Goal: Contribute content: Contribute content

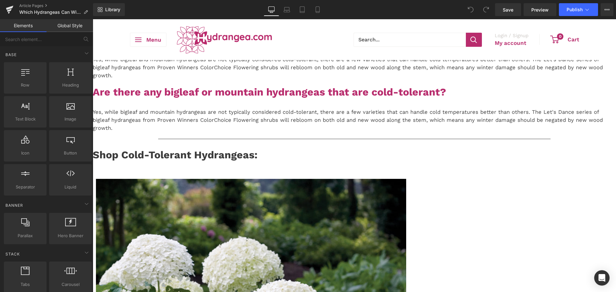
scroll to position [64, 0]
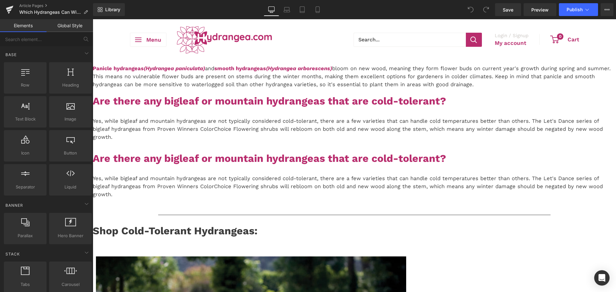
click at [477, 141] on p "Yes, while bigleaf and mountain hydrangeas are not typically considered cold-to…" at bounding box center [354, 129] width 523 height 24
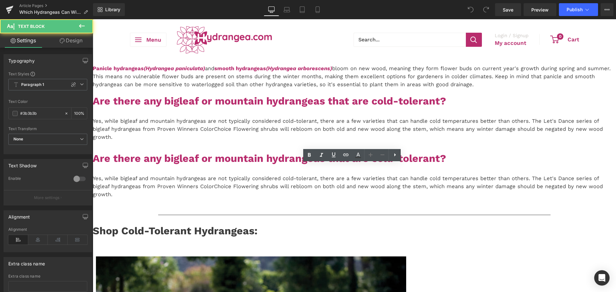
click at [477, 141] on p "Yes, while bigleaf and mountain hydrangeas are not typically considered cold-to…" at bounding box center [354, 129] width 523 height 24
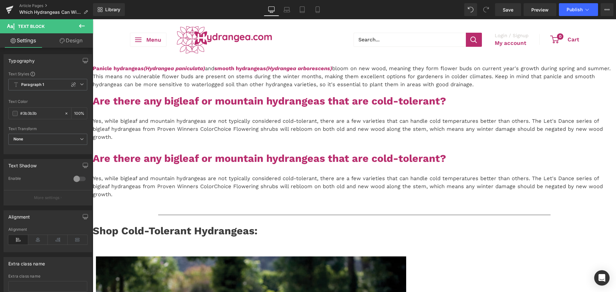
click at [479, 141] on p "Yes, while bigleaf and mountain hydrangeas are not typically considered cold-to…" at bounding box center [354, 129] width 523 height 24
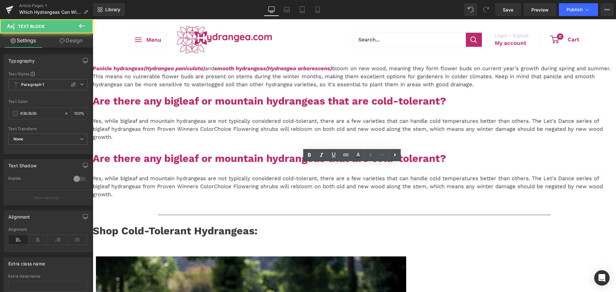
click at [497, 141] on p "Yes, while bigleaf and mountain hydrangeas are not typically considered cold-to…" at bounding box center [354, 129] width 523 height 24
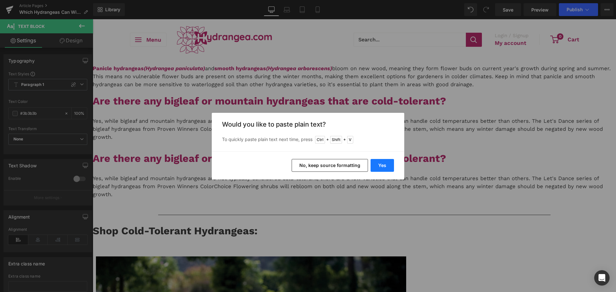
click at [382, 169] on button "Yes" at bounding box center [382, 165] width 23 height 13
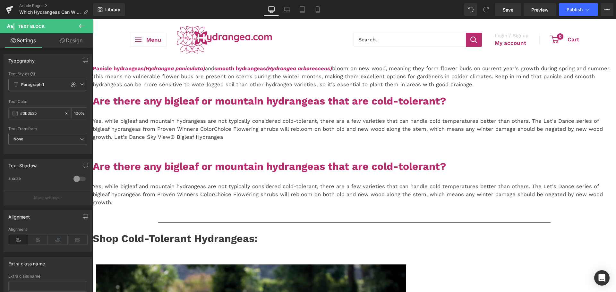
click at [227, 141] on p "Yes, while bigleaf and mountain hydrangeas are not typically considered cold-to…" at bounding box center [354, 129] width 523 height 24
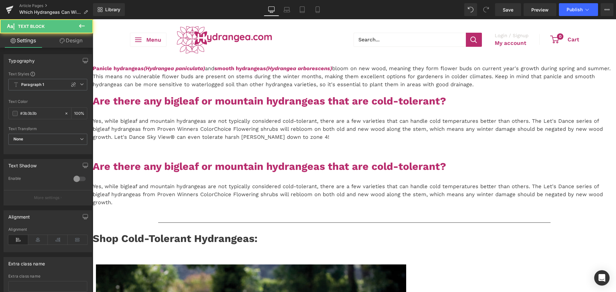
click at [240, 141] on p "Yes, while bigleaf and mountain hydrangeas are not typically considered cold-to…" at bounding box center [354, 129] width 523 height 24
click at [240, 149] on div "Yes, while bigleaf and mountain hydrangeas are not typically considered cold-to…" at bounding box center [354, 130] width 523 height 38
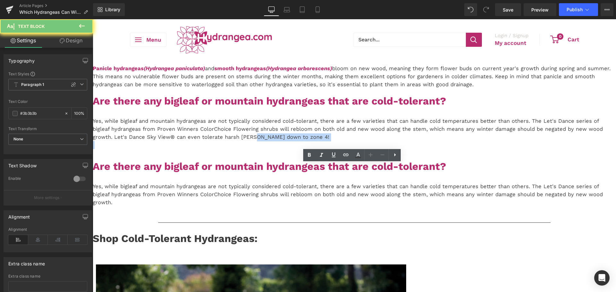
click at [235, 149] on p at bounding box center [354, 145] width 523 height 8
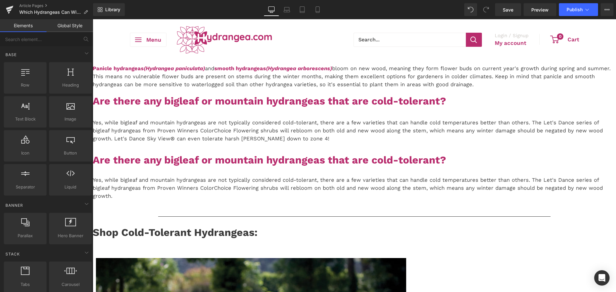
click at [255, 143] on p "Yes, while bigleaf and mountain hydrangeas are not typically considered cold-to…" at bounding box center [354, 131] width 523 height 24
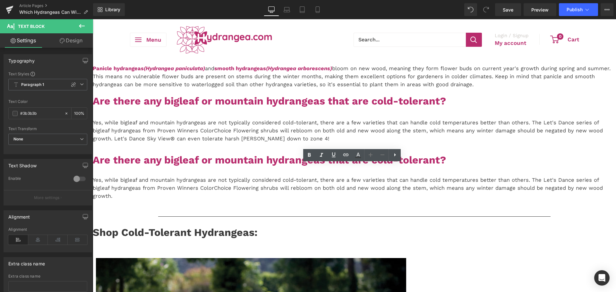
click at [212, 143] on p "Yes, while bigleaf and mountain hydrangeas are not typically considered cold-to…" at bounding box center [354, 131] width 523 height 24
click at [503, 9] on span "Save" at bounding box center [508, 9] width 11 height 7
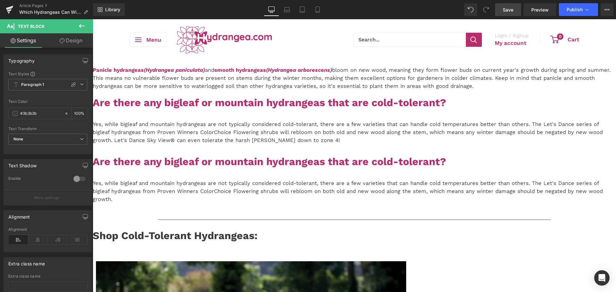
click at [507, 10] on span "Save" at bounding box center [508, 9] width 11 height 7
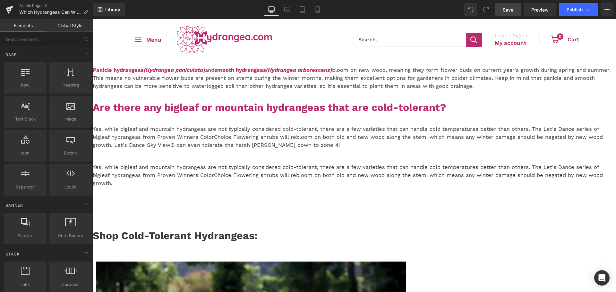
click at [93, 19] on icon at bounding box center [93, 19] width 0 height 0
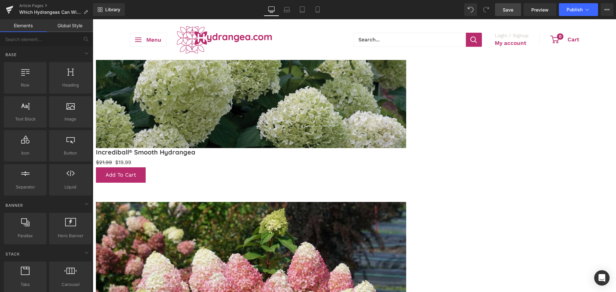
scroll to position [481, 0]
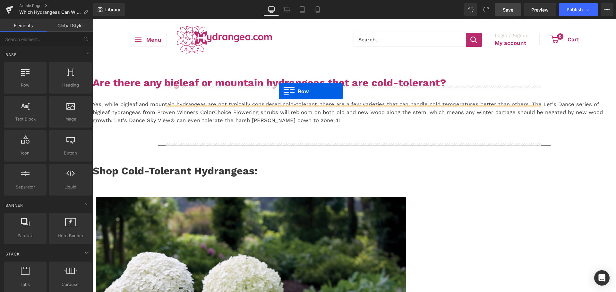
scroll to position [53, 0]
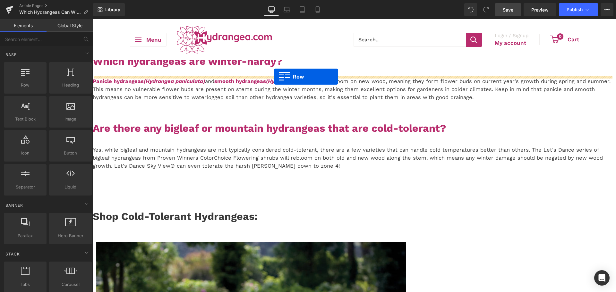
drag, startPoint x: 176, startPoint y: 274, endPoint x: 274, endPoint y: 77, distance: 220.6
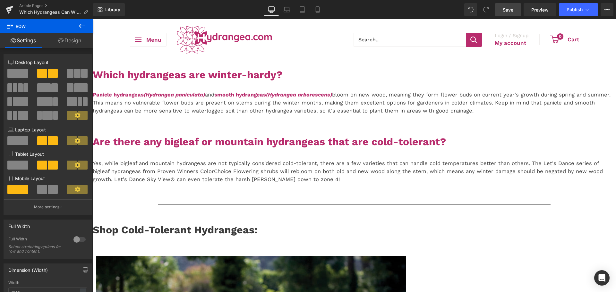
click at [84, 22] on icon at bounding box center [82, 26] width 8 height 8
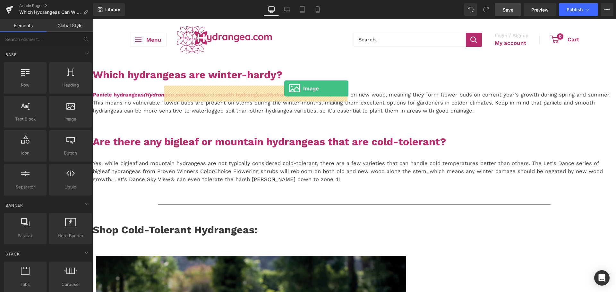
drag, startPoint x: 174, startPoint y: 137, endPoint x: 284, endPoint y: 89, distance: 120.4
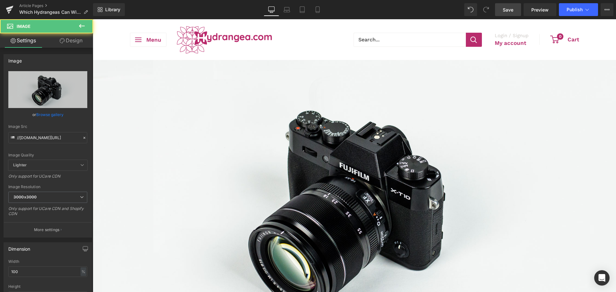
scroll to position [85, 0]
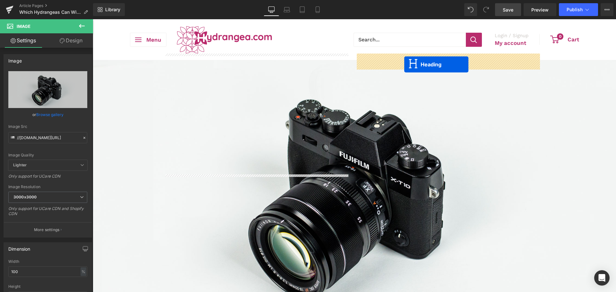
drag, startPoint x: 349, startPoint y: 197, endPoint x: 404, endPoint y: 65, distance: 143.3
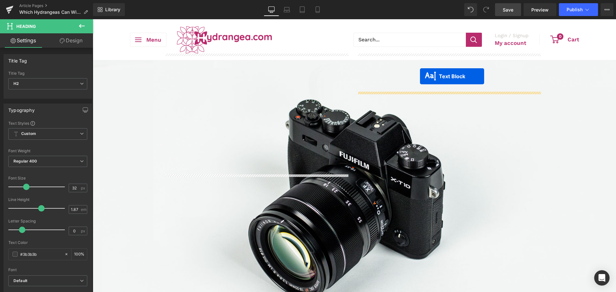
drag, startPoint x: 348, startPoint y: 206, endPoint x: 420, endPoint y: 76, distance: 148.1
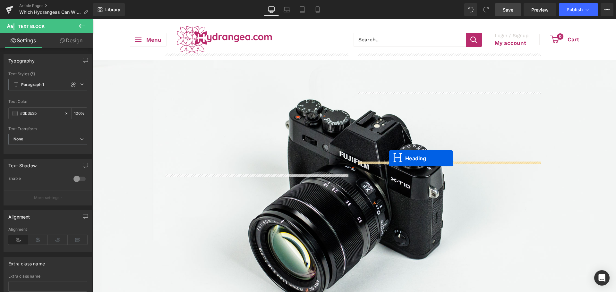
drag, startPoint x: 348, startPoint y: 226, endPoint x: 389, endPoint y: 159, distance: 79.4
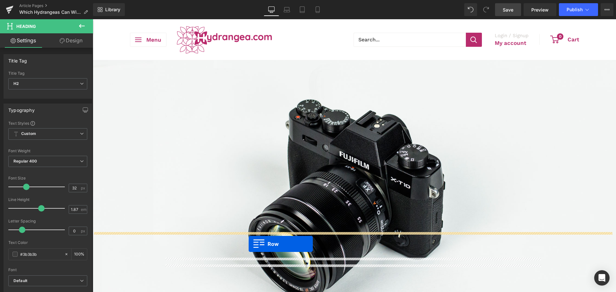
drag, startPoint x: 176, startPoint y: 238, endPoint x: 249, endPoint y: 244, distance: 73.1
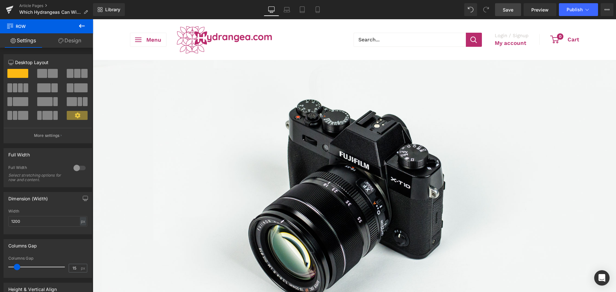
click at [93, 19] on span "Text Block" at bounding box center [93, 19] width 0 height 0
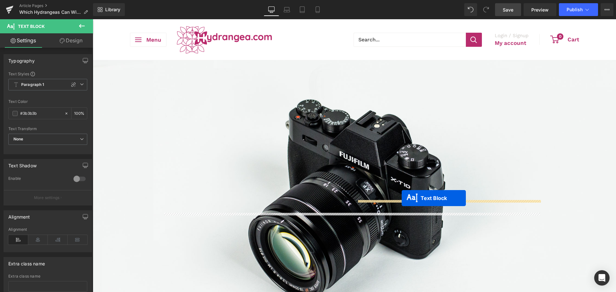
drag, startPoint x: 347, startPoint y: 261, endPoint x: 402, endPoint y: 198, distance: 83.2
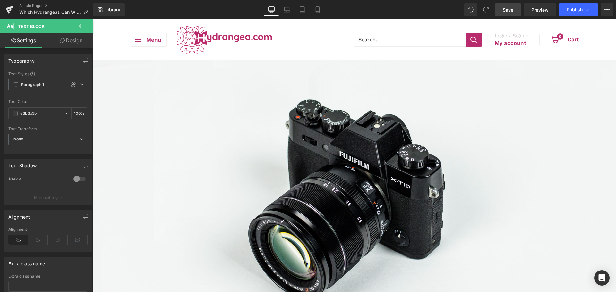
drag, startPoint x: 509, startPoint y: 9, endPoint x: 316, endPoint y: 39, distance: 195.2
click at [509, 9] on span "Save" at bounding box center [508, 9] width 11 height 7
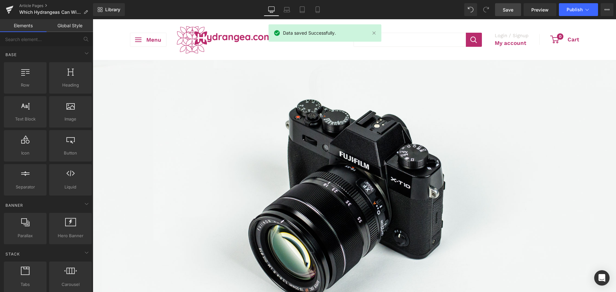
scroll to position [245, 0]
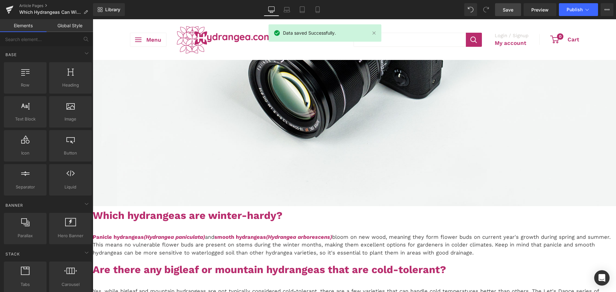
click at [93, 19] on icon at bounding box center [93, 19] width 0 height 0
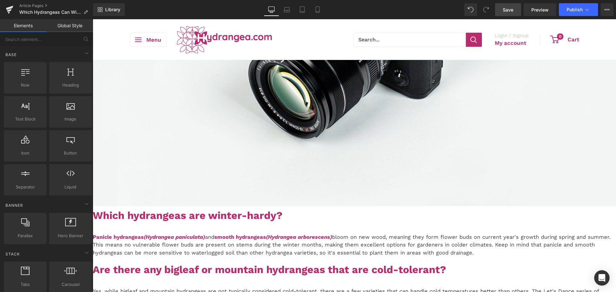
click at [93, 19] on link at bounding box center [93, 19] width 0 height 0
click at [93, 19] on icon at bounding box center [93, 19] width 0 height 0
click at [93, 19] on link at bounding box center [93, 19] width 0 height 0
click at [503, 8] on span "Save" at bounding box center [508, 9] width 11 height 7
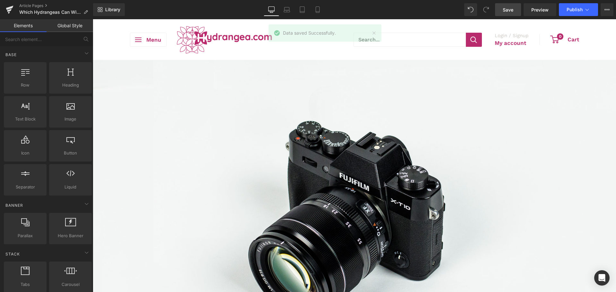
scroll to position [0, 0]
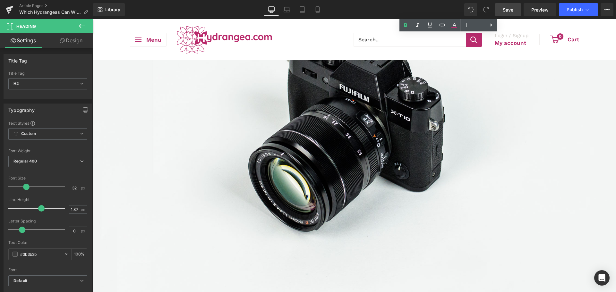
scroll to position [193, 0]
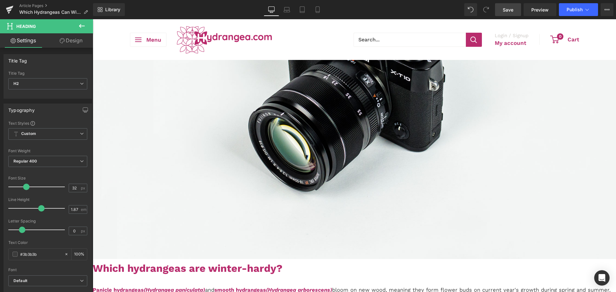
click at [501, 7] on link "Save" at bounding box center [508, 9] width 26 height 13
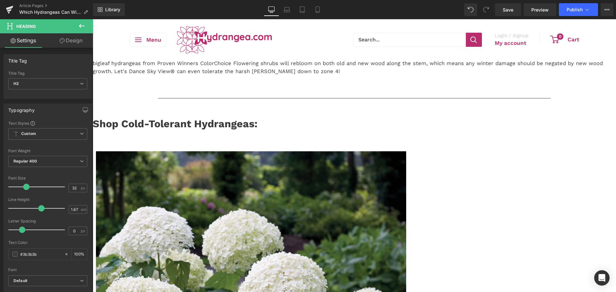
scroll to position [610, 0]
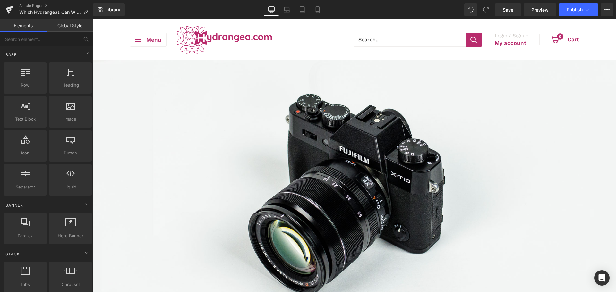
scroll to position [0, 0]
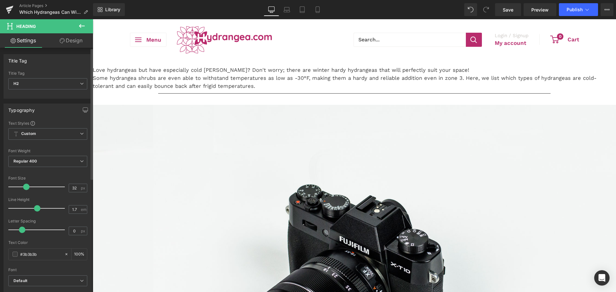
type input "1.6"
drag, startPoint x: 39, startPoint y: 209, endPoint x: 34, endPoint y: 209, distance: 5.8
click at [34, 209] on span at bounding box center [35, 208] width 6 height 6
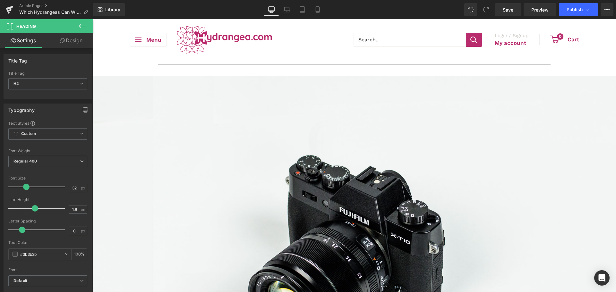
scroll to position [64, 0]
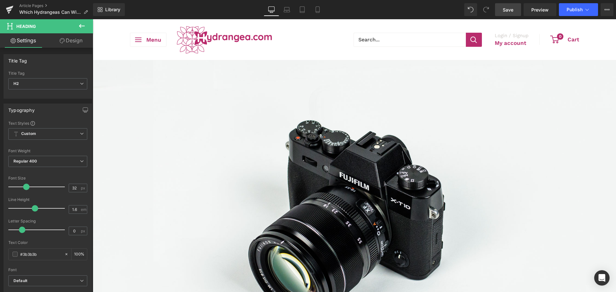
click at [516, 14] on link "Save" at bounding box center [508, 9] width 26 height 13
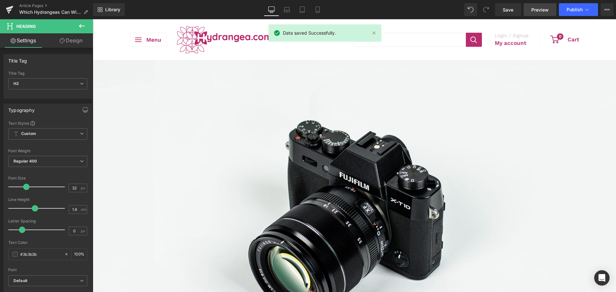
click at [540, 11] on span "Preview" at bounding box center [539, 9] width 17 height 7
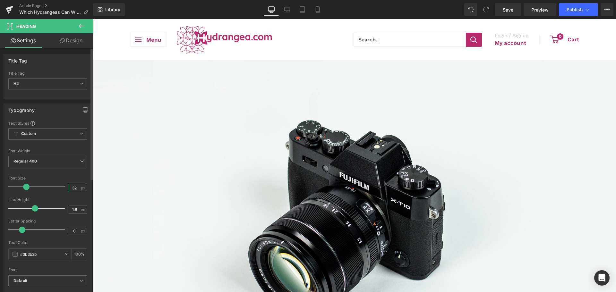
click at [70, 190] on input "32" at bounding box center [74, 188] width 11 height 8
type input "28"
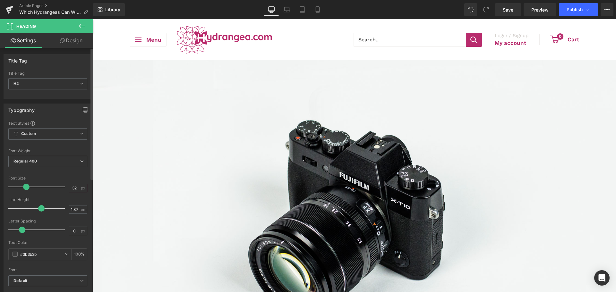
click at [72, 189] on input "32" at bounding box center [74, 188] width 11 height 8
type input "28"
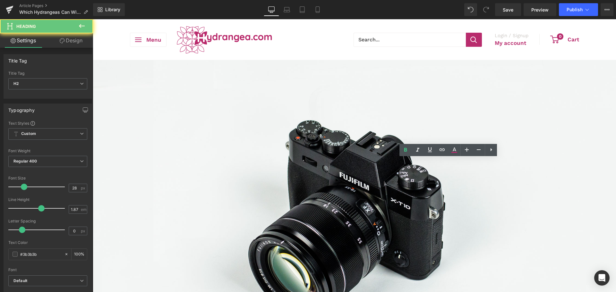
drag, startPoint x: 403, startPoint y: 181, endPoint x: 452, endPoint y: 174, distance: 49.0
drag, startPoint x: 512, startPoint y: 179, endPoint x: 354, endPoint y: 168, distance: 158.9
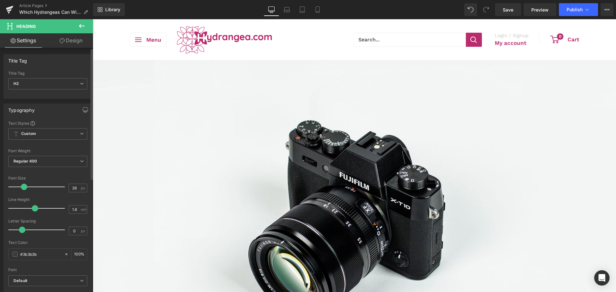
type input "1.5"
click at [32, 209] on div at bounding box center [38, 208] width 53 height 13
click at [211, 225] on div "Image Which hydrangeas are winter-hardy? Heading Panicle hydrangeas (Hydrangea …" at bounding box center [354, 273] width 523 height 464
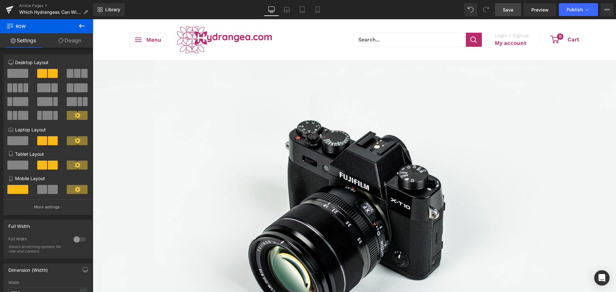
click at [506, 13] on link "Save" at bounding box center [508, 9] width 26 height 13
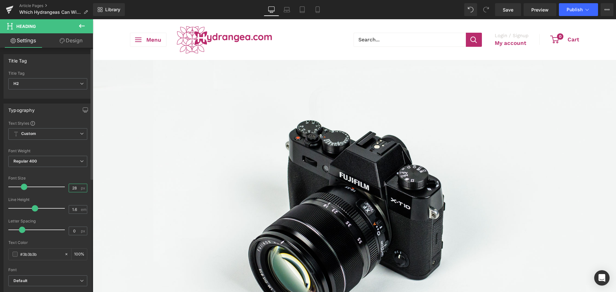
click at [70, 188] on input "28" at bounding box center [74, 188] width 11 height 8
type input "26"
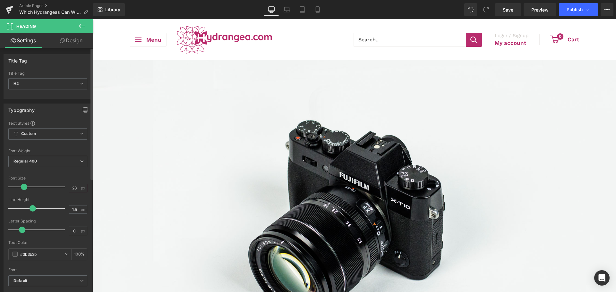
click at [70, 187] on input "28" at bounding box center [74, 188] width 11 height 8
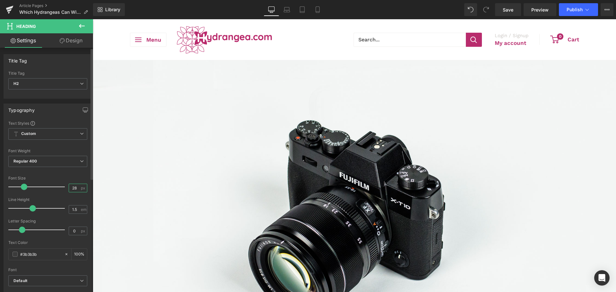
click at [72, 189] on input "28" at bounding box center [74, 188] width 11 height 8
type input "26"
click at [288, 245] on div "Image Which hydrangeas are winter-hardy? Heading Panicle hydrangeas (Hydrangea …" at bounding box center [354, 272] width 523 height 462
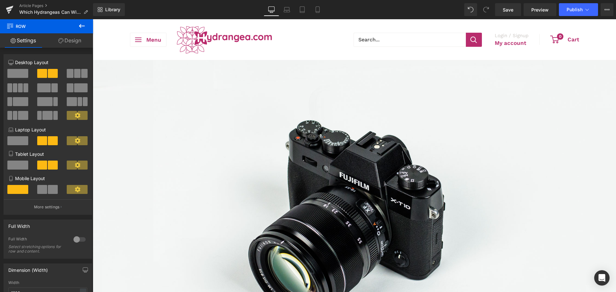
click at [93, 19] on span "Text Block" at bounding box center [93, 19] width 0 height 0
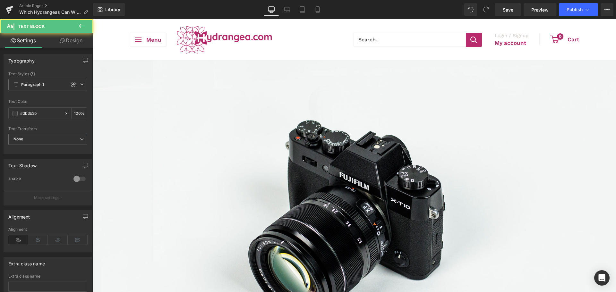
click at [71, 45] on link "Design" at bounding box center [71, 40] width 47 height 14
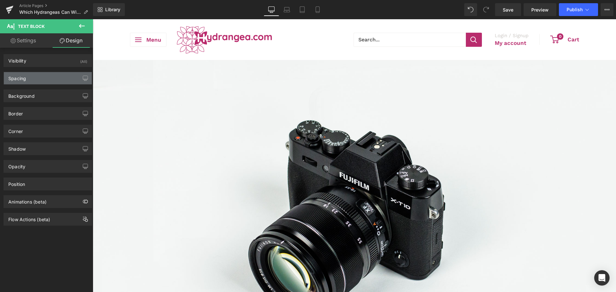
click at [13, 82] on div "Spacing" at bounding box center [48, 78] width 88 height 12
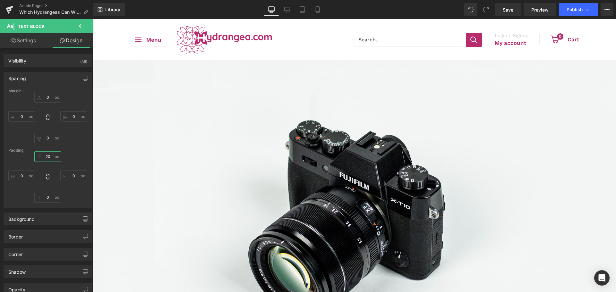
click at [46, 158] on input "20" at bounding box center [47, 156] width 27 height 11
click at [11, 193] on div "20px 20 XS S M L XL Edit Value 0px 0 0px 0 0px 0" at bounding box center [47, 176] width 79 height 51
click at [45, 196] on input "0" at bounding box center [47, 197] width 27 height 11
type input "20"
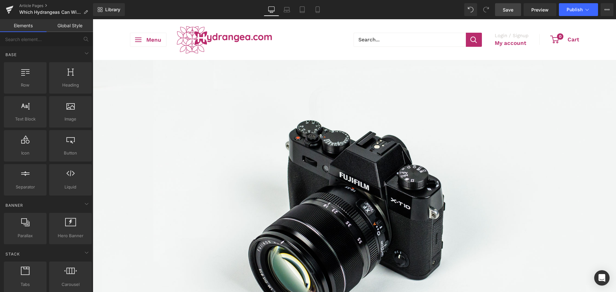
click at [512, 14] on link "Save" at bounding box center [508, 9] width 26 height 13
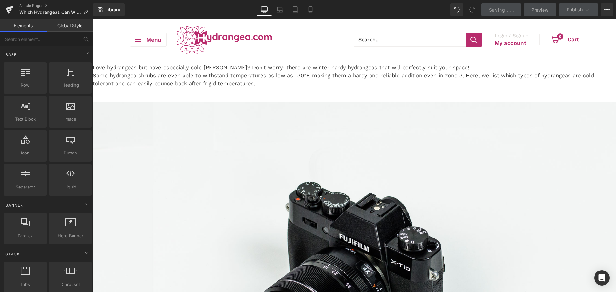
scroll to position [0, 0]
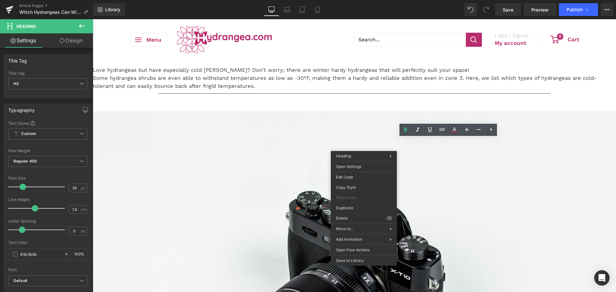
drag, startPoint x: 439, startPoint y: 161, endPoint x: 441, endPoint y: 147, distance: 13.5
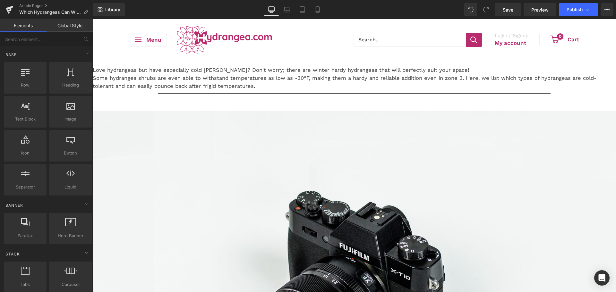
drag, startPoint x: 119, startPoint y: 127, endPoint x: 103, endPoint y: 136, distance: 18.0
click at [207, 111] on div "Liquid Love hydrangeas but have especially cold winters? Don't worry; there are…" at bounding box center [354, 85] width 523 height 51
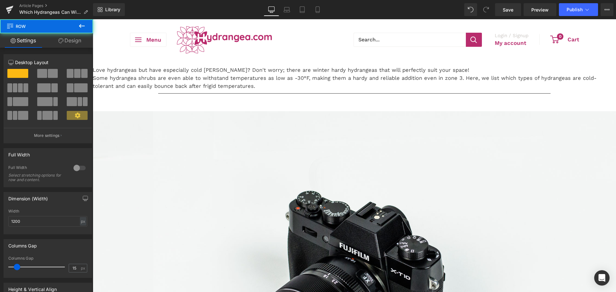
click at [207, 90] on p "Love hydrangeas but have especially cold [PERSON_NAME]? Don't worry; there are …" at bounding box center [354, 78] width 523 height 24
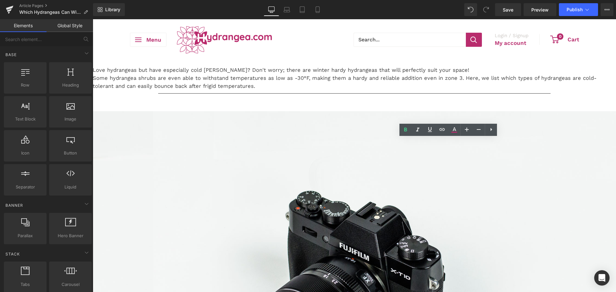
click at [93, 19] on span at bounding box center [93, 19] width 0 height 0
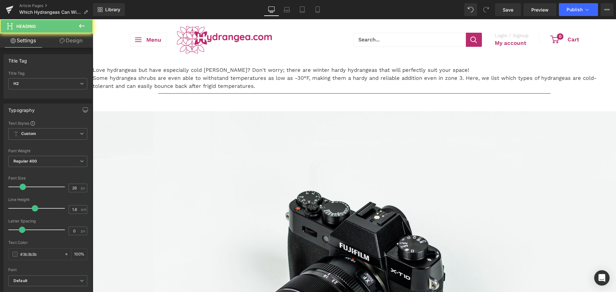
click at [93, 19] on span at bounding box center [93, 19] width 0 height 0
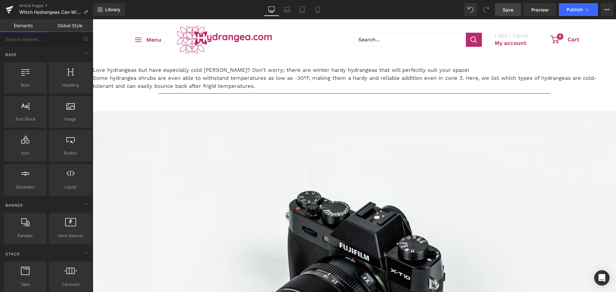
click at [504, 10] on span "Save" at bounding box center [508, 9] width 11 height 7
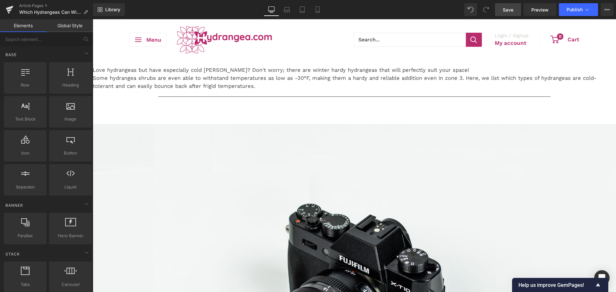
click at [505, 12] on span "Save" at bounding box center [508, 9] width 11 height 7
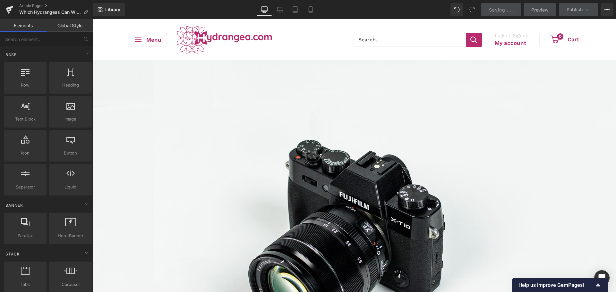
scroll to position [64, 0]
drag, startPoint x: 612, startPoint y: 168, endPoint x: 397, endPoint y: 249, distance: 230.0
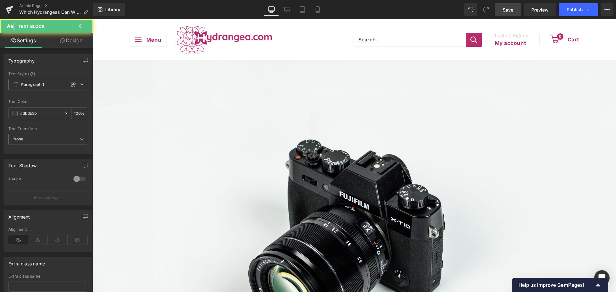
drag, startPoint x: 417, startPoint y: 263, endPoint x: 379, endPoint y: 256, distance: 38.8
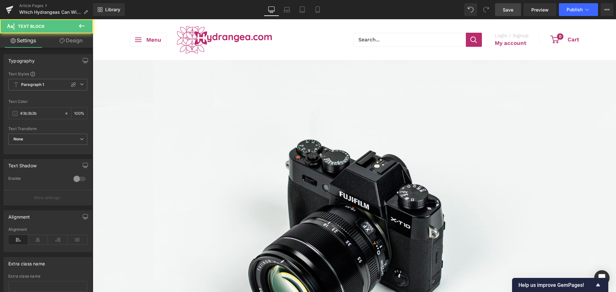
click at [510, 13] on span "Save" at bounding box center [508, 9] width 11 height 7
drag, startPoint x: 499, startPoint y: 11, endPoint x: 361, endPoint y: 197, distance: 232.3
click at [499, 11] on link "Save" at bounding box center [508, 9] width 26 height 13
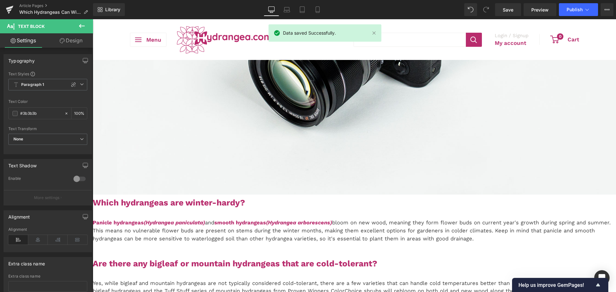
scroll to position [289, 0]
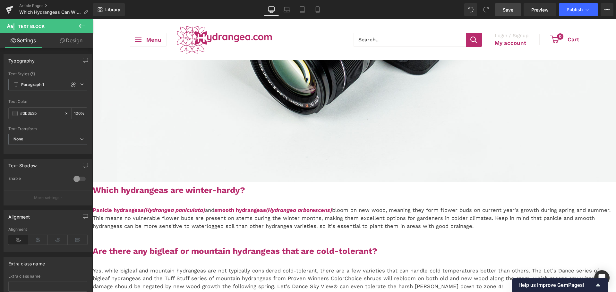
drag, startPoint x: 503, startPoint y: 9, endPoint x: 334, endPoint y: 121, distance: 202.8
click at [503, 9] on link "Save" at bounding box center [508, 9] width 26 height 13
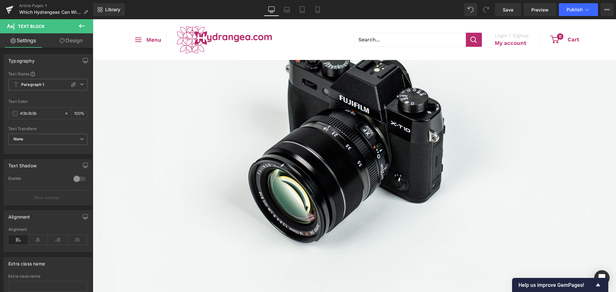
click at [500, 16] on div "Library Desktop Desktop Laptop Tablet Mobile Save Preview Publish Scheduled Vie…" at bounding box center [354, 9] width 523 height 19
click at [503, 12] on link "Save" at bounding box center [508, 9] width 26 height 13
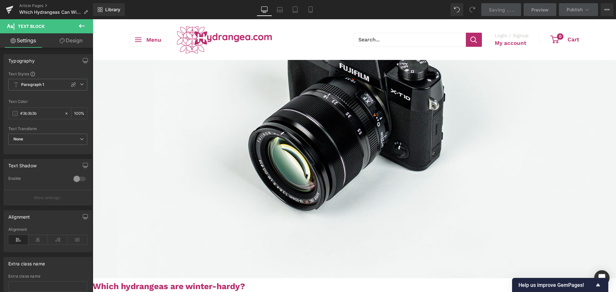
scroll to position [353, 0]
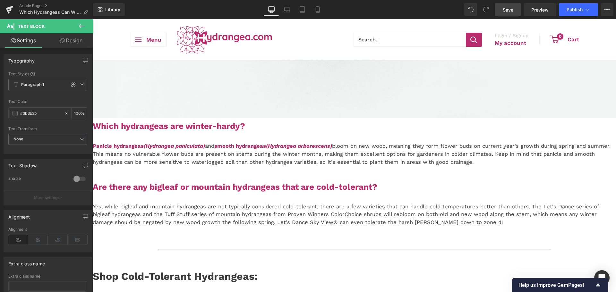
drag, startPoint x: 508, startPoint y: 10, endPoint x: 306, endPoint y: 190, distance: 270.7
click at [508, 10] on span "Save" at bounding box center [508, 9] width 11 height 7
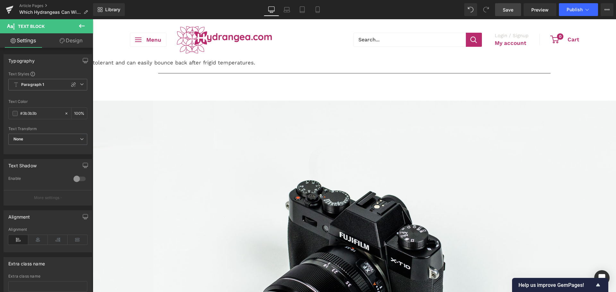
scroll to position [0, 0]
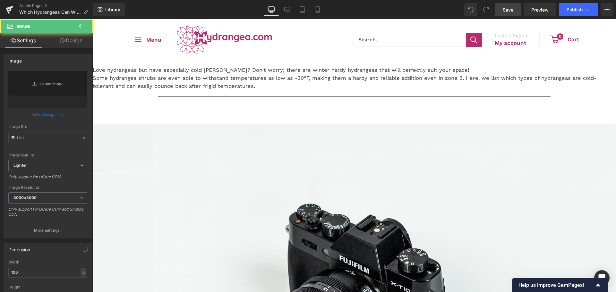
type input "//d1um8515vdn9kb.cloudfront.net/images/parallax.jpg"
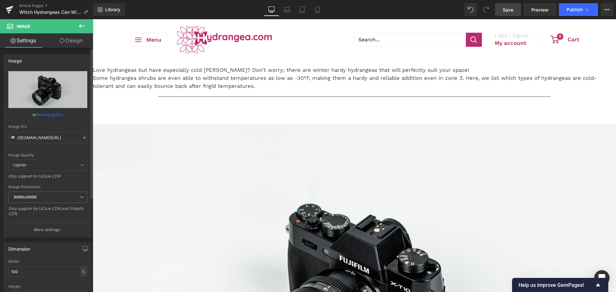
click at [44, 113] on link "Browse gallery" at bounding box center [49, 114] width 27 height 11
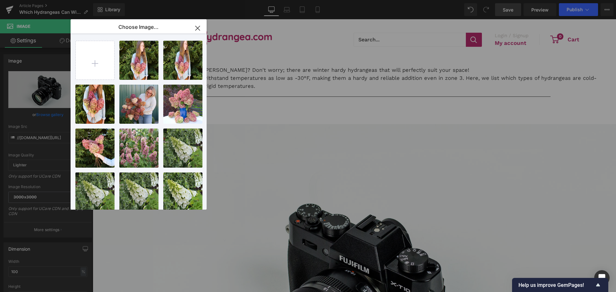
click at [198, 28] on icon "button" at bounding box center [197, 28] width 4 height 4
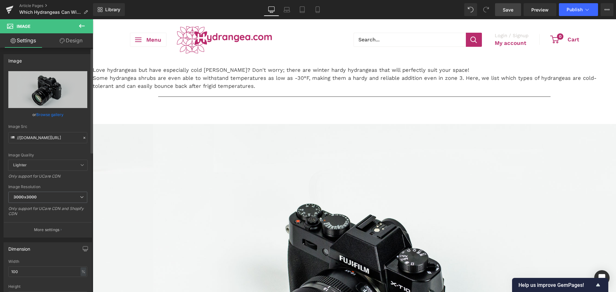
click at [51, 114] on link "Browse gallery" at bounding box center [49, 114] width 27 height 11
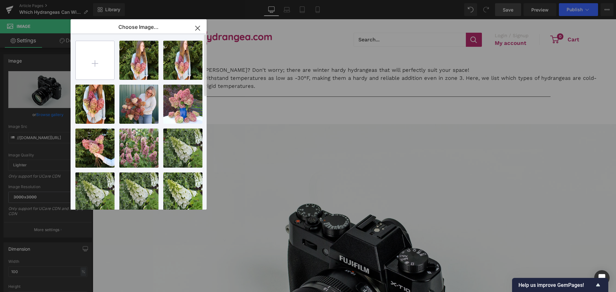
click at [114, 56] on input "file" at bounding box center [95, 60] width 39 height 39
type input "C:\fakepath\Tuff Stuff Top Fun.png"
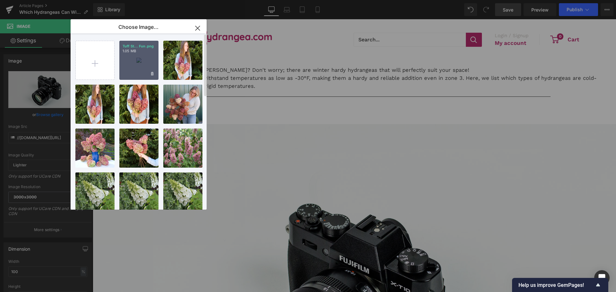
click at [141, 52] on p "1.05 MB" at bounding box center [139, 51] width 33 height 5
type input "[URL][DOMAIN_NAME]"
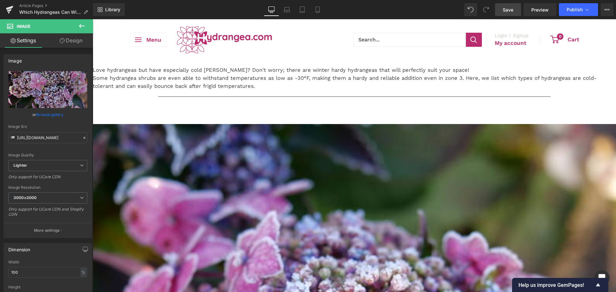
click at [497, 9] on link "Save" at bounding box center [508, 9] width 26 height 13
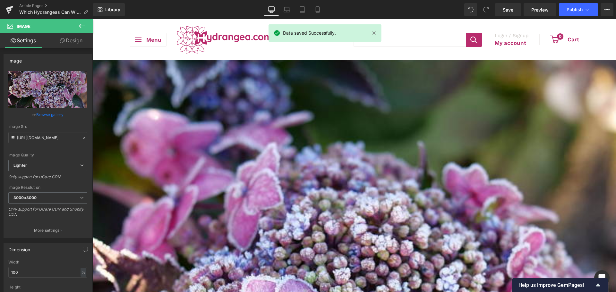
scroll to position [64, 0]
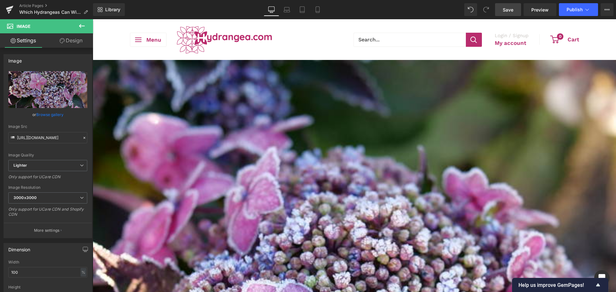
click at [500, 11] on link "Save" at bounding box center [508, 9] width 26 height 13
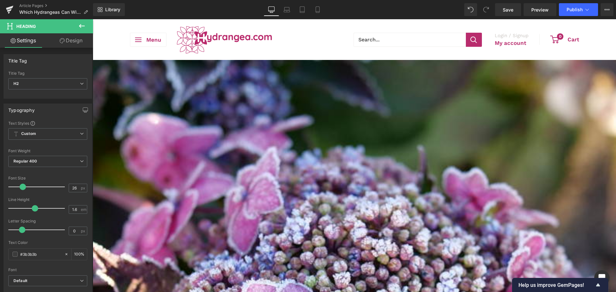
click at [80, 26] on icon at bounding box center [82, 26] width 6 height 4
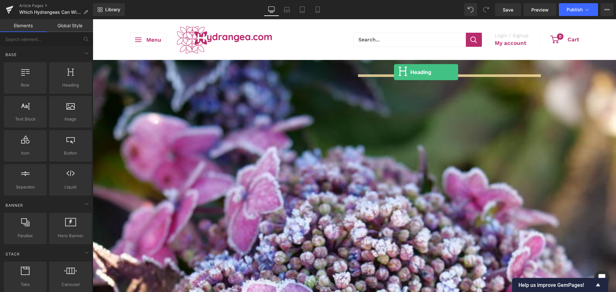
drag, startPoint x: 173, startPoint y: 102, endPoint x: 394, endPoint y: 72, distance: 223.4
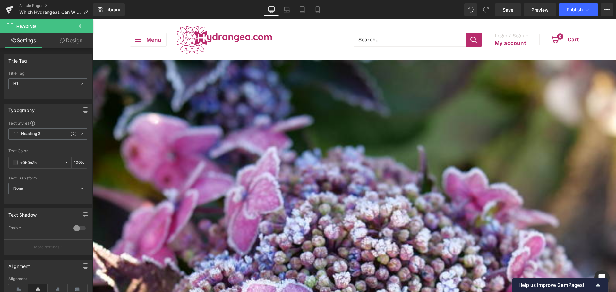
click at [93, 19] on icon at bounding box center [93, 19] width 0 height 0
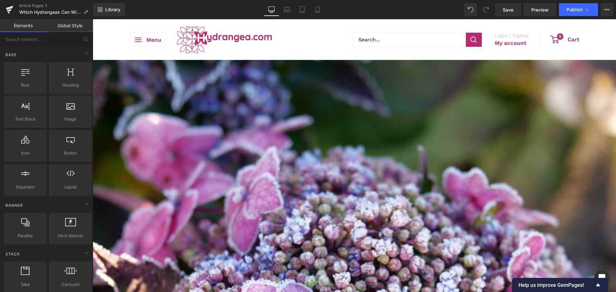
click at [93, 19] on span "Heading" at bounding box center [93, 19] width 0 height 0
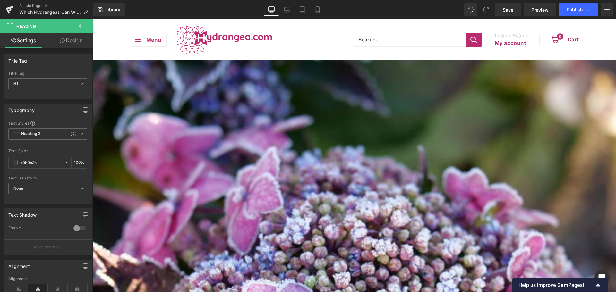
click at [75, 41] on link "Design" at bounding box center [71, 40] width 47 height 14
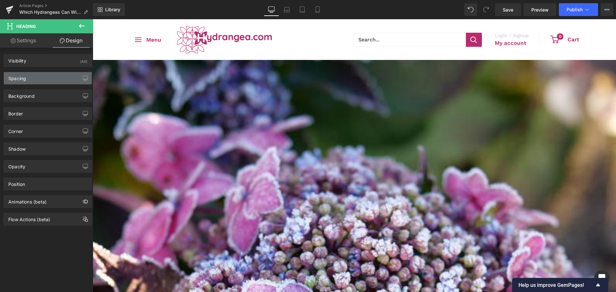
click at [36, 80] on div "Spacing" at bounding box center [48, 78] width 88 height 12
type input "0"
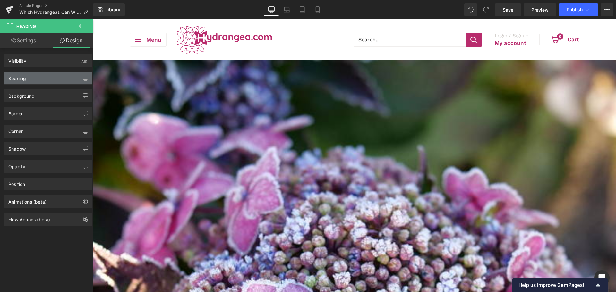
type input "0"
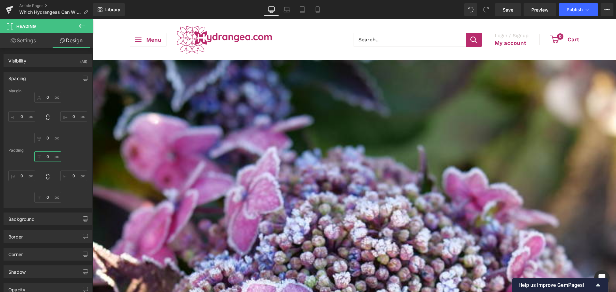
click at [46, 158] on input "0" at bounding box center [47, 156] width 27 height 11
click at [42, 154] on input "10" at bounding box center [47, 156] width 27 height 11
type input "15"
click at [509, 13] on span "Save" at bounding box center [508, 9] width 11 height 7
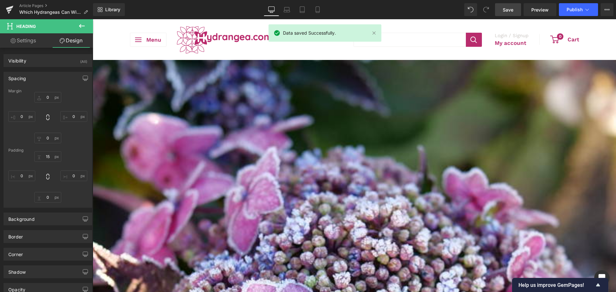
click at [93, 19] on icon at bounding box center [93, 19] width 0 height 0
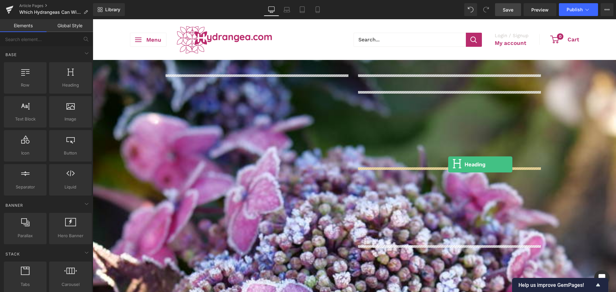
drag, startPoint x: 184, startPoint y: 105, endPoint x: 448, endPoint y: 165, distance: 270.8
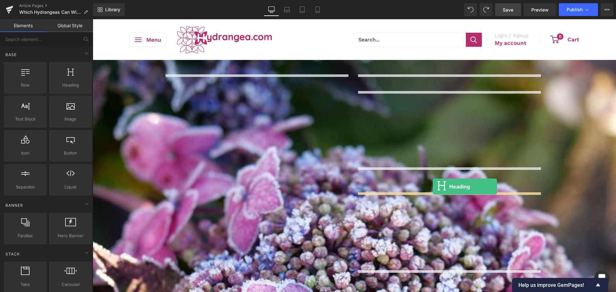
drag, startPoint x: 159, startPoint y: 99, endPoint x: 433, endPoint y: 187, distance: 287.4
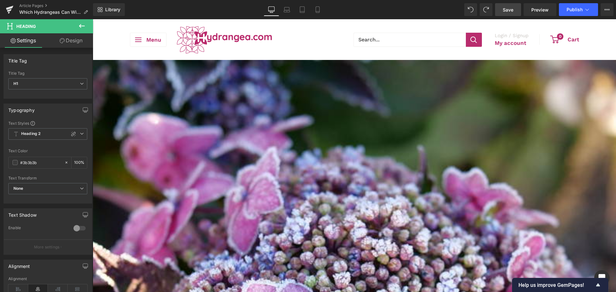
click at [93, 19] on icon at bounding box center [93, 19] width 0 height 0
click at [93, 19] on link at bounding box center [93, 19] width 0 height 0
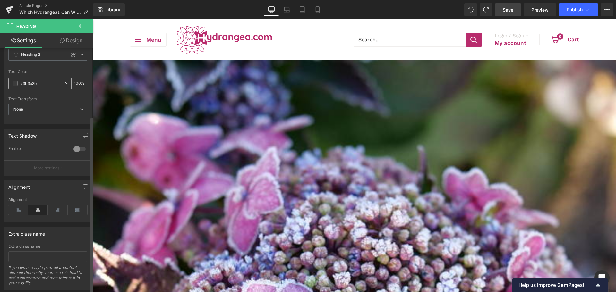
scroll to position [0, 0]
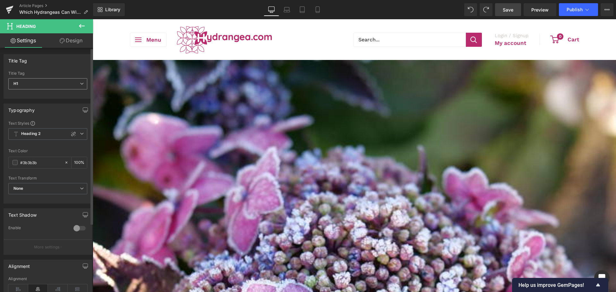
click at [39, 85] on span "H1" at bounding box center [47, 83] width 79 height 11
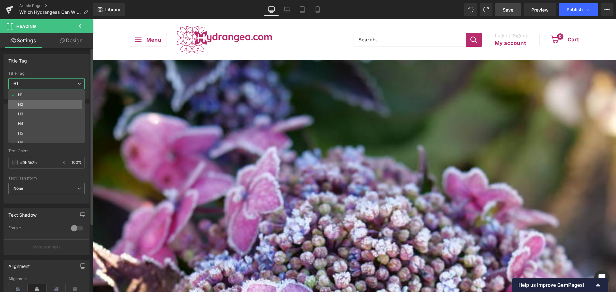
click at [32, 101] on li "H2" at bounding box center [47, 105] width 79 height 10
type input "100"
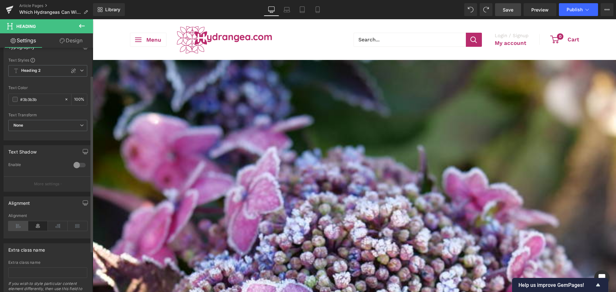
scroll to position [64, 0]
click at [17, 224] on icon at bounding box center [18, 225] width 20 height 10
click at [93, 19] on span "Heading" at bounding box center [93, 19] width 0 height 0
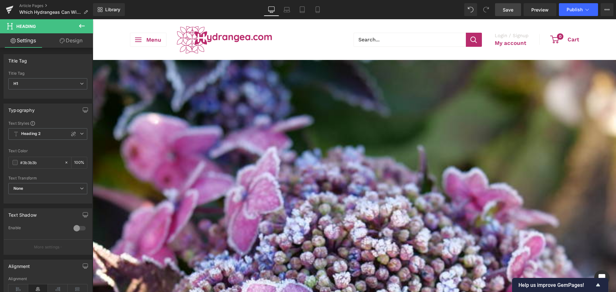
drag, startPoint x: 64, startPoint y: 39, endPoint x: 45, endPoint y: 57, distance: 26.1
click at [64, 39] on icon at bounding box center [62, 40] width 5 height 5
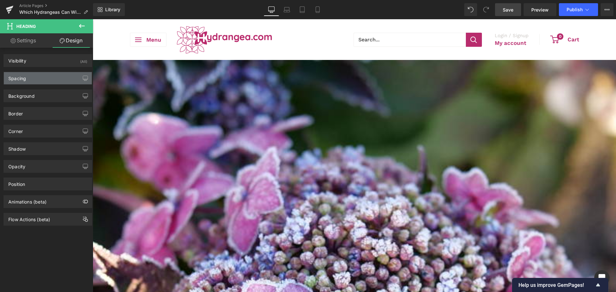
click at [22, 79] on div "Spacing" at bounding box center [17, 76] width 18 height 9
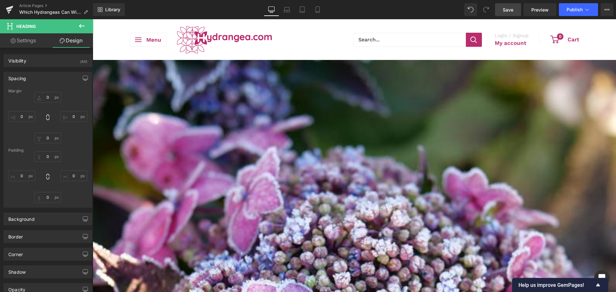
click at [25, 35] on link "Settings" at bounding box center [23, 40] width 47 height 14
type input "100"
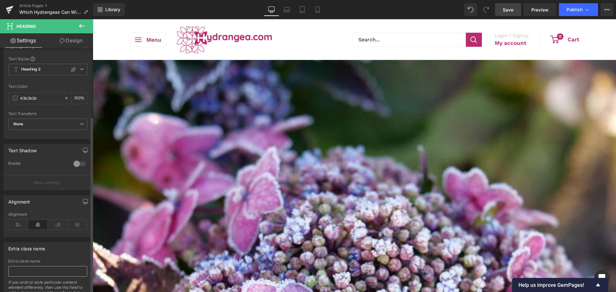
scroll to position [95, 0]
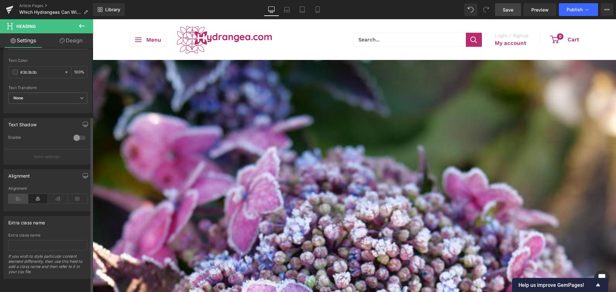
click at [23, 197] on icon at bounding box center [18, 199] width 20 height 10
click at [93, 19] on span "Heading" at bounding box center [93, 19] width 0 height 0
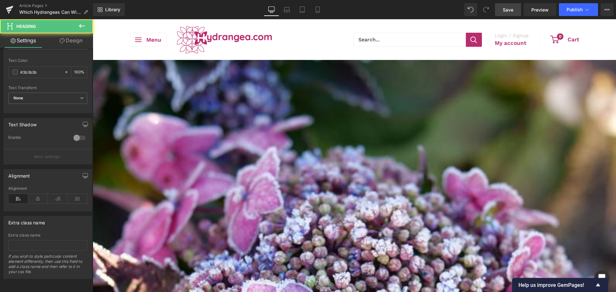
click at [66, 45] on link "Design" at bounding box center [71, 40] width 47 height 14
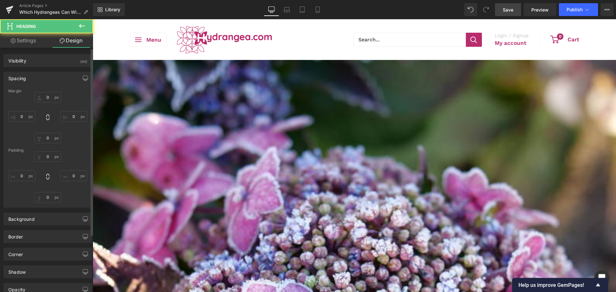
type input "0"
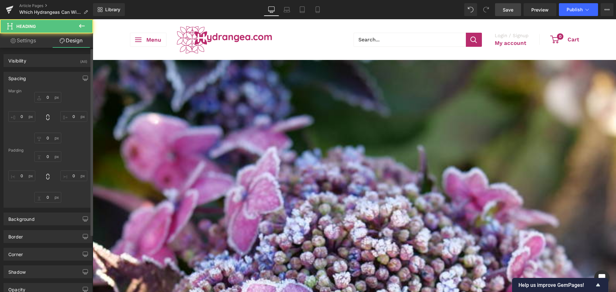
type input "0"
click at [43, 156] on input "0" at bounding box center [47, 156] width 27 height 11
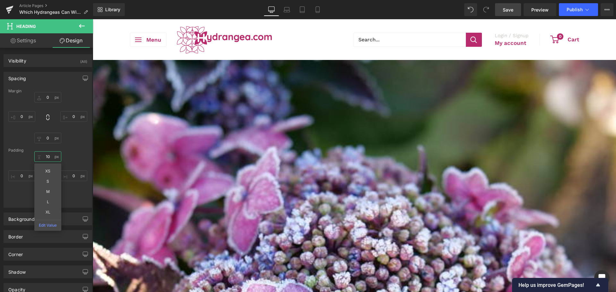
type input "10"
drag, startPoint x: 510, startPoint y: 11, endPoint x: 487, endPoint y: 121, distance: 112.5
click at [510, 11] on span "Save" at bounding box center [508, 9] width 11 height 7
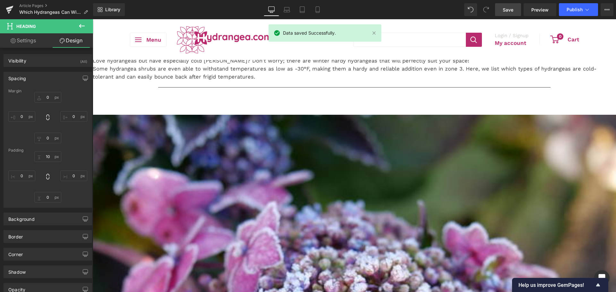
scroll to position [0, 0]
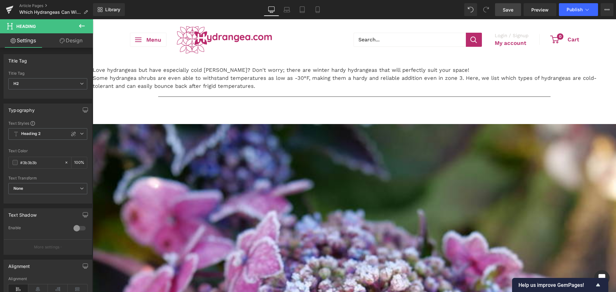
click at [504, 14] on link "Save" at bounding box center [508, 9] width 26 height 13
click at [511, 14] on link "Save" at bounding box center [508, 9] width 26 height 13
drag, startPoint x: 236, startPoint y: 192, endPoint x: 506, endPoint y: 17, distance: 321.9
click at [509, 13] on span "Save" at bounding box center [508, 9] width 11 height 7
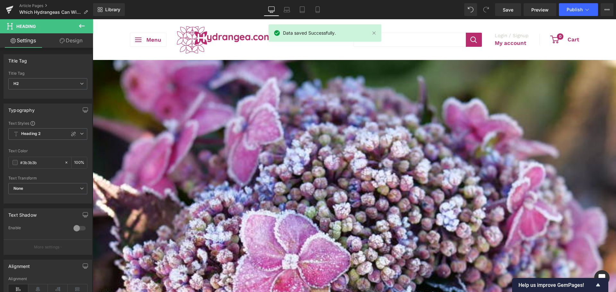
scroll to position [160, 0]
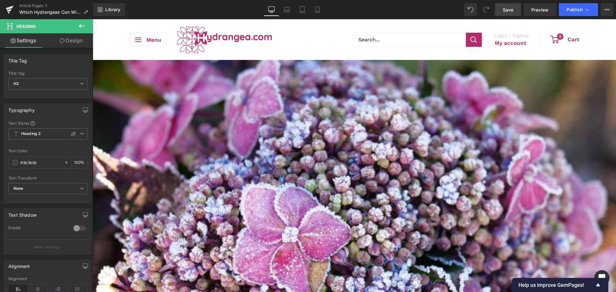
click at [497, 7] on link "Save" at bounding box center [508, 9] width 26 height 13
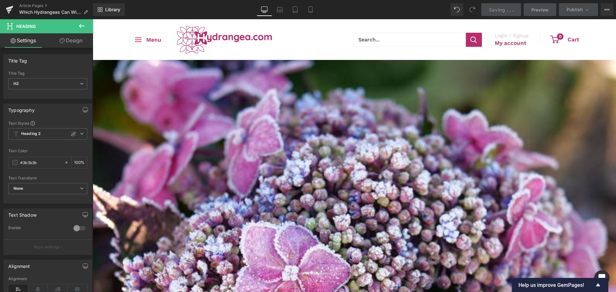
scroll to position [96, 0]
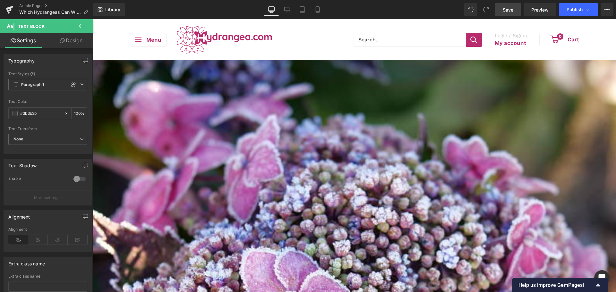
click at [510, 11] on span "Save" at bounding box center [508, 9] width 11 height 7
drag, startPoint x: 474, startPoint y: 236, endPoint x: 475, endPoint y: 239, distance: 3.5
drag, startPoint x: 414, startPoint y: 253, endPoint x: 377, endPoint y: 244, distance: 37.8
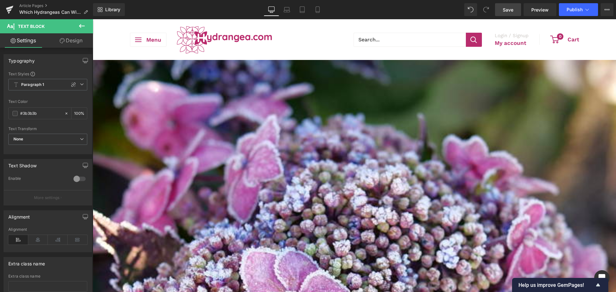
click at [505, 6] on span "Save" at bounding box center [508, 9] width 11 height 7
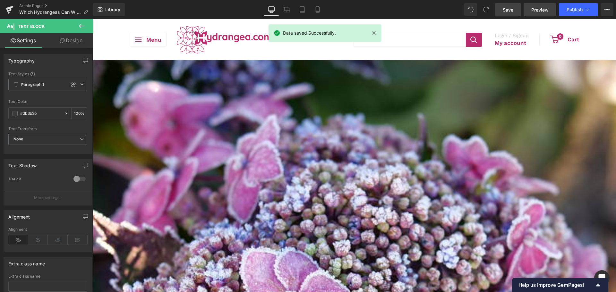
click at [538, 6] on span "Preview" at bounding box center [539, 9] width 17 height 7
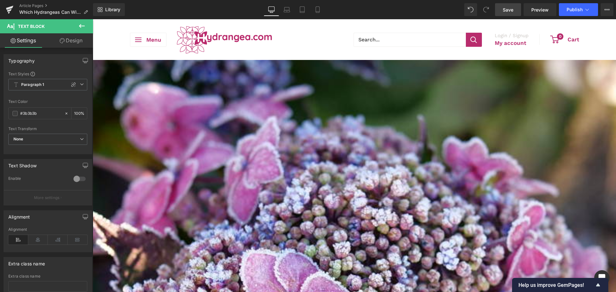
drag, startPoint x: 507, startPoint y: 121, endPoint x: 506, endPoint y: 4, distance: 117.1
click at [506, 4] on link "Save" at bounding box center [508, 9] width 26 height 13
click at [512, 10] on span "Save" at bounding box center [508, 9] width 11 height 7
click at [510, 12] on span "Save" at bounding box center [508, 9] width 11 height 7
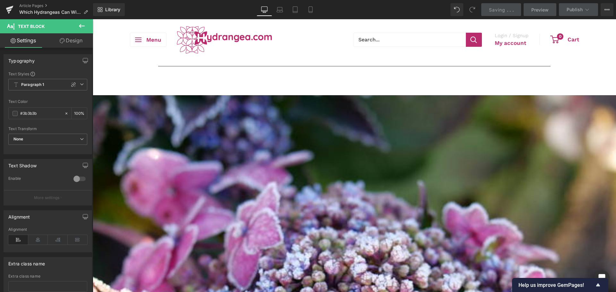
scroll to position [0, 0]
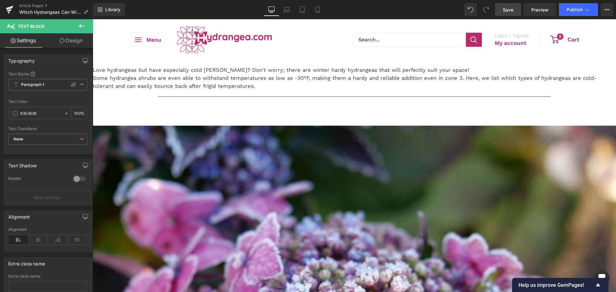
click at [504, 15] on link "Save" at bounding box center [508, 9] width 26 height 13
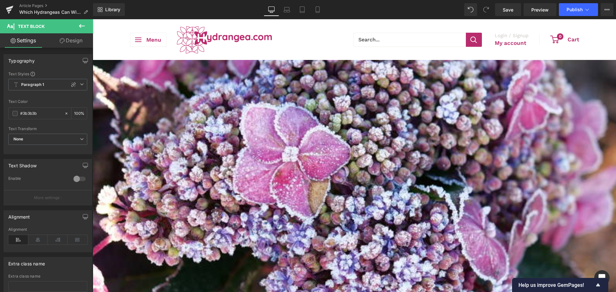
scroll to position [385, 0]
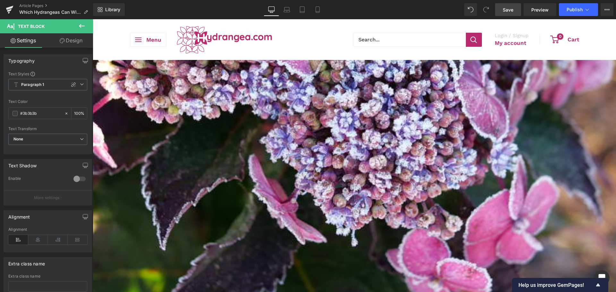
click at [507, 10] on span "Save" at bounding box center [508, 9] width 11 height 7
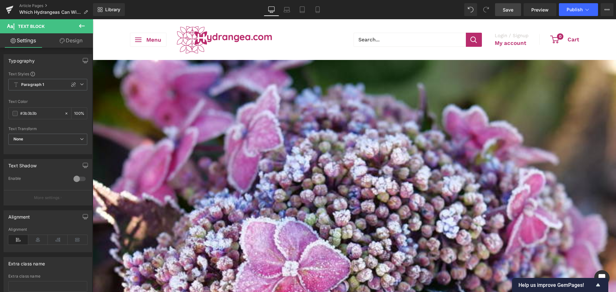
scroll to position [128, 0]
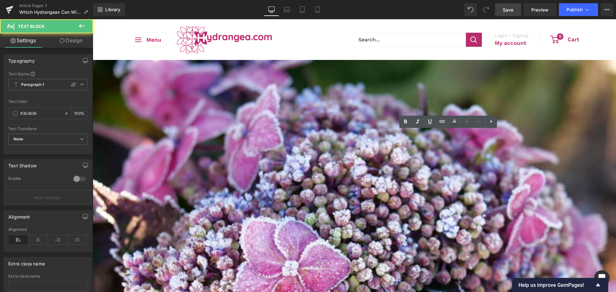
click at [506, 10] on span "Save" at bounding box center [508, 9] width 11 height 7
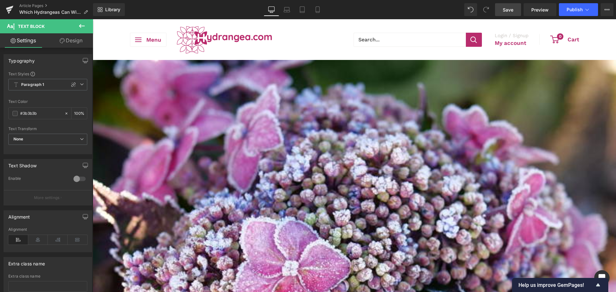
click at [502, 9] on link "Save" at bounding box center [508, 9] width 26 height 13
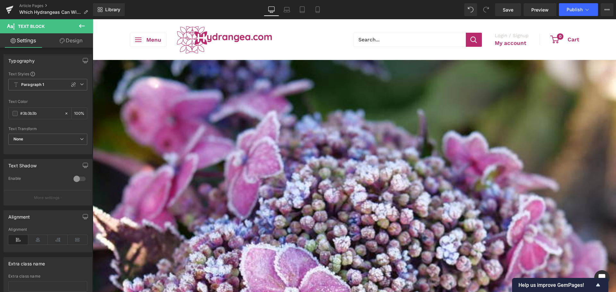
scroll to position [0, 0]
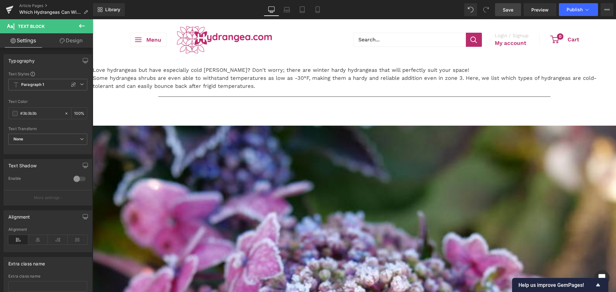
click at [512, 9] on span "Save" at bounding box center [508, 9] width 11 height 7
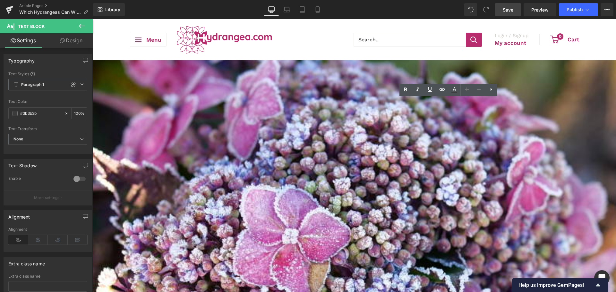
drag, startPoint x: 458, startPoint y: 125, endPoint x: 405, endPoint y: 133, distance: 53.6
click at [440, 89] on icon at bounding box center [442, 89] width 5 height 3
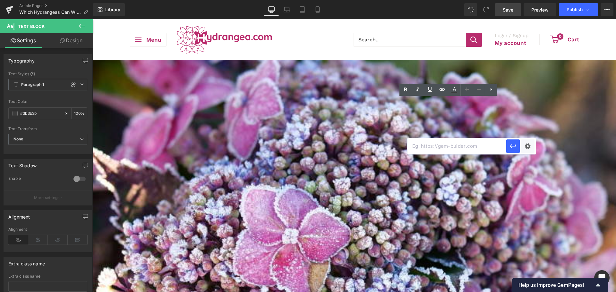
paste input "https://hydrangea.com/products/lets-dance-sky-view%C2%AE-bigleaf-hydrangea"
type input "https://hydrangea.com/products/lets-dance-sky-view%C2%AE-bigleaf-hydrangea"
drag, startPoint x: 514, startPoint y: 144, endPoint x: 424, endPoint y: 89, distance: 106.2
click at [514, 144] on icon "button" at bounding box center [513, 146] width 8 height 8
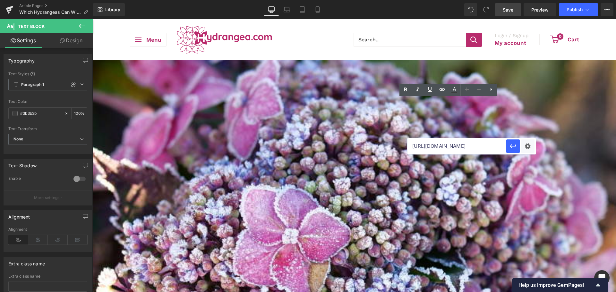
scroll to position [0, 0]
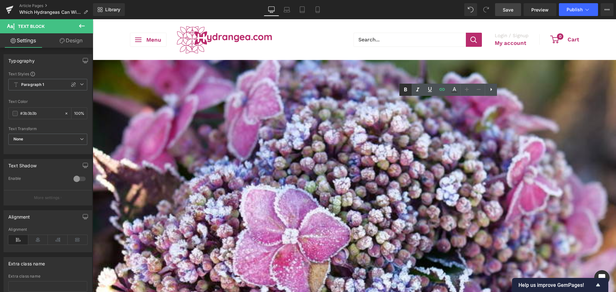
click at [405, 89] on icon at bounding box center [405, 90] width 3 height 4
click at [460, 146] on span "Edit" at bounding box center [463, 144] width 7 height 5
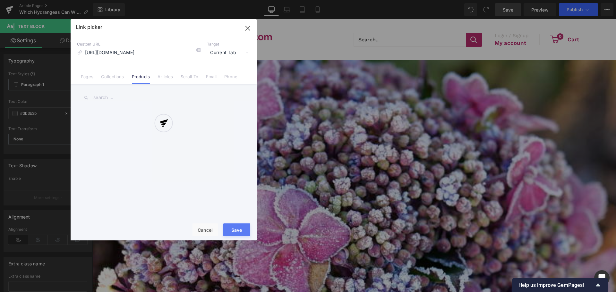
click at [525, 0] on div "Text Color Highlight Color #333333 Edit or remove link: Edit - Unlink - Cancel …" at bounding box center [308, 0] width 616 height 0
click at [242, 54] on div at bounding box center [164, 129] width 186 height 221
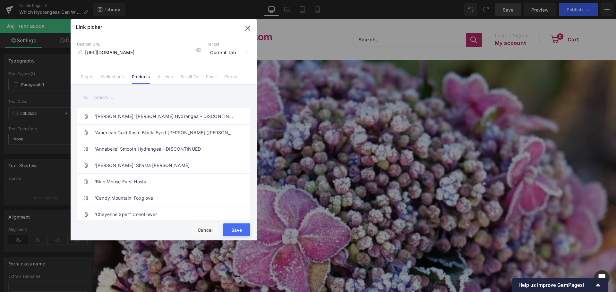
click at [233, 53] on span "Current Tab" at bounding box center [228, 53] width 43 height 12
click at [221, 73] on li "New Tab" at bounding box center [229, 75] width 50 height 11
click at [239, 231] on button "Save" at bounding box center [236, 230] width 27 height 13
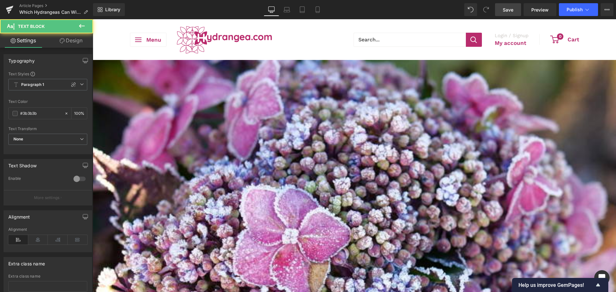
click at [513, 7] on span "Save" at bounding box center [508, 9] width 11 height 7
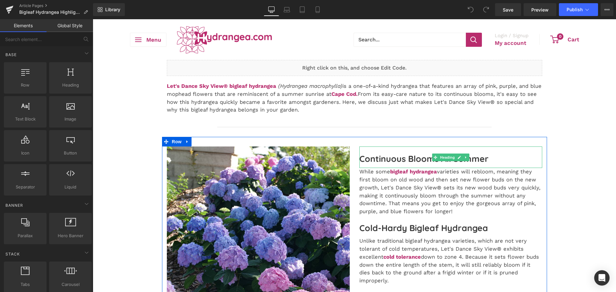
click at [364, 159] on h2 "Continuous Blooms All Summer" at bounding box center [450, 159] width 183 height 12
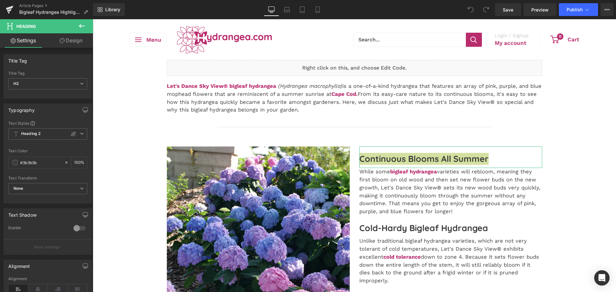
click at [73, 39] on link "Design" at bounding box center [71, 40] width 47 height 14
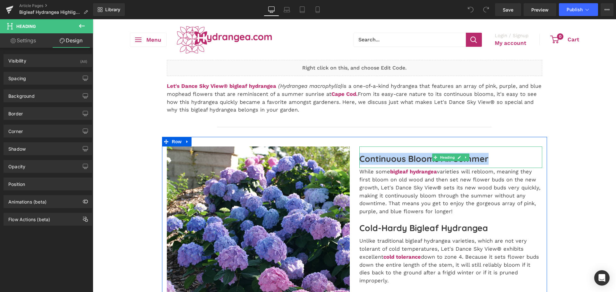
click at [382, 159] on h2 "Continuous Blooms All Summer" at bounding box center [450, 159] width 183 height 12
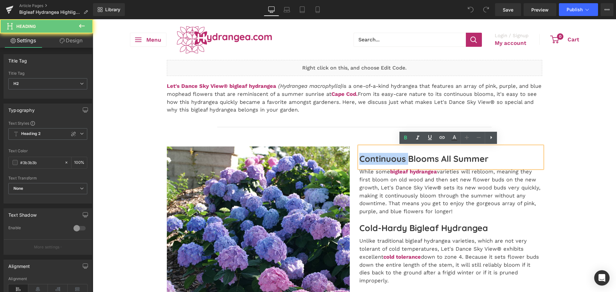
click at [382, 159] on h2 "Continuous Blooms All Summer" at bounding box center [450, 159] width 183 height 12
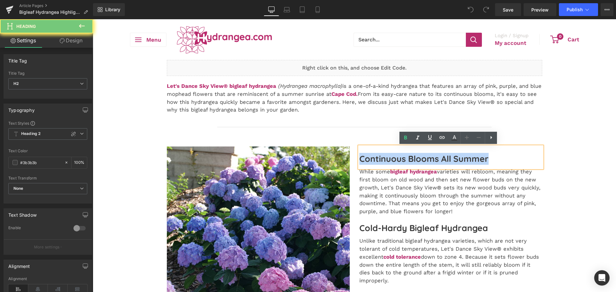
click at [382, 159] on h2 "Continuous Blooms All Summer" at bounding box center [450, 159] width 183 height 12
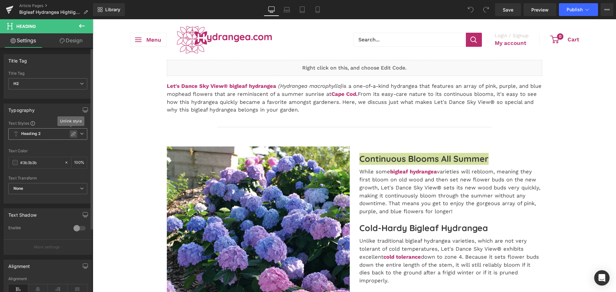
click at [72, 134] on icon at bounding box center [73, 134] width 5 height 5
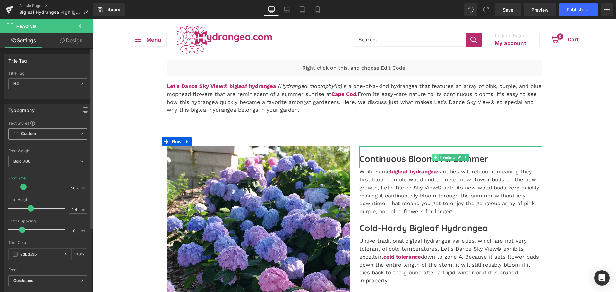
click at [434, 157] on icon at bounding box center [436, 158] width 4 height 4
click at [439, 159] on span "Heading" at bounding box center [447, 158] width 17 height 8
click at [447, 156] on div "Continuous Blooms All Summer Heading" at bounding box center [450, 158] width 183 height 22
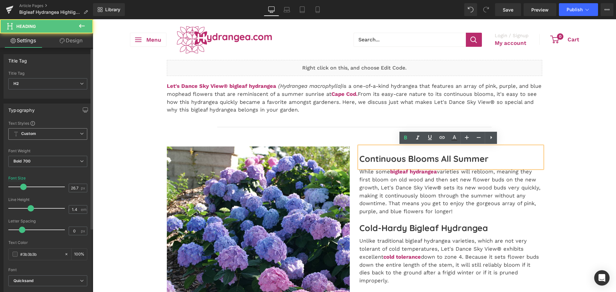
click at [530, 168] on div "Continuous Blooms All Summer" at bounding box center [450, 158] width 183 height 22
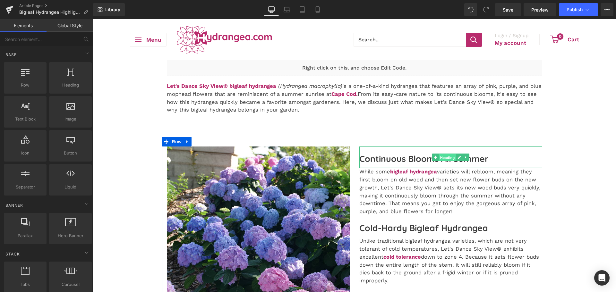
click at [446, 157] on span "Heading" at bounding box center [447, 158] width 17 height 8
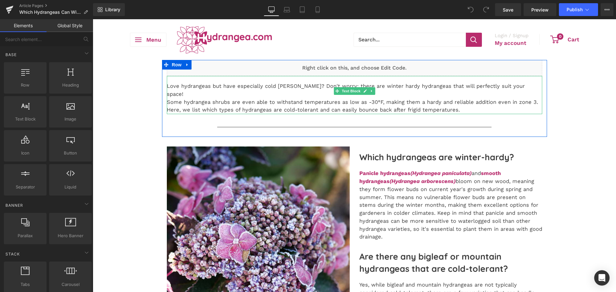
click at [182, 95] on p "Love hydrangeas but have especially cold [PERSON_NAME]? Don't worry; there are …" at bounding box center [354, 98] width 375 height 32
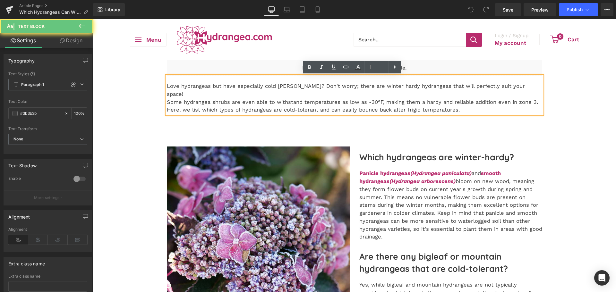
click at [182, 95] on p "Love hydrangeas but have especially cold [PERSON_NAME]? Don't worry; there are …" at bounding box center [354, 98] width 375 height 32
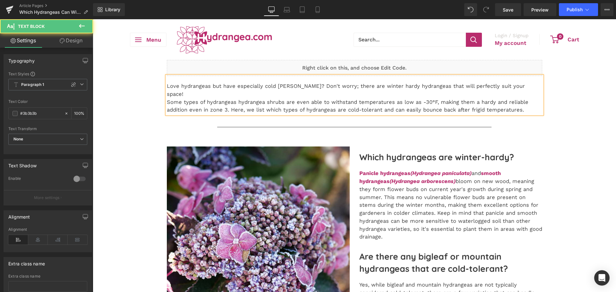
click at [245, 93] on p "Love hydrangeas but have especially cold [PERSON_NAME]? Don't worry; there are …" at bounding box center [354, 98] width 375 height 32
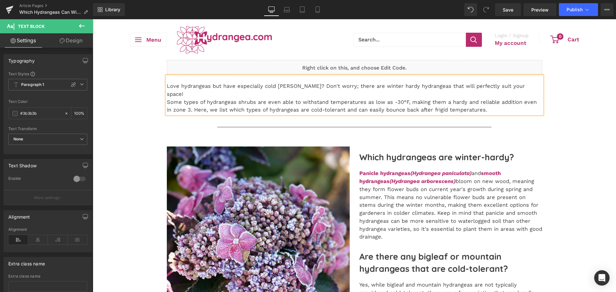
click at [431, 102] on p "Love hydrangeas but have especially cold [PERSON_NAME]? Don't worry; there are …" at bounding box center [354, 98] width 375 height 32
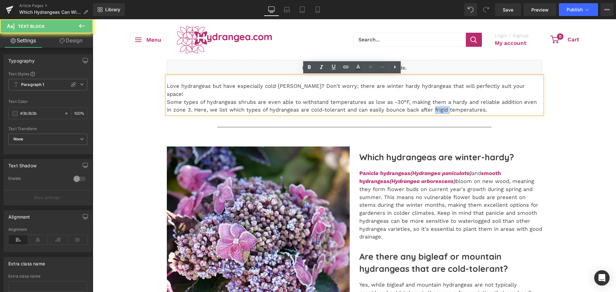
click at [431, 102] on p "Love hydrangeas but have especially cold [PERSON_NAME]? Don't worry; there are …" at bounding box center [354, 98] width 375 height 32
click at [438, 102] on p "Love hydrangeas but have especially cold [PERSON_NAME]? Don't worry; there are …" at bounding box center [354, 98] width 375 height 32
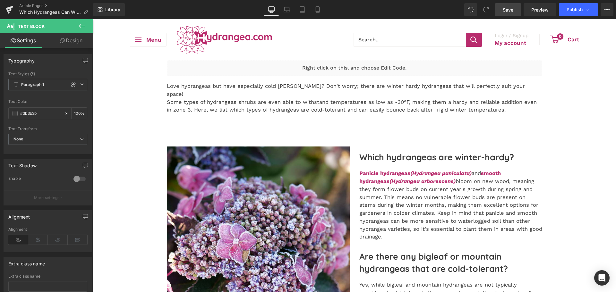
click at [519, 6] on link "Save" at bounding box center [508, 9] width 26 height 13
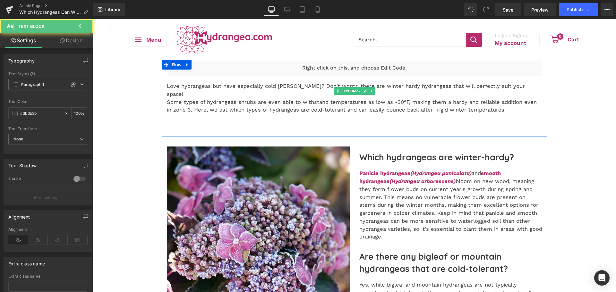
click at [183, 103] on p "Love hydrangeas but have especially cold [PERSON_NAME]? Don't worry; there are …" at bounding box center [354, 98] width 375 height 32
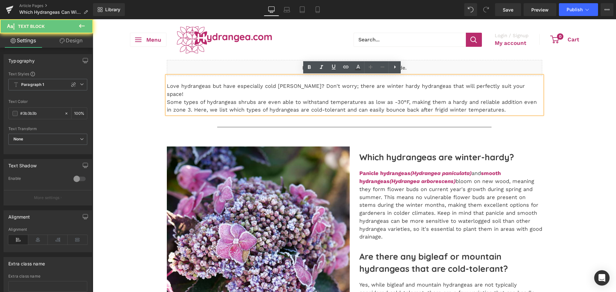
click at [185, 105] on p "Love hydrangeas but have especially cold [PERSON_NAME]? Don't worry; there are …" at bounding box center [354, 98] width 375 height 32
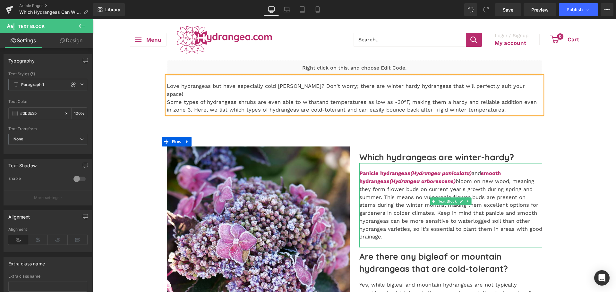
scroll to position [32, 0]
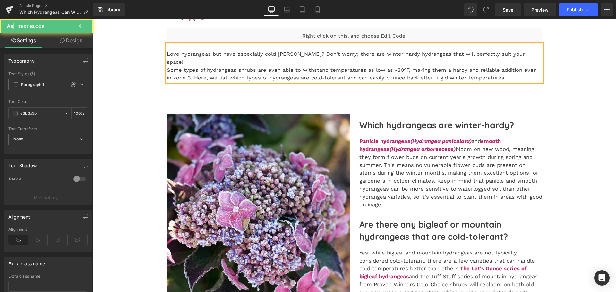
click at [185, 69] on p "Love hydrangeas but have especially cold [PERSON_NAME]? Don't worry; there are …" at bounding box center [354, 66] width 375 height 32
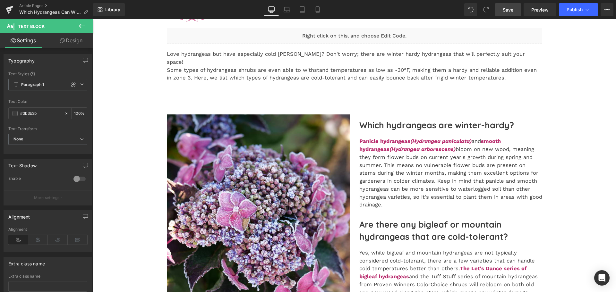
click at [512, 11] on span "Save" at bounding box center [508, 9] width 11 height 7
click at [505, 8] on span "Save" at bounding box center [508, 9] width 11 height 7
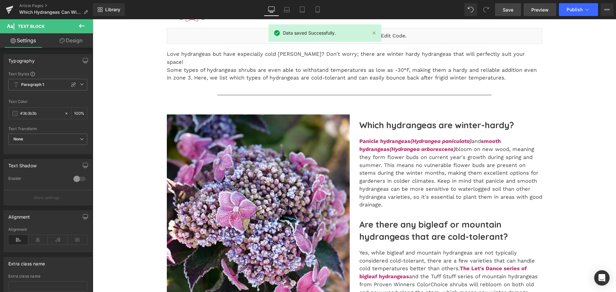
click at [534, 8] on span "Preview" at bounding box center [539, 9] width 17 height 7
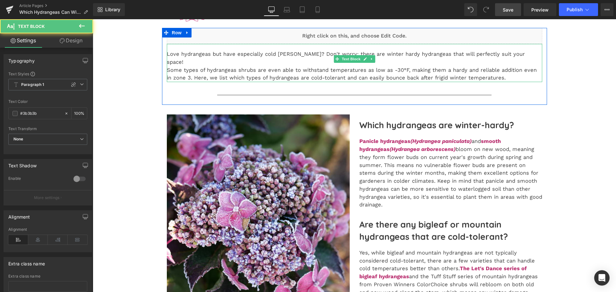
click at [518, 53] on p "Love hydrangeas but have especially cold [PERSON_NAME]? Don't worry; there are …" at bounding box center [354, 66] width 375 height 32
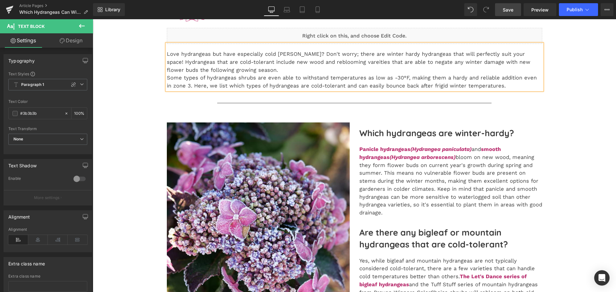
click at [363, 64] on p "Love hydrangeas but have especially cold [PERSON_NAME]? Don't worry; there are …" at bounding box center [354, 70] width 375 height 40
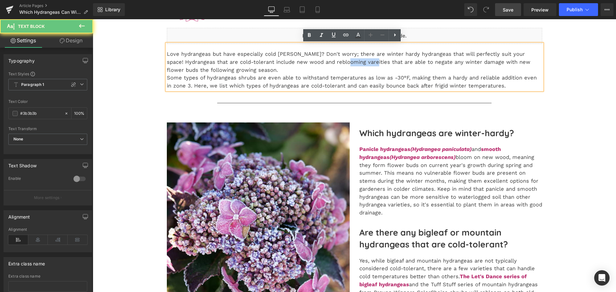
click at [363, 64] on p "Love hydrangeas but have especially cold [PERSON_NAME]? Don't worry; there are …" at bounding box center [354, 70] width 375 height 40
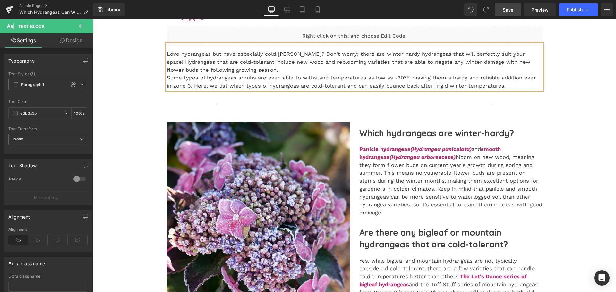
click at [167, 80] on p "Love hydrangeas but have especially cold [PERSON_NAME]? Don't worry; there are …" at bounding box center [354, 70] width 375 height 40
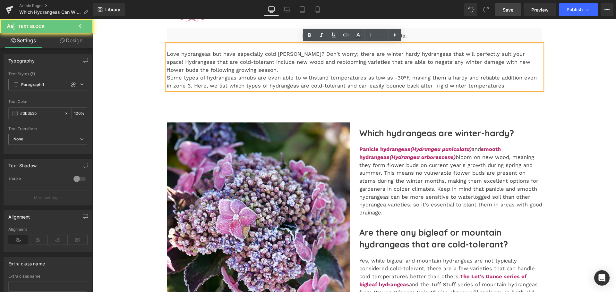
click at [167, 80] on p "Love hydrangeas but have especially cold [PERSON_NAME]? Don't worry; there are …" at bounding box center [354, 70] width 375 height 40
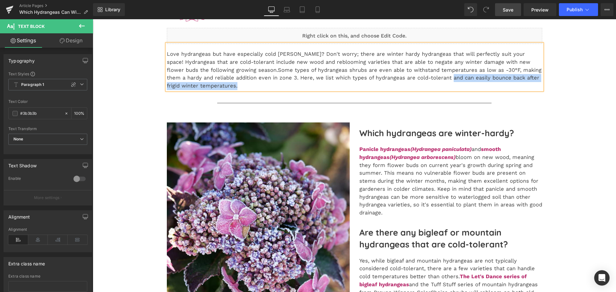
drag, startPoint x: 412, startPoint y: 80, endPoint x: 415, endPoint y: 85, distance: 5.9
click at [415, 85] on p "Love hydrangeas but have especially cold [PERSON_NAME]? Don't worry; there are …" at bounding box center [354, 70] width 375 height 40
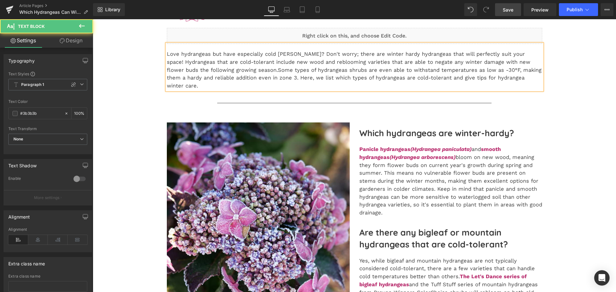
click at [450, 77] on p "Love hydrangeas but have especially cold [PERSON_NAME]? Don't worry; there are …" at bounding box center [354, 70] width 375 height 40
click at [503, 14] on link "Save" at bounding box center [508, 9] width 26 height 13
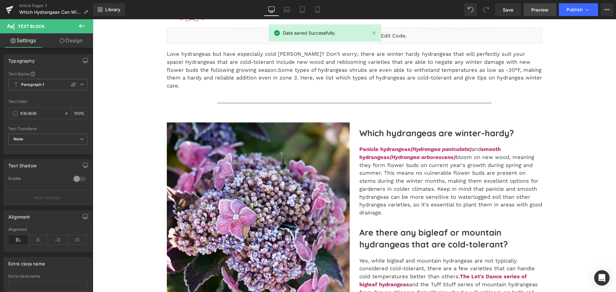
click at [531, 12] on link "Preview" at bounding box center [540, 9] width 33 height 13
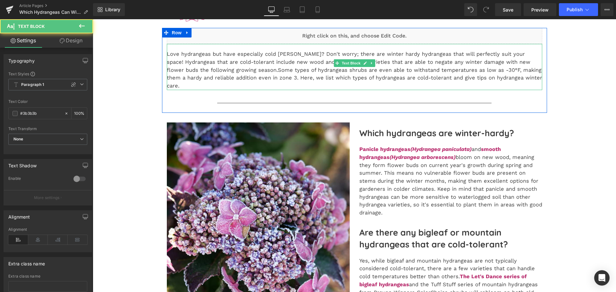
click at [201, 55] on p "Love hydrangeas but have especially cold [PERSON_NAME]? Don't worry; there are …" at bounding box center [354, 70] width 375 height 40
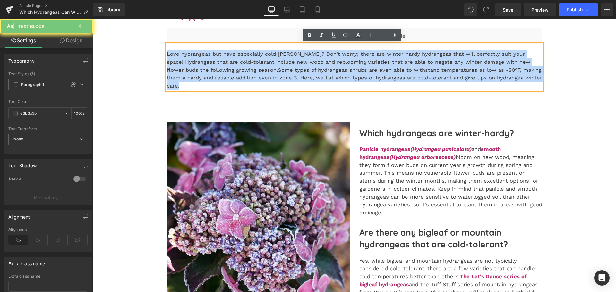
click at [201, 55] on p "Love hydrangeas but have especially cold [PERSON_NAME]? Don't worry; there are …" at bounding box center [354, 70] width 375 height 40
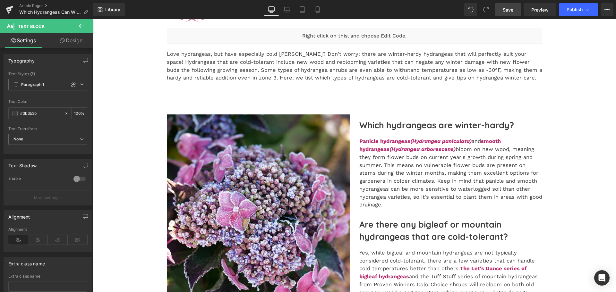
click at [505, 12] on span "Save" at bounding box center [508, 9] width 11 height 7
click at [516, 11] on link "Save" at bounding box center [508, 9] width 26 height 13
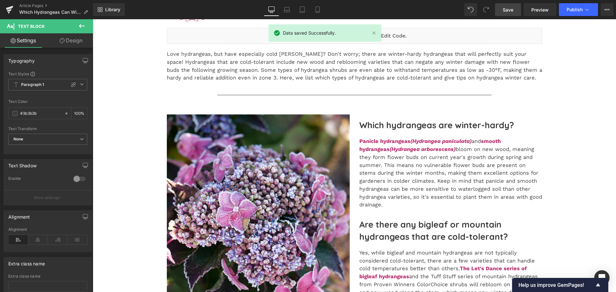
click at [511, 11] on span "Save" at bounding box center [508, 9] width 11 height 7
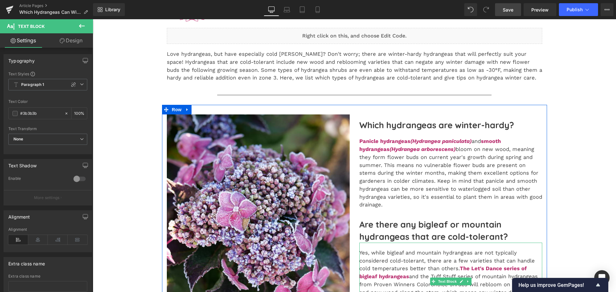
scroll to position [160, 0]
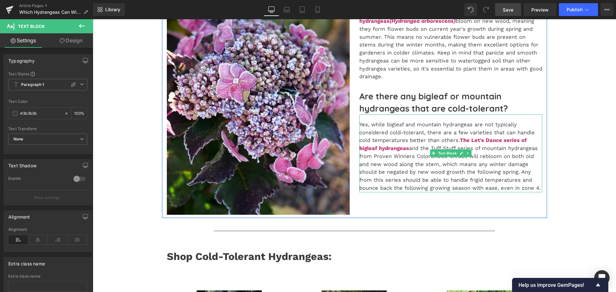
drag, startPoint x: 462, startPoint y: 169, endPoint x: 448, endPoint y: 177, distance: 16.0
click at [462, 169] on p "Yes, while bigleaf and mountain hydrangeas are not typically considered cold-to…" at bounding box center [450, 157] width 183 height 72
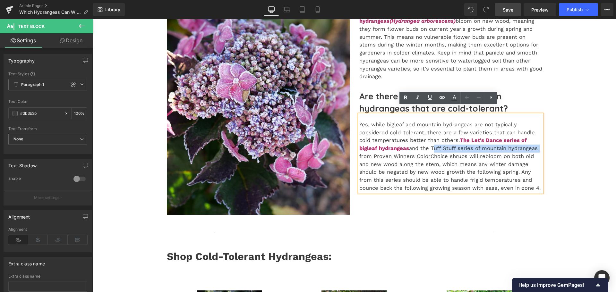
drag, startPoint x: 430, startPoint y: 140, endPoint x: 538, endPoint y: 142, distance: 107.5
click at [538, 142] on p "Yes, while bigleaf and mountain hydrangeas are not typically considered cold-to…" at bounding box center [450, 157] width 183 height 72
click at [442, 97] on icon at bounding box center [442, 97] width 5 height 3
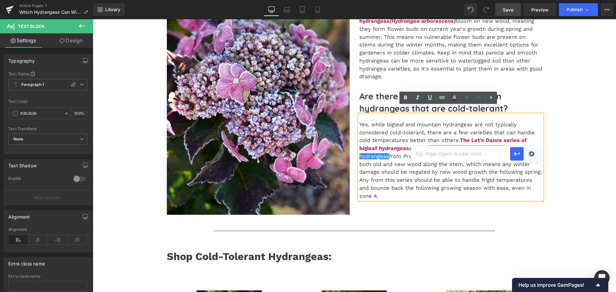
paste input "[URL][DOMAIN_NAME]"
type input "[URL][DOMAIN_NAME]"
click at [521, 157] on button "button" at bounding box center [516, 153] width 13 height 13
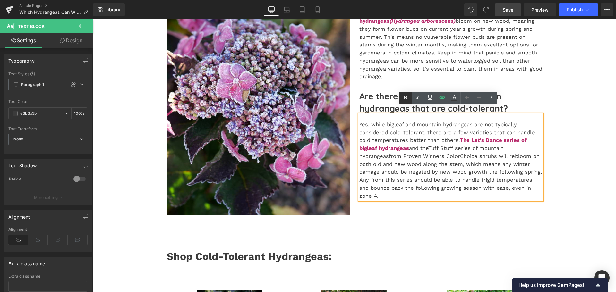
click at [407, 96] on icon at bounding box center [406, 98] width 8 height 8
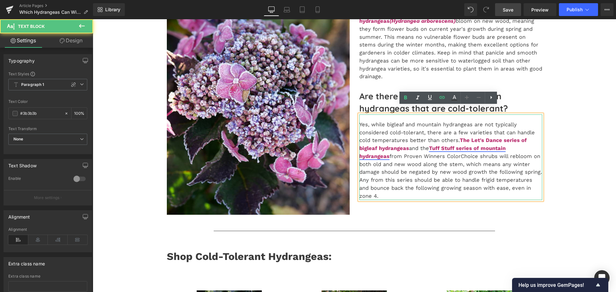
click at [447, 145] on strong "Tuff Stuff series of mountain hydrangeas" at bounding box center [432, 152] width 146 height 14
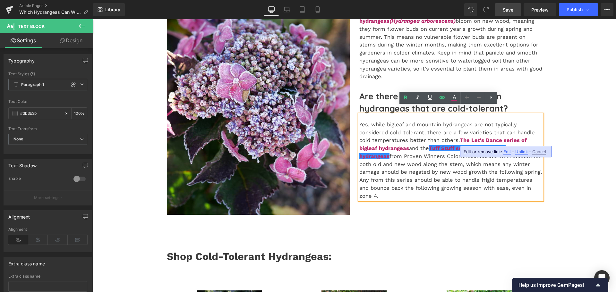
click at [506, 153] on span "Edit" at bounding box center [506, 151] width 7 height 5
click at [532, 0] on div "Text Color Highlight Color #333333 Edit or remove link: Edit - Unlink - Cancel …" at bounding box center [308, 0] width 616 height 0
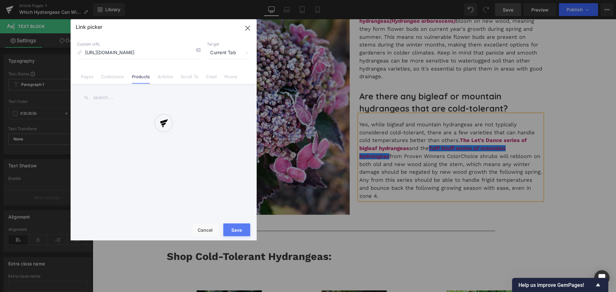
scroll to position [0, 33]
click at [237, 55] on div at bounding box center [164, 129] width 186 height 221
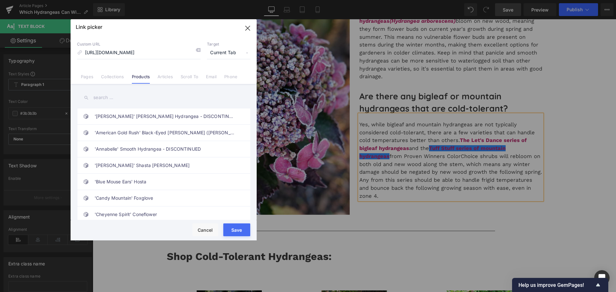
click at [231, 54] on span "Current Tab" at bounding box center [228, 53] width 43 height 12
click at [220, 77] on li "New Tab" at bounding box center [229, 75] width 50 height 11
click at [234, 227] on button "Save" at bounding box center [236, 230] width 27 height 13
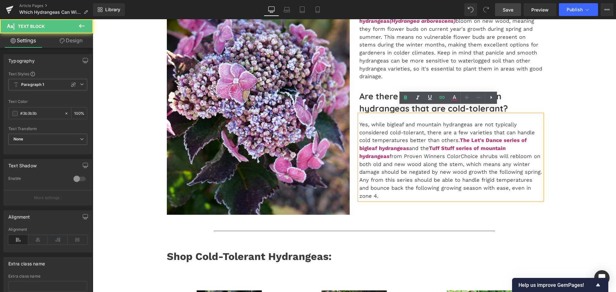
click at [387, 121] on p "Yes, while bigleaf and mountain hydrangeas are not typically considered cold-to…" at bounding box center [450, 161] width 183 height 80
click at [512, 6] on link "Save" at bounding box center [508, 9] width 26 height 13
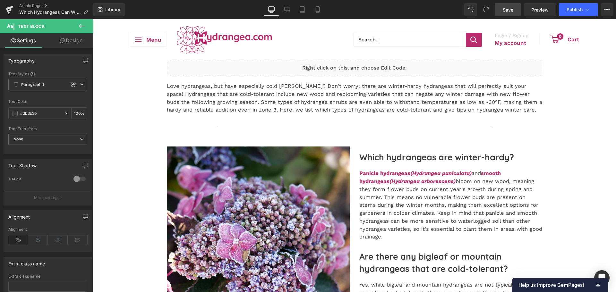
click at [512, 16] on link "Save" at bounding box center [508, 9] width 26 height 13
drag, startPoint x: 305, startPoint y: 97, endPoint x: 410, endPoint y: 71, distance: 108.0
click at [305, 97] on p "Love hydrangeas, but have especially cold [PERSON_NAME]? Don't worry; there are…" at bounding box center [354, 98] width 375 height 32
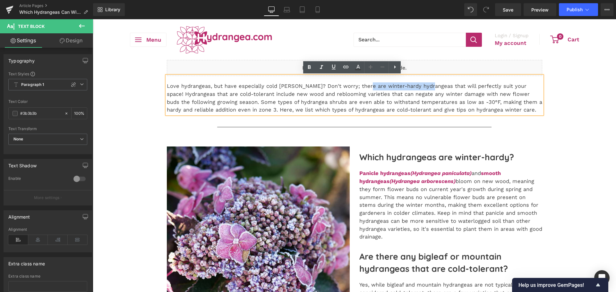
drag, startPoint x: 357, startPoint y: 86, endPoint x: 421, endPoint y: 87, distance: 63.2
click at [421, 87] on p "Love hydrangeas, but have especially cold [PERSON_NAME]? Don't worry; there are…" at bounding box center [354, 98] width 375 height 32
drag, startPoint x: 344, startPoint y: 66, endPoint x: 342, endPoint y: 70, distance: 3.5
click at [344, 66] on icon at bounding box center [345, 67] width 5 height 3
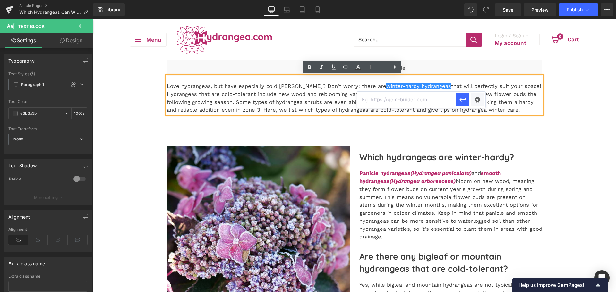
paste input "[URL][DOMAIN_NAME]"
type input "[URL][DOMAIN_NAME]"
click at [467, 100] on button "button" at bounding box center [462, 99] width 13 height 13
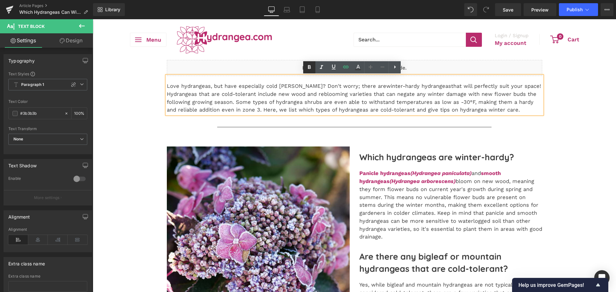
click at [310, 65] on icon at bounding box center [309, 68] width 8 height 8
click at [386, 86] on strong "winter-hardy hydrangeas" at bounding box center [419, 86] width 66 height 6
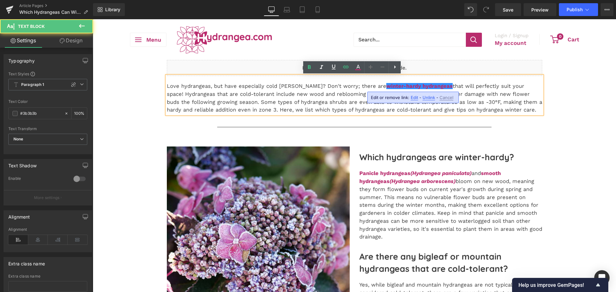
drag, startPoint x: 415, startPoint y: 100, endPoint x: 324, endPoint y: 81, distance: 93.1
click at [415, 100] on span "Edit" at bounding box center [414, 97] width 7 height 5
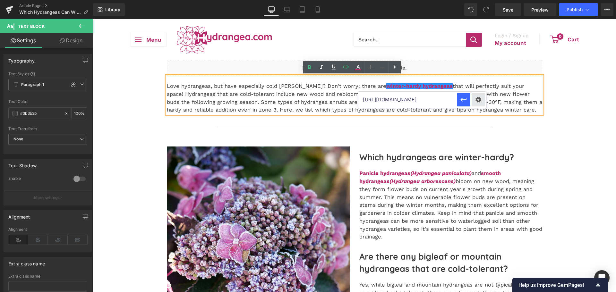
click at [474, 0] on div "Text Color Highlight Color #333333 Edit or remove link: Edit - Unlink - Cancel …" at bounding box center [308, 0] width 616 height 0
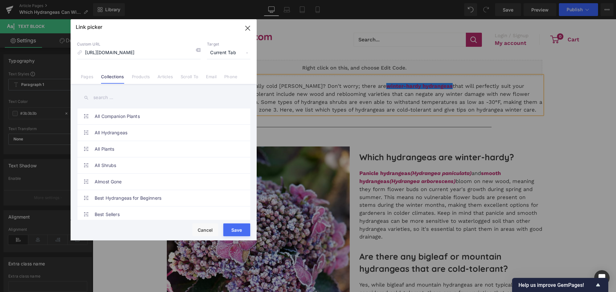
click at [217, 54] on span "Current Tab" at bounding box center [228, 53] width 43 height 12
click at [216, 74] on li "New Tab" at bounding box center [229, 75] width 50 height 11
drag, startPoint x: 248, startPoint y: 230, endPoint x: 174, endPoint y: 199, distance: 80.3
click at [248, 230] on button "Save" at bounding box center [236, 230] width 27 height 13
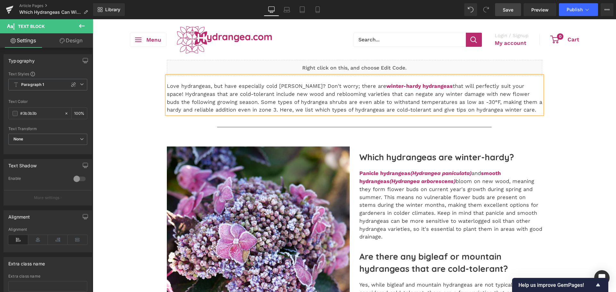
click at [505, 11] on span "Save" at bounding box center [508, 9] width 11 height 7
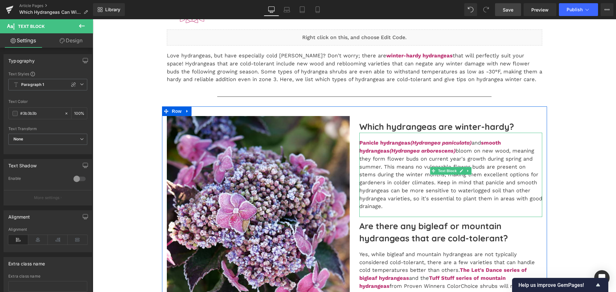
scroll to position [96, 0]
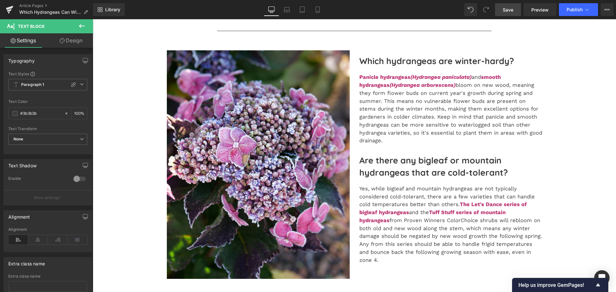
drag, startPoint x: 512, startPoint y: 4, endPoint x: 407, endPoint y: 35, distance: 109.5
click at [512, 4] on link "Save" at bounding box center [508, 9] width 26 height 13
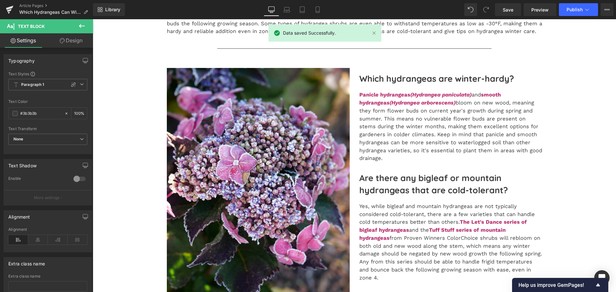
scroll to position [128, 0]
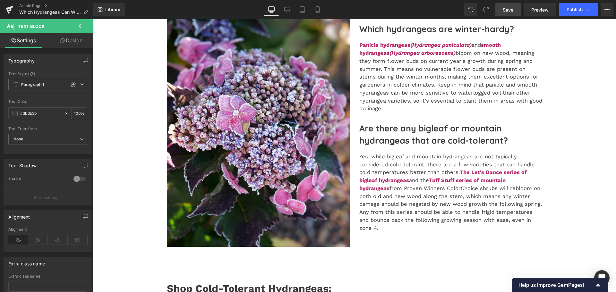
drag, startPoint x: 512, startPoint y: 11, endPoint x: 232, endPoint y: 215, distance: 346.3
click at [512, 11] on span "Save" at bounding box center [508, 9] width 11 height 7
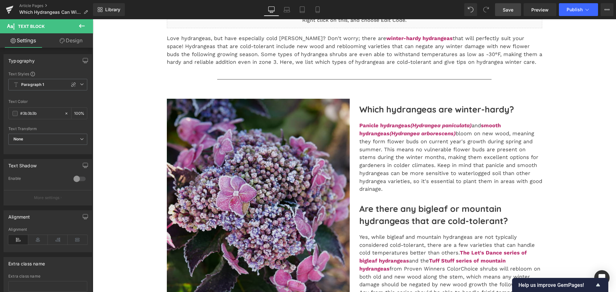
scroll to position [0, 0]
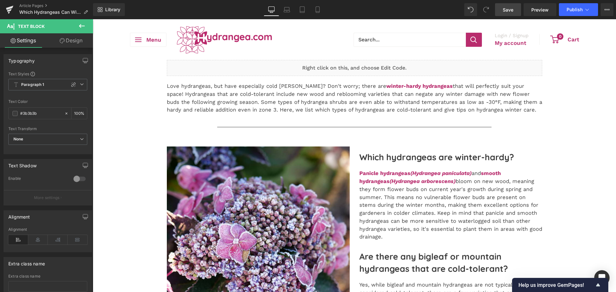
click at [504, 11] on span "Save" at bounding box center [508, 9] width 11 height 7
drag, startPoint x: 502, startPoint y: 8, endPoint x: 398, endPoint y: 13, distance: 103.8
click at [502, 8] on link "Save" at bounding box center [508, 9] width 26 height 13
click at [506, 11] on span "Save" at bounding box center [508, 9] width 11 height 7
drag, startPoint x: 510, startPoint y: 11, endPoint x: 285, endPoint y: 105, distance: 244.0
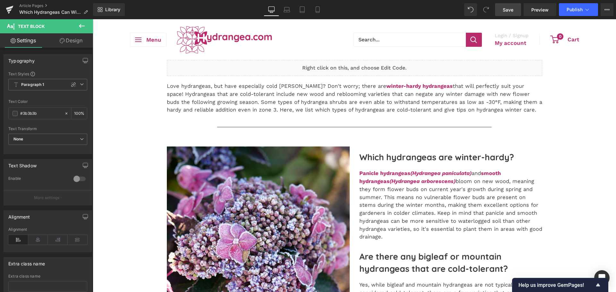
click at [510, 11] on span "Save" at bounding box center [508, 9] width 11 height 7
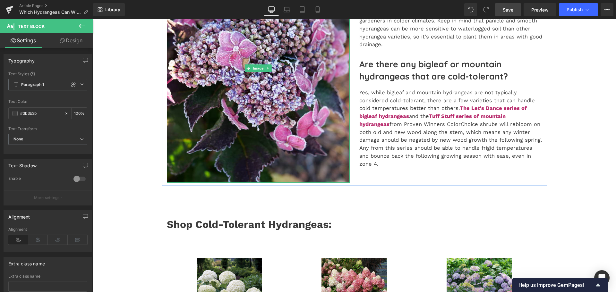
scroll to position [96, 0]
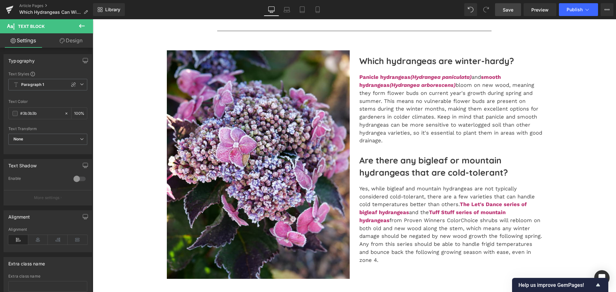
click at [510, 15] on link "Save" at bounding box center [508, 9] width 26 height 13
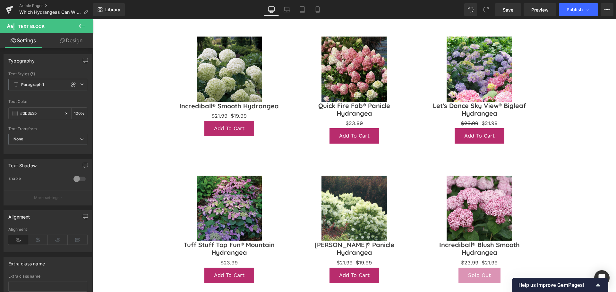
scroll to position [449, 0]
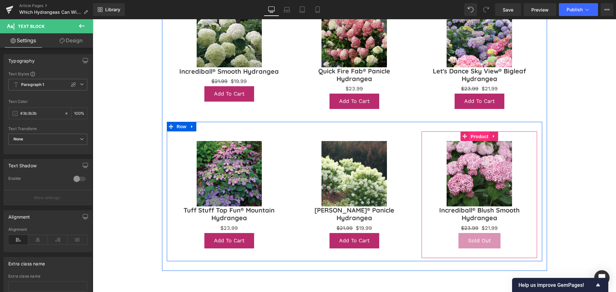
click at [471, 136] on span "Product" at bounding box center [479, 137] width 21 height 10
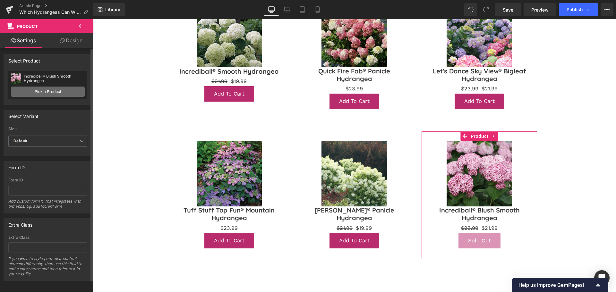
click at [63, 90] on link "Pick a Product" at bounding box center [48, 92] width 74 height 10
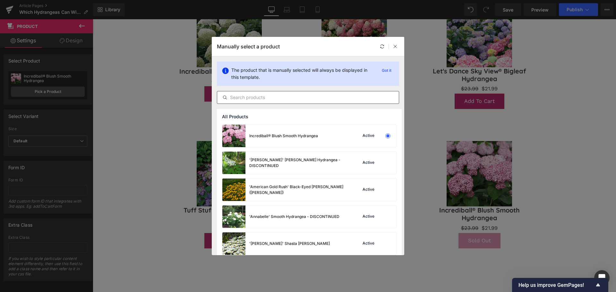
click at [265, 93] on div at bounding box center [308, 97] width 182 height 13
click at [266, 95] on input "text" at bounding box center [308, 98] width 182 height 8
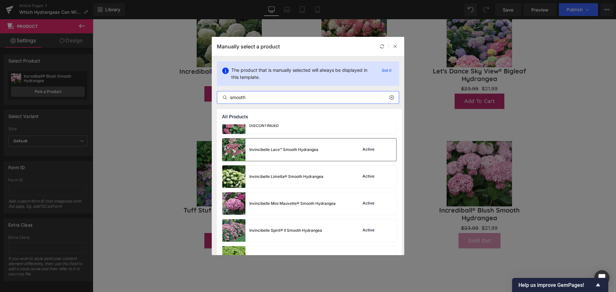
scroll to position [160, 0]
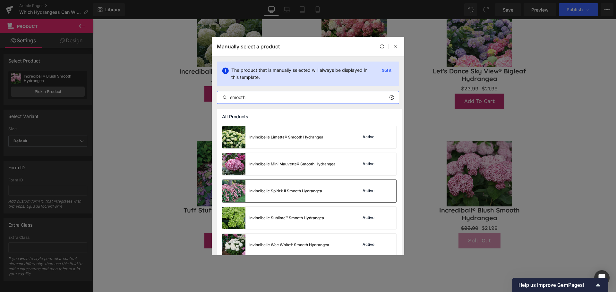
type input "smooth"
click at [269, 190] on div "Invincibelle Spirit® II Smooth Hydrangea" at bounding box center [285, 191] width 73 height 6
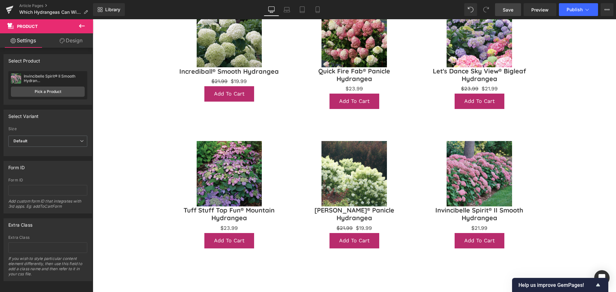
click at [505, 12] on span "Save" at bounding box center [508, 9] width 11 height 7
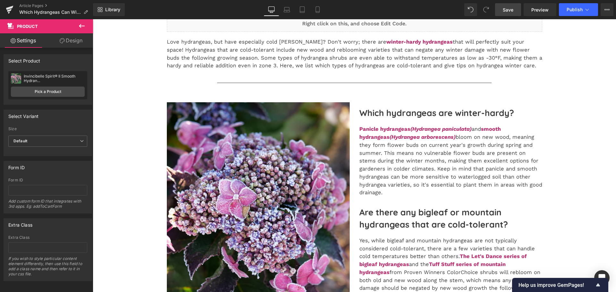
scroll to position [0, 0]
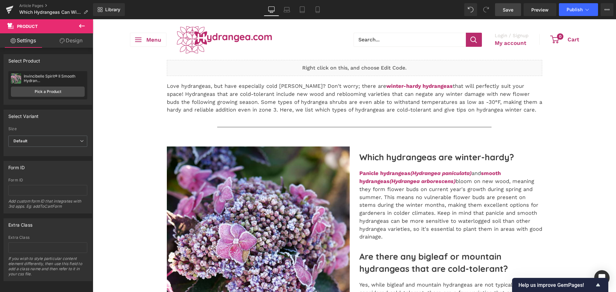
click at [502, 13] on link "Save" at bounding box center [508, 9] width 26 height 13
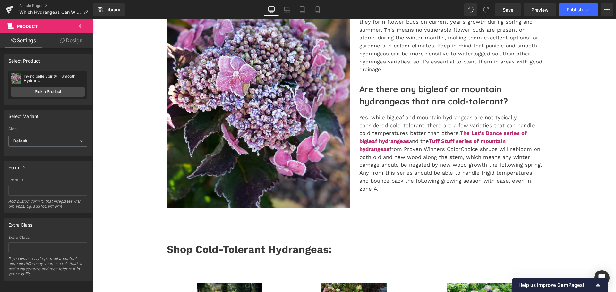
scroll to position [32, 0]
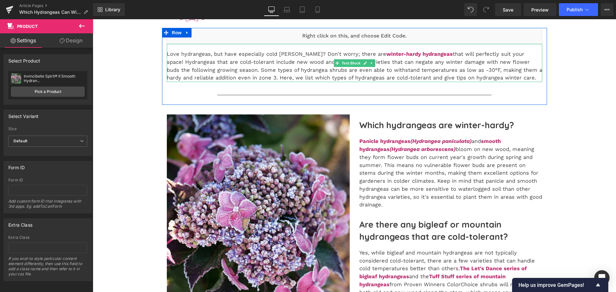
click at [427, 77] on p "Love hydrangeas, but have especially cold [PERSON_NAME]? Don't worry; there are…" at bounding box center [354, 66] width 375 height 32
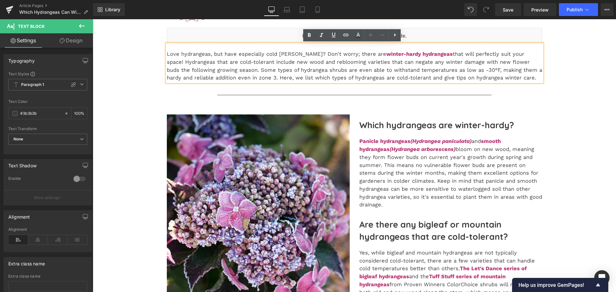
drag, startPoint x: 444, startPoint y: 78, endPoint x: 506, endPoint y: 78, distance: 61.9
click at [506, 78] on p "Love hydrangeas, but have especially cold [PERSON_NAME]? Don't worry; there are…" at bounding box center [354, 66] width 375 height 32
click at [507, 15] on link "Save" at bounding box center [508, 9] width 26 height 13
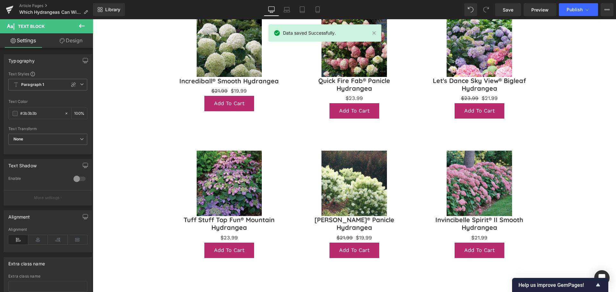
scroll to position [546, 0]
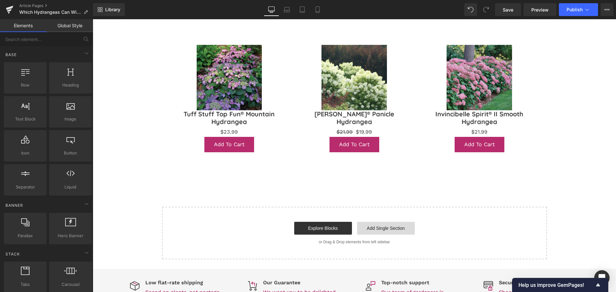
click at [386, 230] on link "Add Single Section" at bounding box center [386, 228] width 58 height 13
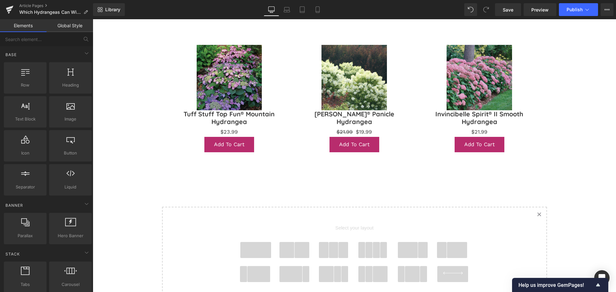
click at [252, 250] on span at bounding box center [255, 250] width 31 height 16
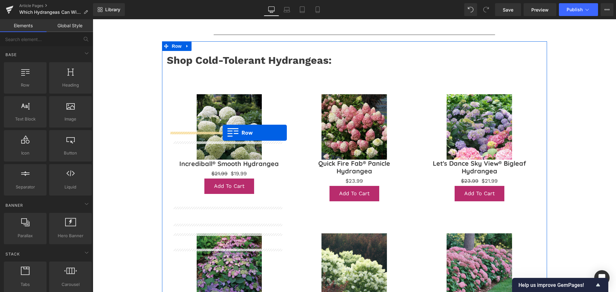
scroll to position [194, 0]
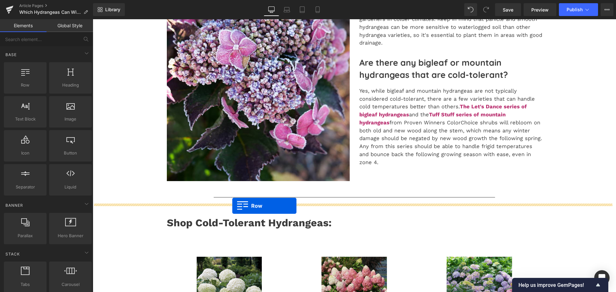
drag, startPoint x: 179, startPoint y: 275, endPoint x: 232, endPoint y: 206, distance: 87.4
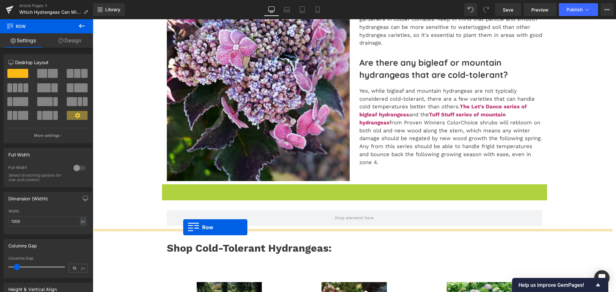
drag, startPoint x: 176, startPoint y: 190, endPoint x: 183, endPoint y: 228, distance: 37.9
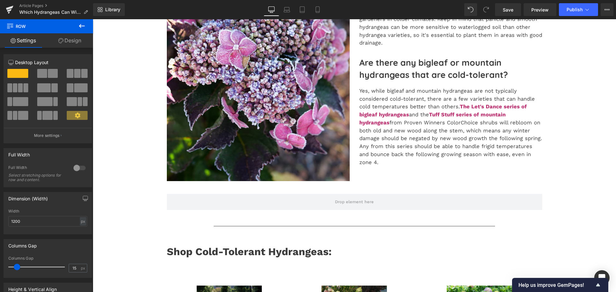
click at [83, 26] on icon at bounding box center [82, 26] width 6 height 4
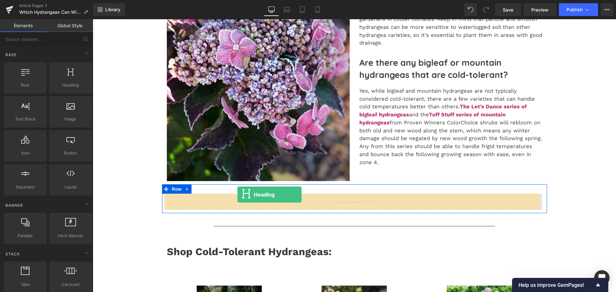
drag, startPoint x: 165, startPoint y: 91, endPoint x: 237, endPoint y: 195, distance: 127.0
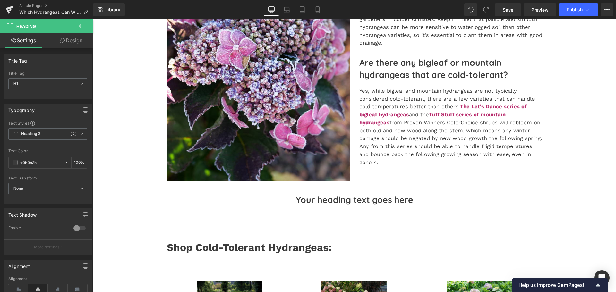
click at [83, 27] on icon at bounding box center [82, 26] width 8 height 8
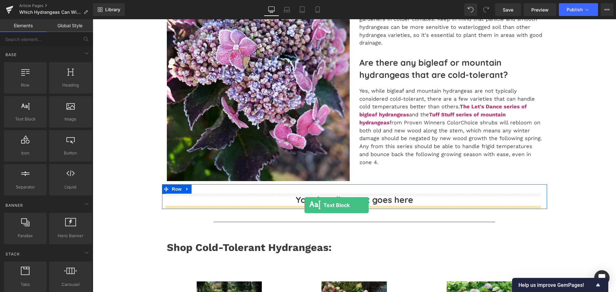
drag, startPoint x: 118, startPoint y: 126, endPoint x: 305, endPoint y: 205, distance: 202.8
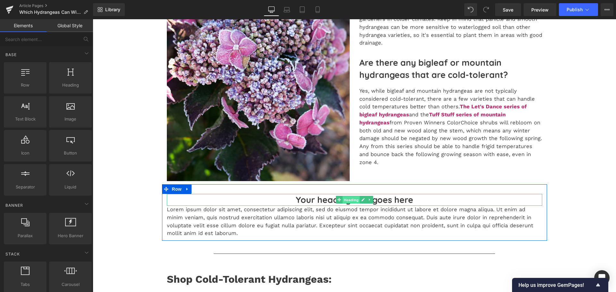
click at [353, 200] on span "Heading" at bounding box center [350, 200] width 17 height 8
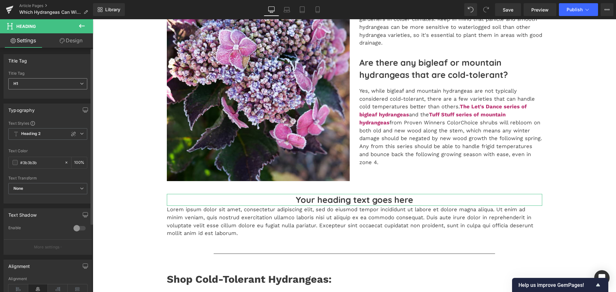
click at [52, 83] on span "H1" at bounding box center [47, 83] width 79 height 11
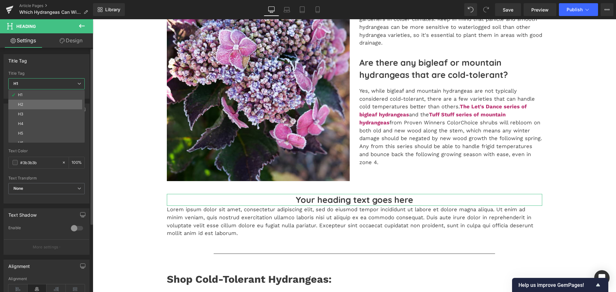
click at [21, 106] on div "H2" at bounding box center [20, 104] width 5 height 4
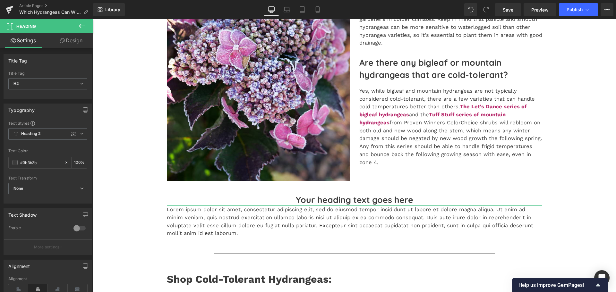
click at [69, 40] on link "Design" at bounding box center [71, 40] width 47 height 14
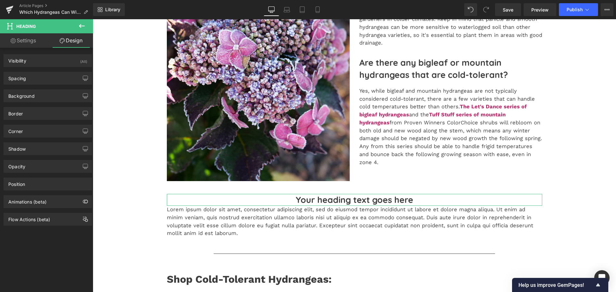
click at [23, 37] on link "Settings" at bounding box center [23, 40] width 47 height 14
type input "100"
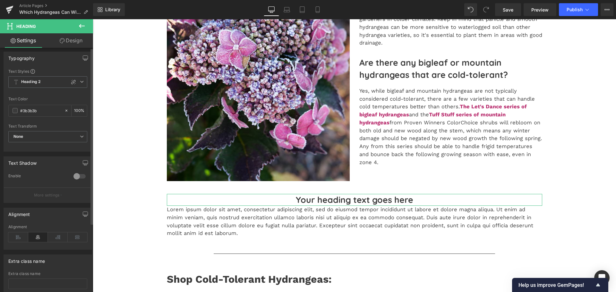
scroll to position [95, 0]
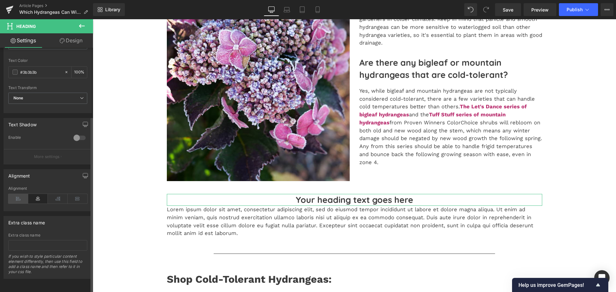
click at [19, 197] on icon at bounding box center [18, 199] width 20 height 10
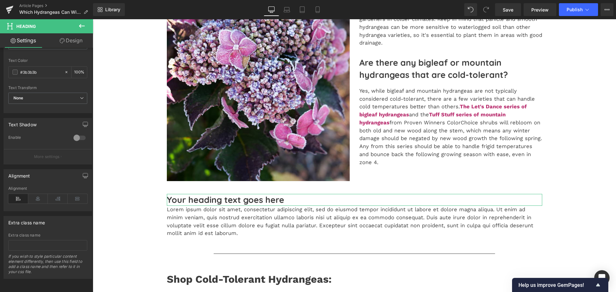
click at [76, 46] on link "Design" at bounding box center [71, 40] width 47 height 14
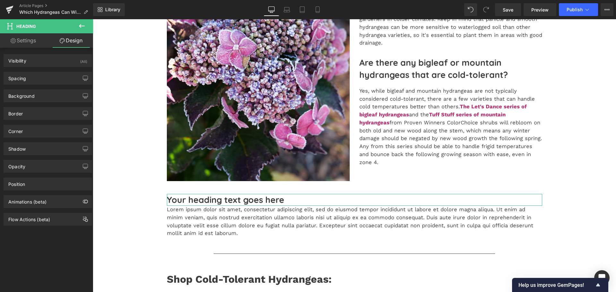
type input "0"
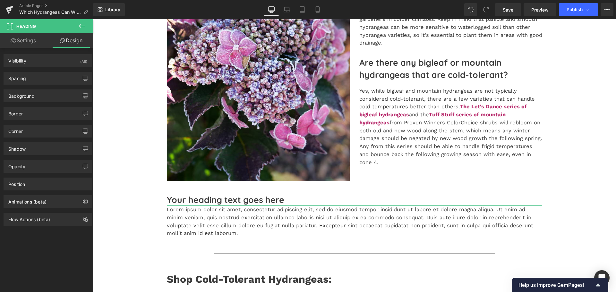
type input "0"
click at [37, 76] on div "Spacing" at bounding box center [48, 78] width 88 height 12
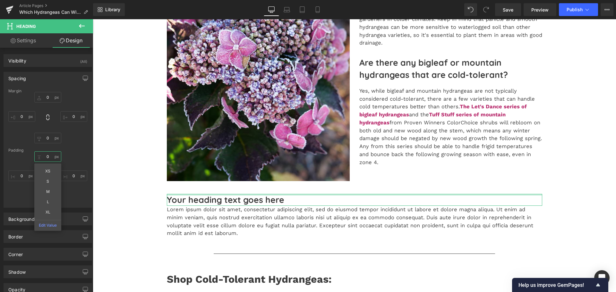
click at [47, 157] on input "0" at bounding box center [47, 156] width 27 height 11
drag, startPoint x: 16, startPoint y: 200, endPoint x: 30, endPoint y: 200, distance: 14.4
click at [16, 200] on div "0px 0 XS S M L XL Edit Value 0px 0 0px 0 0px 0" at bounding box center [47, 176] width 79 height 51
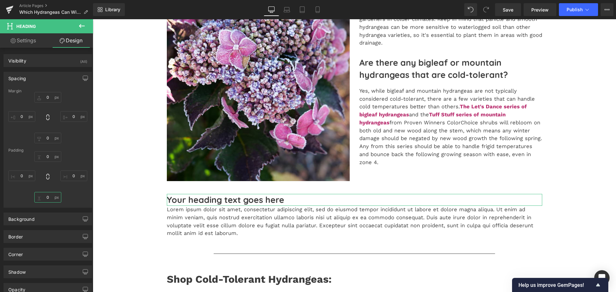
click at [46, 201] on input "0" at bounding box center [47, 197] width 27 height 11
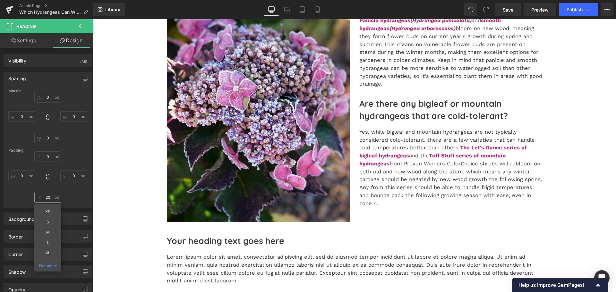
scroll to position [226, 0]
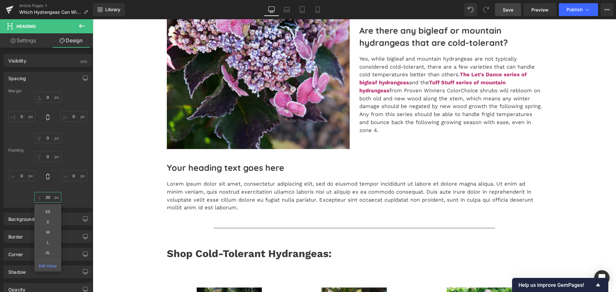
type input "20"
click at [511, 6] on span "Save" at bounding box center [508, 9] width 11 height 7
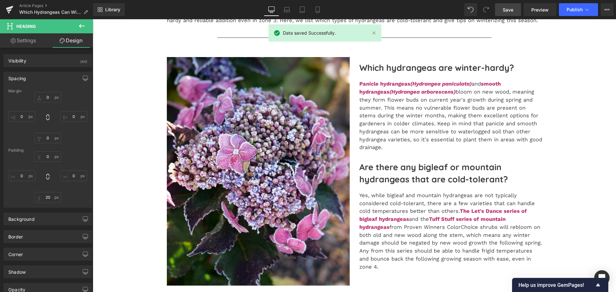
scroll to position [193, 0]
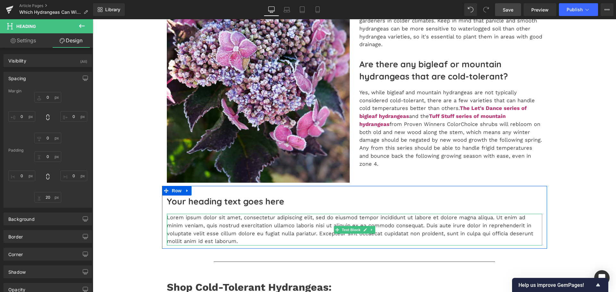
click at [205, 228] on p "Lorem ipsum dolor sit amet, consectetur adipiscing elit, sed do eiusmod tempor …" at bounding box center [354, 230] width 375 height 32
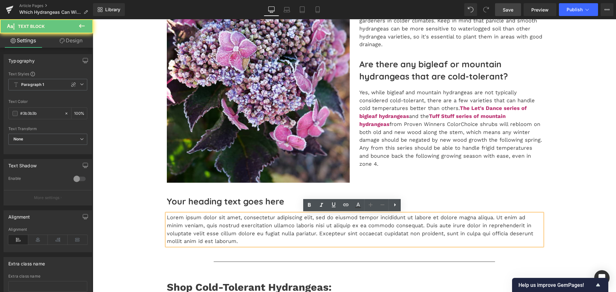
click at [205, 228] on p "Lorem ipsum dolor sit amet, consectetur adipiscing elit, sed do eiusmod tempor …" at bounding box center [354, 230] width 375 height 32
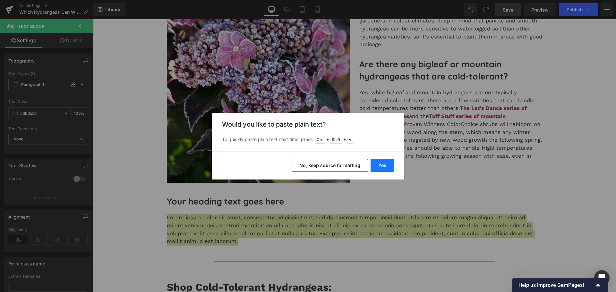
click at [388, 163] on button "Yes" at bounding box center [382, 165] width 23 height 13
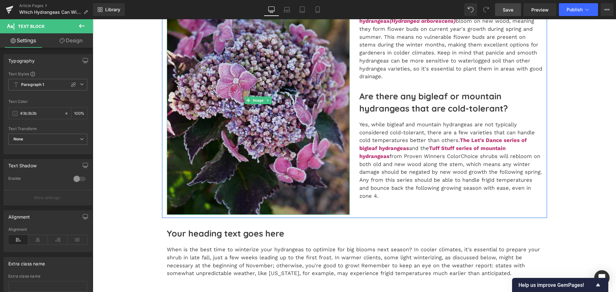
scroll to position [225, 0]
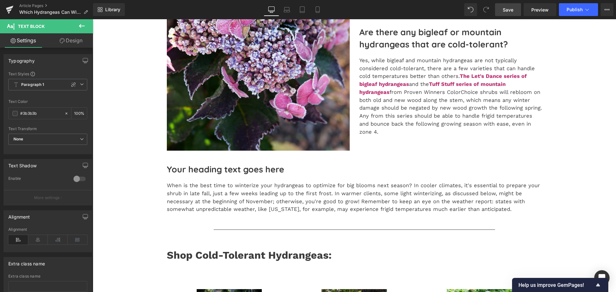
click at [207, 166] on h2 "Your heading text goes here" at bounding box center [354, 170] width 375 height 12
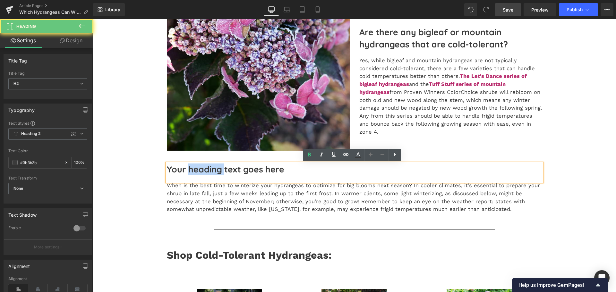
click at [207, 166] on h2 "Your heading text goes here" at bounding box center [354, 170] width 375 height 12
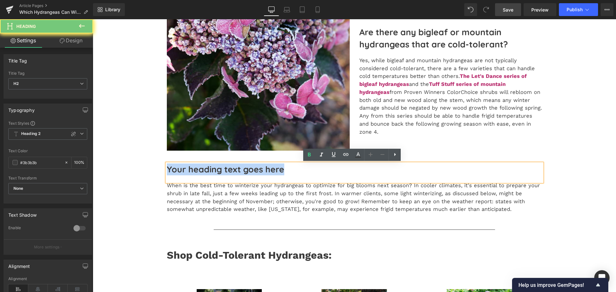
click at [207, 166] on h2 "Your heading text goes here" at bounding box center [354, 170] width 375 height 12
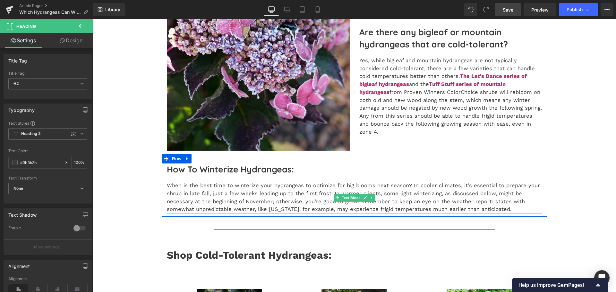
click at [388, 210] on p "When is the best time to winterize your hydrangeas to optimize for big blooms n…" at bounding box center [354, 198] width 375 height 32
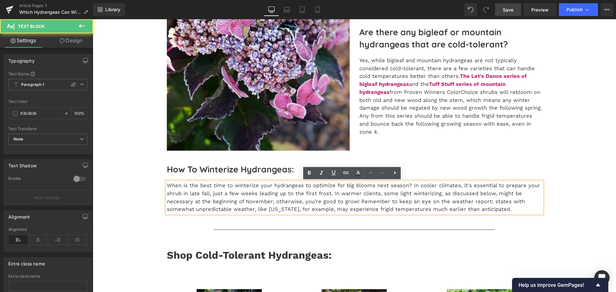
click at [498, 206] on p "When is the best time to winterize your hydrangeas to optimize for big blooms n…" at bounding box center [354, 198] width 375 height 32
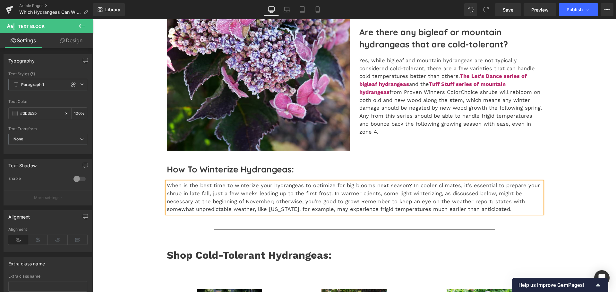
drag, startPoint x: 507, startPoint y: 9, endPoint x: 501, endPoint y: 16, distance: 9.4
click at [507, 9] on span "Save" at bounding box center [508, 9] width 11 height 7
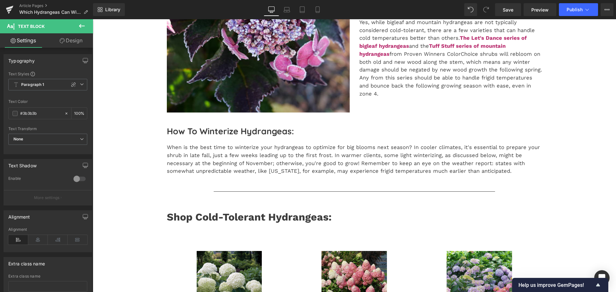
scroll to position [289, 0]
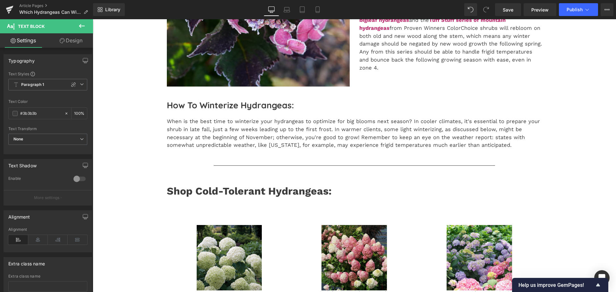
click at [84, 26] on icon at bounding box center [82, 26] width 6 height 4
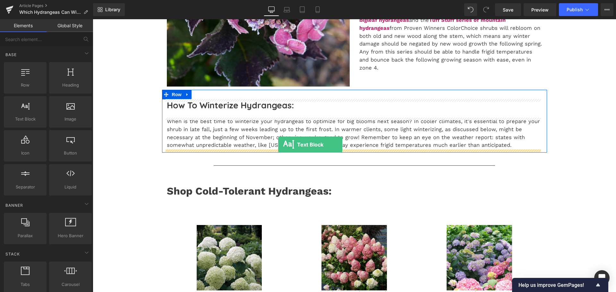
drag, startPoint x: 116, startPoint y: 139, endPoint x: 278, endPoint y: 145, distance: 162.5
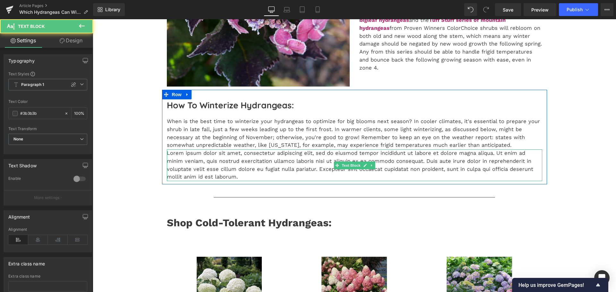
click at [191, 159] on p "Lorem ipsum dolor sit amet, consectetur adipiscing elit, sed do eiusmod tempor …" at bounding box center [354, 166] width 375 height 32
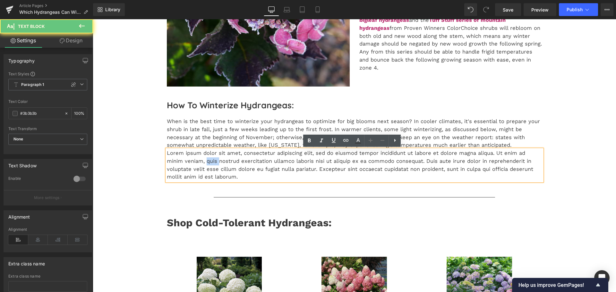
click at [191, 159] on p "Lorem ipsum dolor sit amet, consectetur adipiscing elit, sed do eiusmod tempor …" at bounding box center [354, 166] width 375 height 32
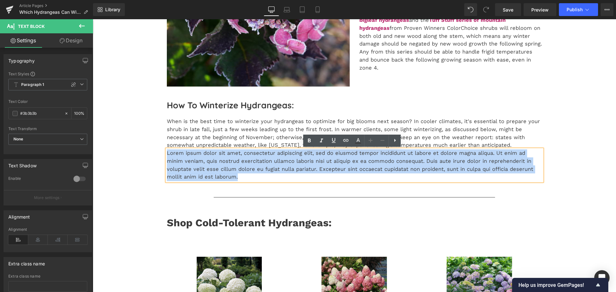
click at [191, 159] on p "Lorem ipsum dolor sit amet, consectetur adipiscing elit, sed do eiusmod tempor …" at bounding box center [354, 166] width 375 height 32
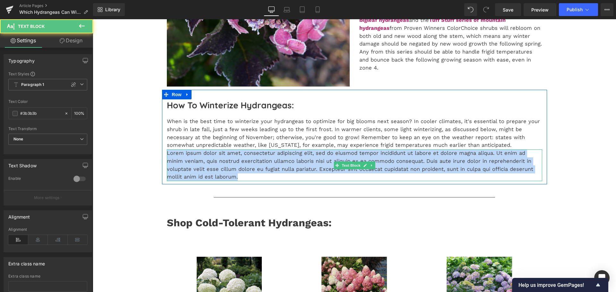
click at [191, 155] on p "Lorem ipsum dolor sit amet, consectetur adipiscing elit, sed do eiusmod tempor …" at bounding box center [354, 166] width 375 height 32
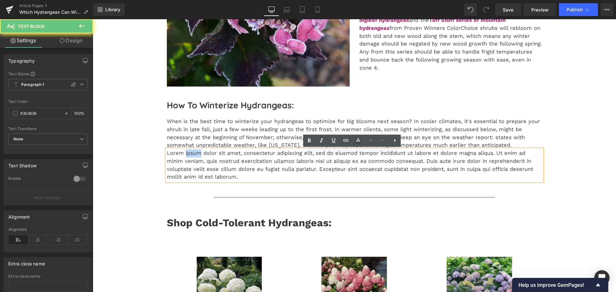
click at [191, 155] on p "Lorem ipsum dolor sit amet, consectetur adipiscing elit, sed do eiusmod tempor …" at bounding box center [354, 166] width 375 height 32
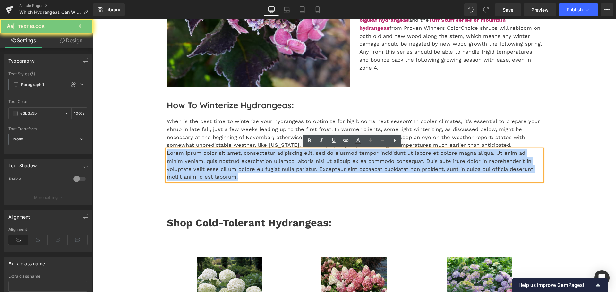
click at [191, 155] on p "Lorem ipsum dolor sit amet, consectetur adipiscing elit, sed do eiusmod tempor …" at bounding box center [354, 166] width 375 height 32
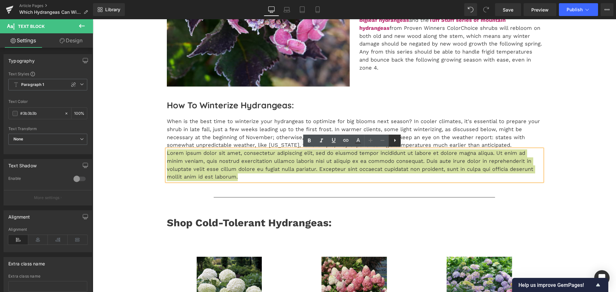
click at [392, 142] on icon at bounding box center [395, 141] width 8 height 8
click at [398, 142] on icon at bounding box center [395, 141] width 8 height 8
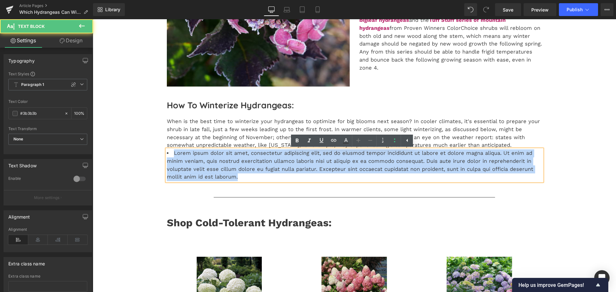
click at [227, 161] on li "Lorem ipsum dolor sit amet, consectetur adipiscing elit, sed do eiusmod tempor …" at bounding box center [354, 166] width 375 height 32
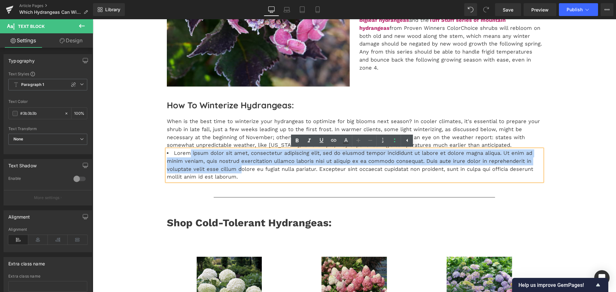
drag, startPoint x: 238, startPoint y: 173, endPoint x: 187, endPoint y: 155, distance: 53.9
click at [187, 155] on li "Lorem ipsum dolor sit amet, consectetur adipiscing elit, sed do eiusmod tempor …" at bounding box center [354, 166] width 375 height 32
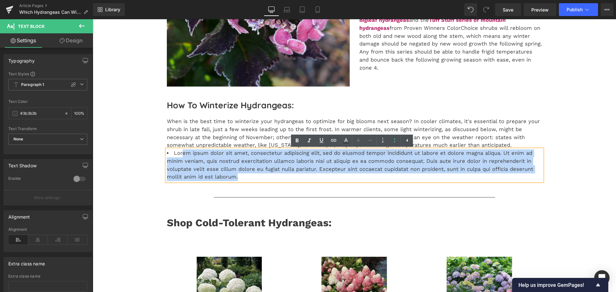
drag, startPoint x: 180, startPoint y: 156, endPoint x: 246, endPoint y: 180, distance: 70.5
click at [246, 180] on li "Lorem ipsum dolor sit amet, consectetur adipiscing elit, sed do eiusmod tempor …" at bounding box center [354, 166] width 375 height 32
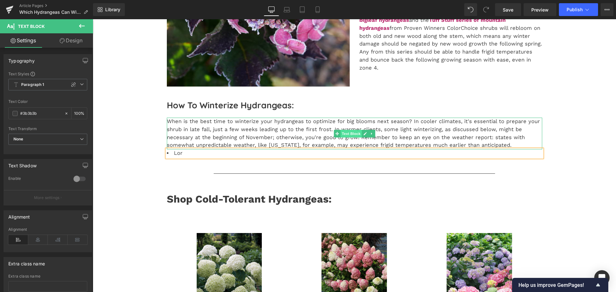
click at [348, 135] on span "Text Block" at bounding box center [350, 134] width 21 height 8
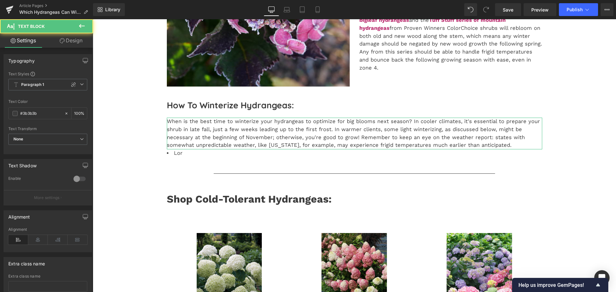
drag, startPoint x: 76, startPoint y: 42, endPoint x: 32, endPoint y: 76, distance: 56.0
click at [76, 42] on link "Design" at bounding box center [71, 40] width 47 height 14
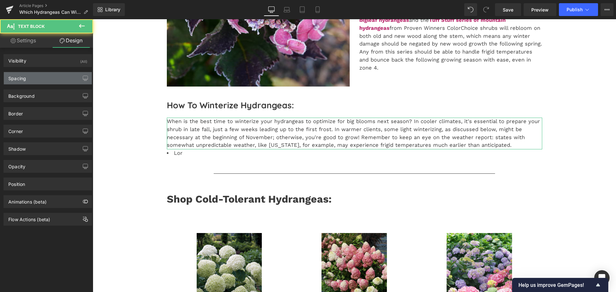
click at [32, 76] on div "Spacing" at bounding box center [48, 78] width 88 height 12
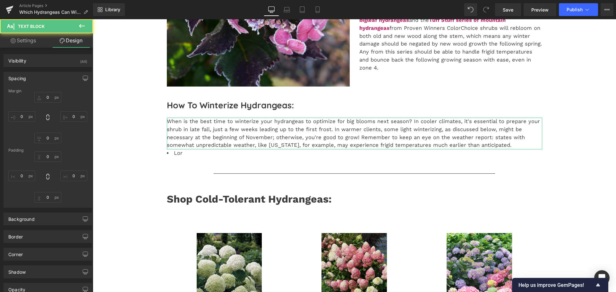
type input "0"
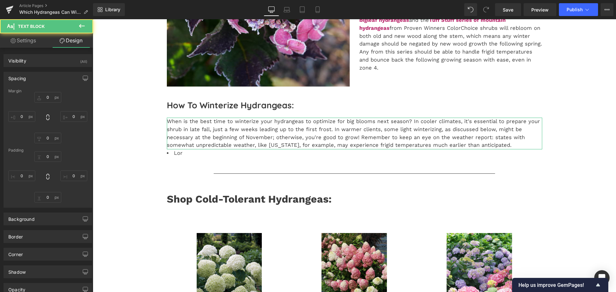
type input "0"
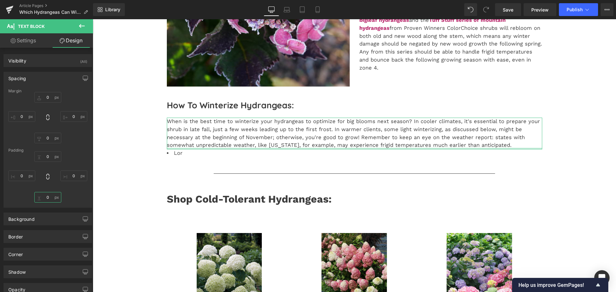
click at [48, 201] on input "0" at bounding box center [47, 197] width 27 height 11
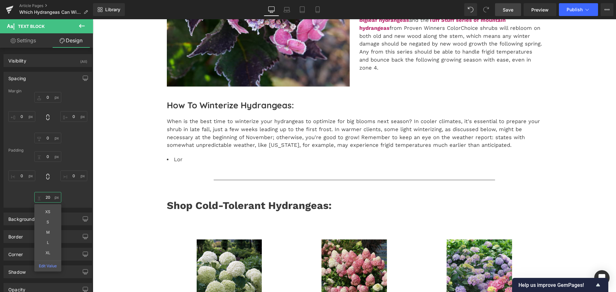
type input "20"
drag, startPoint x: 502, startPoint y: 11, endPoint x: 251, endPoint y: 57, distance: 254.9
click at [502, 11] on link "Save" at bounding box center [508, 9] width 26 height 13
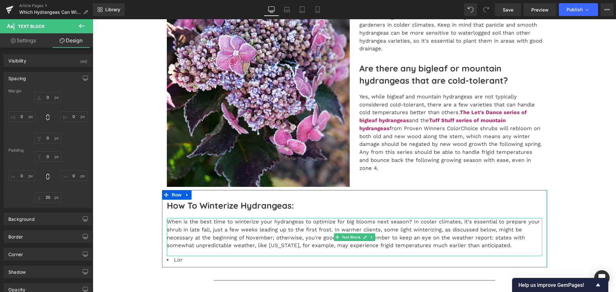
scroll to position [225, 0]
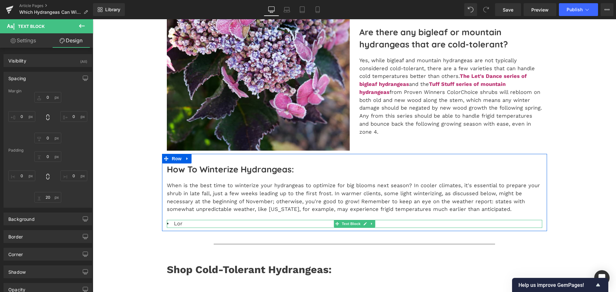
click at [180, 223] on li "Lor" at bounding box center [354, 224] width 375 height 8
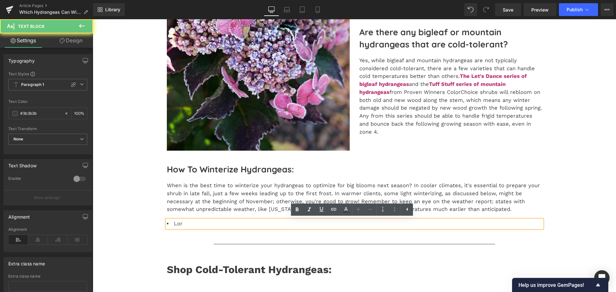
click at [181, 224] on li "Lor" at bounding box center [354, 224] width 375 height 8
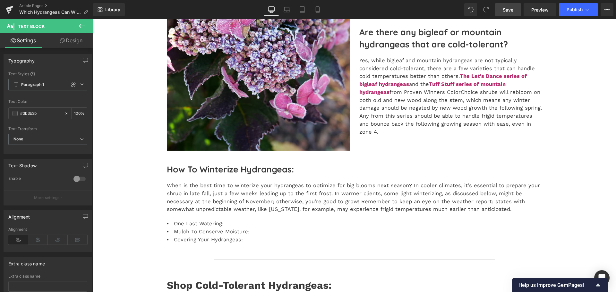
click at [508, 14] on link "Save" at bounding box center [508, 9] width 26 height 13
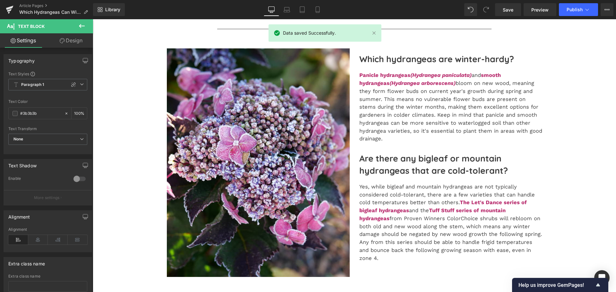
scroll to position [160, 0]
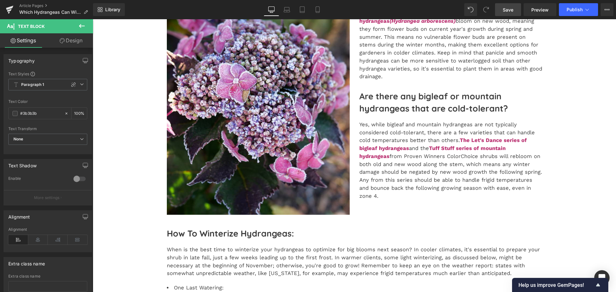
click at [513, 8] on span "Save" at bounding box center [508, 9] width 11 height 7
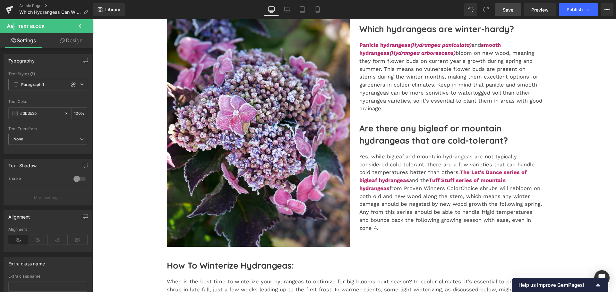
scroll to position [0, 0]
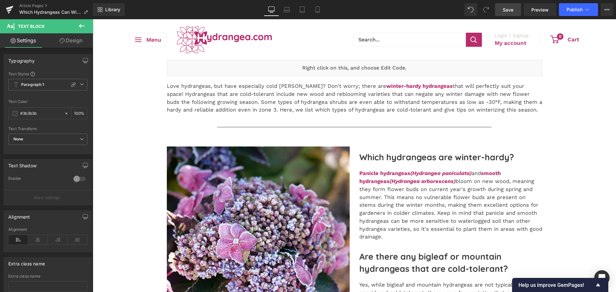
click at [508, 9] on span "Save" at bounding box center [508, 9] width 11 height 7
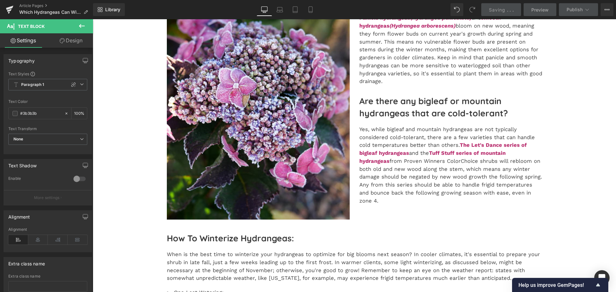
scroll to position [160, 0]
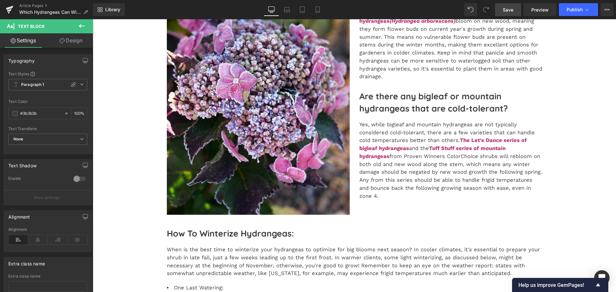
drag, startPoint x: 507, startPoint y: 12, endPoint x: 410, endPoint y: 10, distance: 96.9
click at [507, 12] on span "Save" at bounding box center [508, 9] width 11 height 7
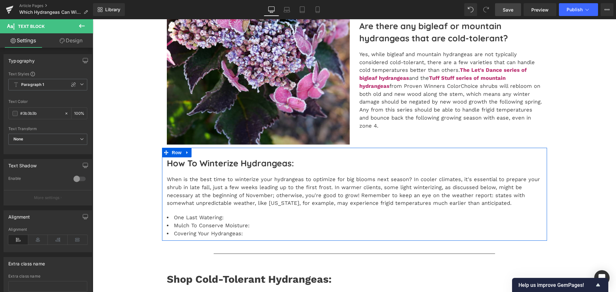
scroll to position [257, 0]
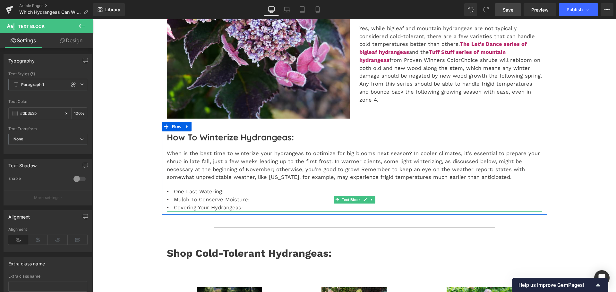
click at [228, 194] on li "One Last Watering:" at bounding box center [354, 192] width 375 height 8
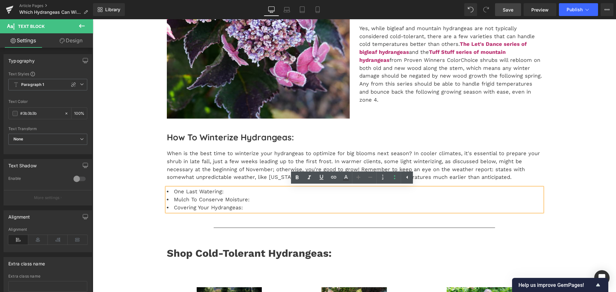
drag, startPoint x: 228, startPoint y: 194, endPoint x: 232, endPoint y: 191, distance: 4.1
click at [232, 191] on li "One Last Watering:" at bounding box center [354, 192] width 375 height 8
click at [231, 191] on li "One Last Watering:" at bounding box center [354, 192] width 375 height 8
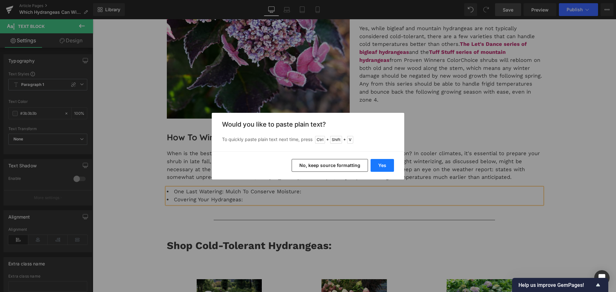
click at [385, 166] on button "Yes" at bounding box center [382, 165] width 23 height 13
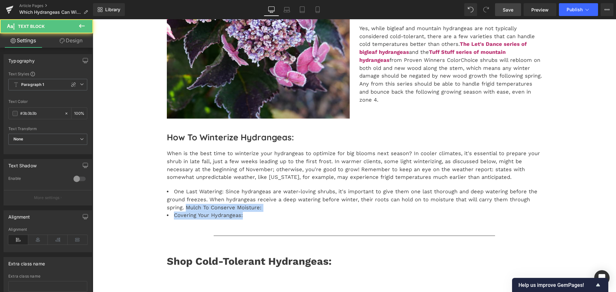
drag, startPoint x: 269, startPoint y: 213, endPoint x: 159, endPoint y: 208, distance: 110.5
click at [159, 208] on div "Liquid Love hydrangeas, but have especially cold [PERSON_NAME]? Don't worry; th…" at bounding box center [354, 275] width 523 height 945
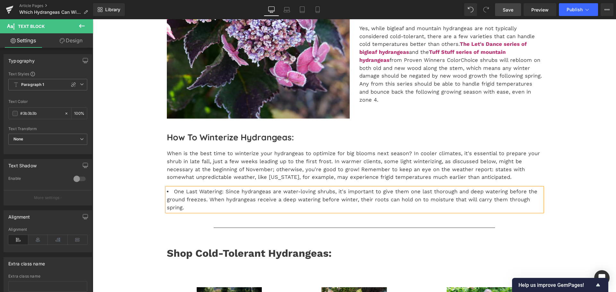
click at [108, 210] on div "Liquid Love hydrangeas, but have especially cold [PERSON_NAME]? Don't worry; th…" at bounding box center [354, 271] width 523 height 937
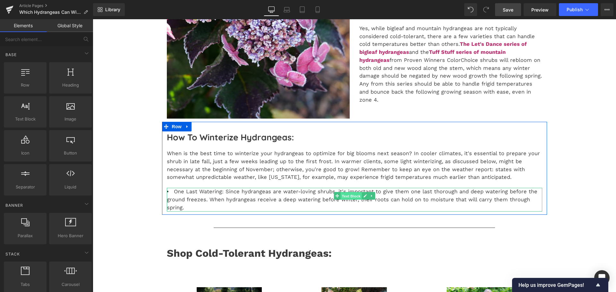
click at [351, 198] on span "Text Block" at bounding box center [350, 197] width 21 height 8
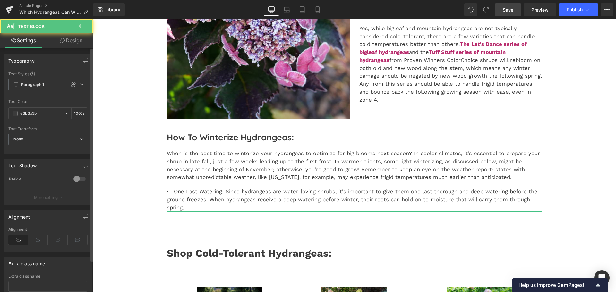
click at [73, 49] on div "Typography Text Styles Custom Paragraph 1 Paragraph 2 Paragraph 3 Paragraph 4 P…" at bounding box center [48, 184] width 96 height 272
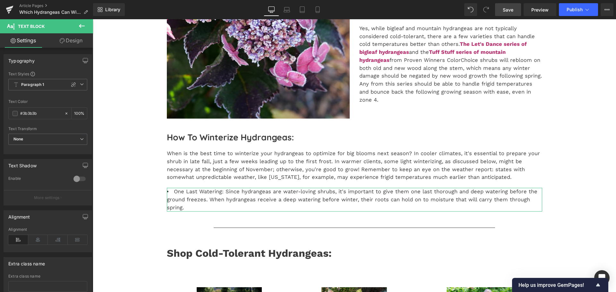
drag, startPoint x: 73, startPoint y: 42, endPoint x: 22, endPoint y: 85, distance: 66.2
click at [73, 42] on link "Design" at bounding box center [71, 40] width 47 height 14
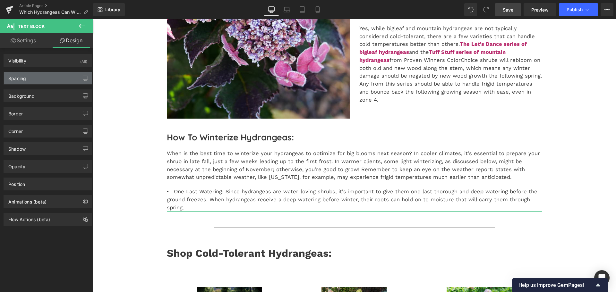
click at [25, 81] on div "Spacing" at bounding box center [17, 76] width 18 height 9
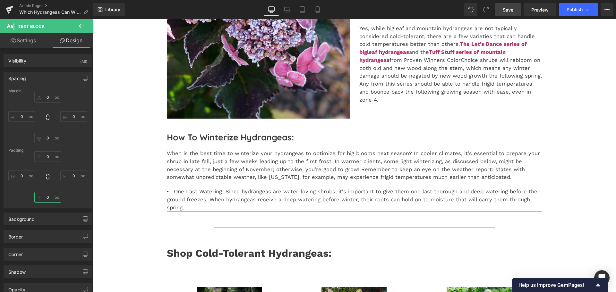
click at [45, 194] on input "0" at bounding box center [47, 197] width 27 height 11
type input "10"
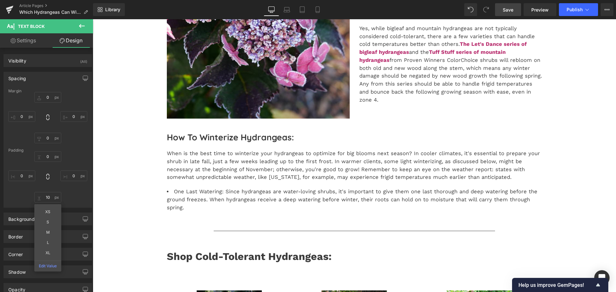
click at [117, 228] on div "Liquid Love hydrangeas, but have especially cold [PERSON_NAME]? Don't worry; th…" at bounding box center [354, 273] width 523 height 941
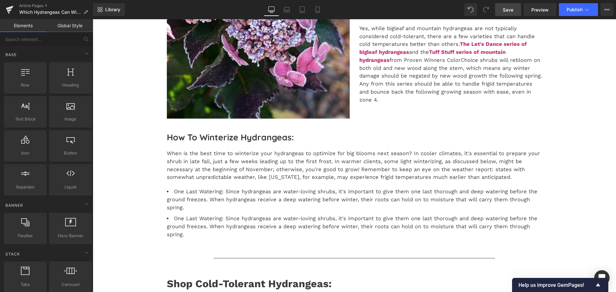
click at [195, 220] on li "One Last Watering: Since hydrangeas are water-loving shrubs, it's important to …" at bounding box center [354, 227] width 375 height 24
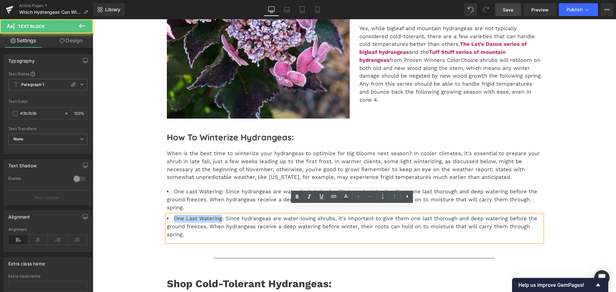
drag, startPoint x: 219, startPoint y: 212, endPoint x: 173, endPoint y: 214, distance: 46.2
click at [173, 215] on li "One Last Watering: Since hydrangeas are water-loving shrubs, it's important to …" at bounding box center [354, 227] width 375 height 24
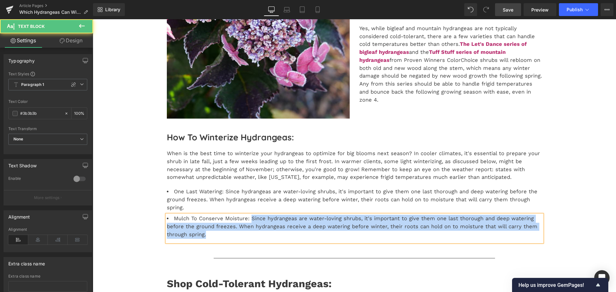
drag, startPoint x: 251, startPoint y: 214, endPoint x: 256, endPoint y: 226, distance: 12.9
click at [254, 227] on li "Mulch To Conserve Moisture: Since hydrangeas are water-loving shrubs, it's impo…" at bounding box center [354, 227] width 375 height 24
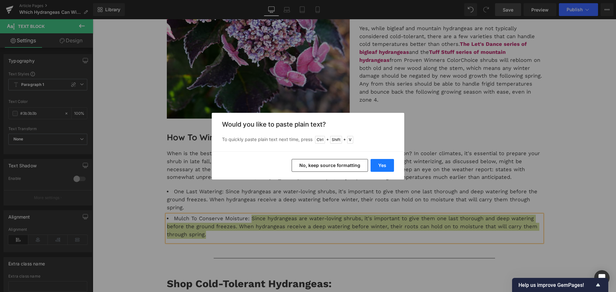
click at [376, 164] on button "Yes" at bounding box center [382, 165] width 23 height 13
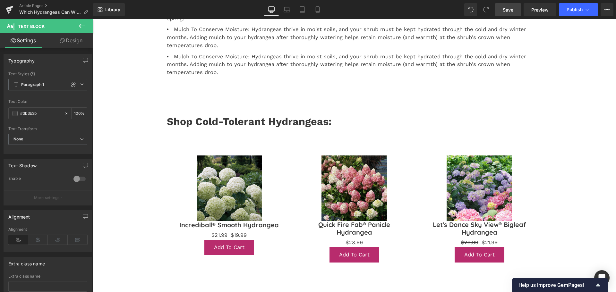
scroll to position [286, 0]
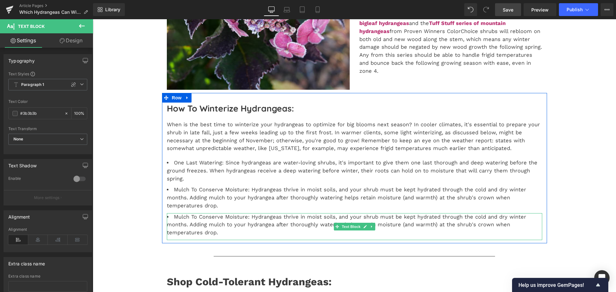
drag, startPoint x: 213, startPoint y: 218, endPoint x: 222, endPoint y: 216, distance: 9.1
click at [213, 218] on li "Mulch To Conserve Moisture: Hydrangeas thrive in moist soils, and your shrub mu…" at bounding box center [354, 225] width 375 height 24
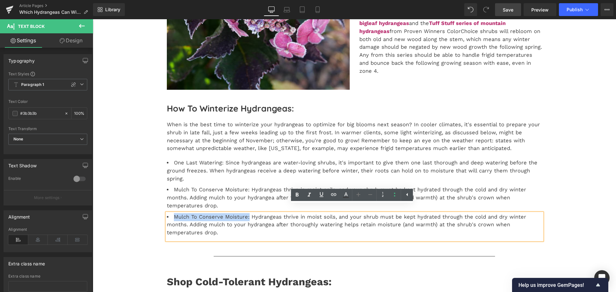
drag, startPoint x: 245, startPoint y: 211, endPoint x: 173, endPoint y: 210, distance: 72.5
click at [173, 213] on li "Mulch To Conserve Moisture: Hydrangeas thrive in moist soils, and your shrub mu…" at bounding box center [354, 225] width 375 height 24
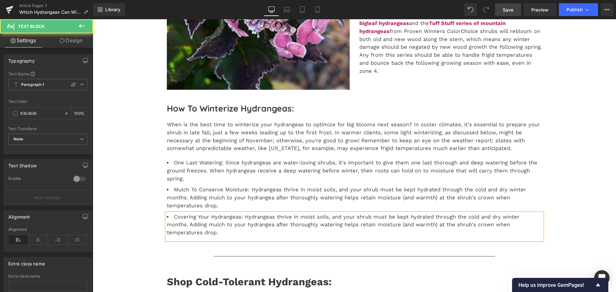
click at [254, 213] on li "Covering Your Hydrangeas: Hydrangeas thrive in moist soils, and your shrub must…" at bounding box center [354, 225] width 375 height 24
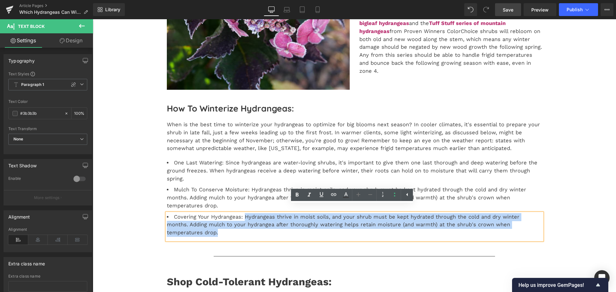
drag, startPoint x: 242, startPoint y: 209, endPoint x: 531, endPoint y: 217, distance: 289.3
click at [531, 217] on li "Covering Your Hydrangeas: Hydrangeas thrive in moist soils, and your shrub must…" at bounding box center [354, 225] width 375 height 24
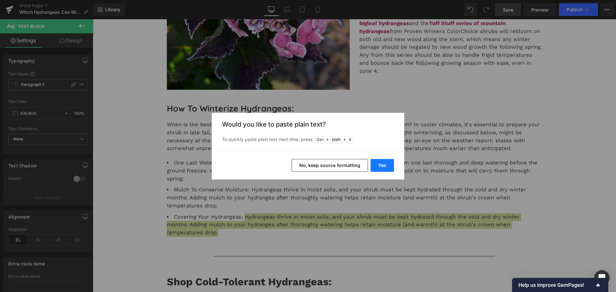
click at [390, 167] on button "Yes" at bounding box center [382, 165] width 23 height 13
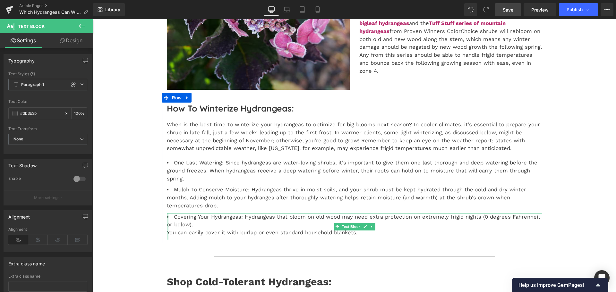
click at [167, 227] on div at bounding box center [168, 226] width 2 height 27
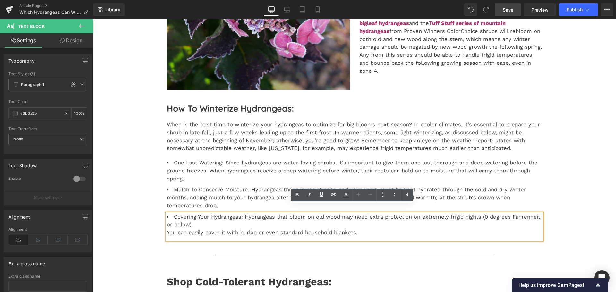
click at [167, 229] on div "You can easily cover it with burlap or even standard household blankets." at bounding box center [354, 233] width 375 height 8
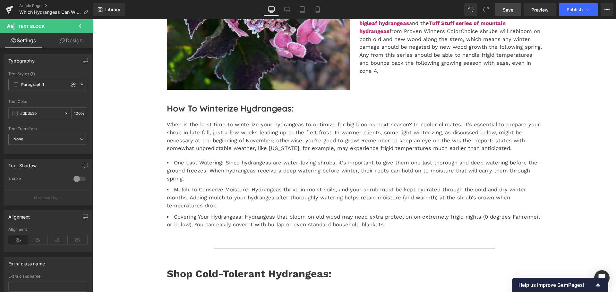
click at [518, 5] on link "Save" at bounding box center [508, 9] width 26 height 13
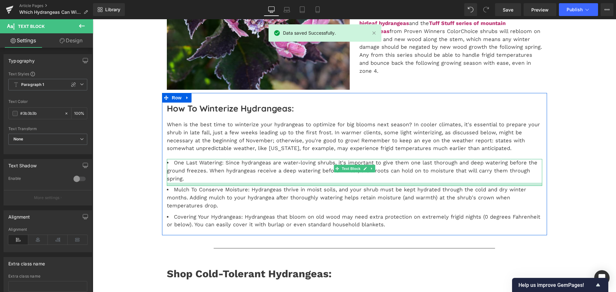
click at [229, 166] on li "One Last Watering: Since hydrangeas are water-loving shrubs, it's important to …" at bounding box center [354, 171] width 375 height 24
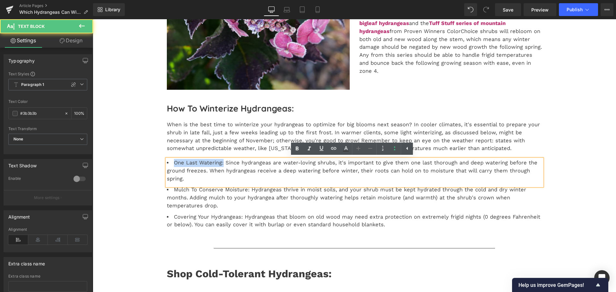
drag, startPoint x: 220, startPoint y: 166, endPoint x: 167, endPoint y: 162, distance: 53.7
click at [167, 162] on li "One Last Watering: Since hydrangeas are water-loving shrubs, it's important to …" at bounding box center [354, 171] width 375 height 24
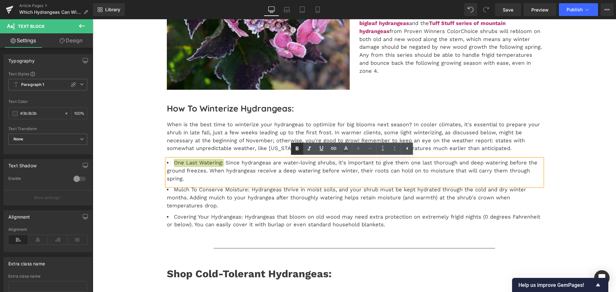
click at [297, 150] on icon at bounding box center [297, 149] width 3 height 4
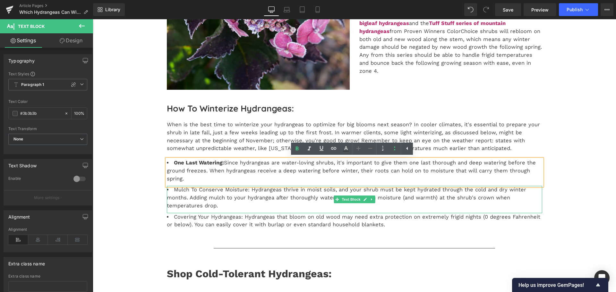
click at [202, 189] on li "Mulch To Conserve Moisture: Hydrangeas thrive in moist soils, and your shrub mu…" at bounding box center [354, 198] width 375 height 24
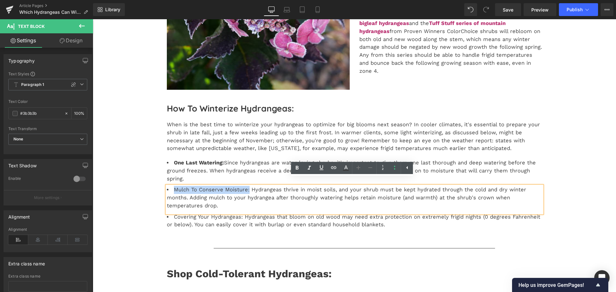
drag, startPoint x: 246, startPoint y: 182, endPoint x: 172, endPoint y: 182, distance: 74.1
click at [172, 186] on li "Mulch To Conserve Moisture: Hydrangeas thrive in moist soils, and your shrub mu…" at bounding box center [354, 198] width 375 height 24
click at [301, 167] on link at bounding box center [297, 168] width 12 height 12
drag, startPoint x: 269, startPoint y: 186, endPoint x: 243, endPoint y: 206, distance: 32.7
click at [269, 186] on li "Mulch To Conserve Moisture: Hydrangeas thrive in moist soils, and your shrub mu…" at bounding box center [354, 198] width 375 height 24
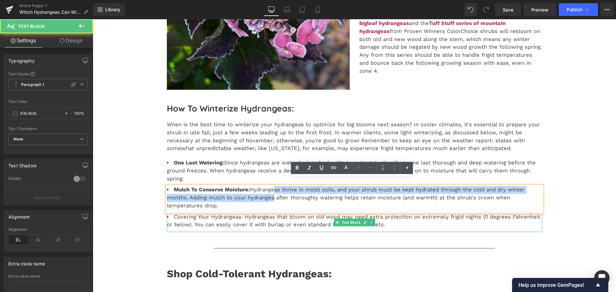
click at [232, 216] on li "Covering Your Hydrangeas: Hydrangeas that bloom on old wood may need extra prot…" at bounding box center [354, 221] width 375 height 16
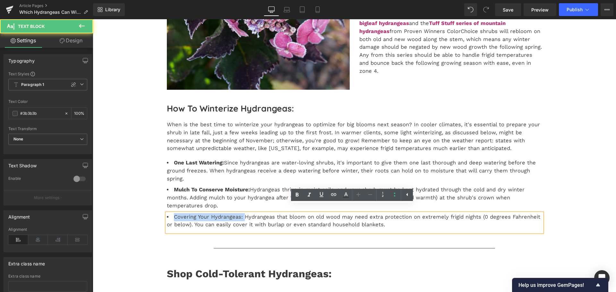
drag, startPoint x: 241, startPoint y: 209, endPoint x: 171, endPoint y: 207, distance: 70.3
click at [171, 213] on li "Covering Your Hydrangeas: Hydrangeas that bloom on old wood may need extra prot…" at bounding box center [354, 221] width 375 height 16
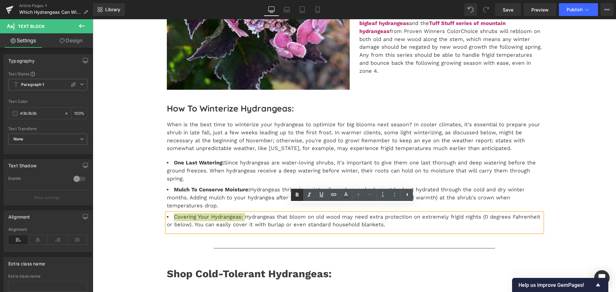
click at [299, 193] on icon at bounding box center [297, 195] width 8 height 8
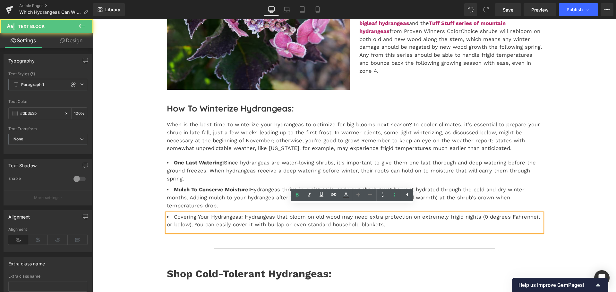
click at [236, 187] on strong "Mulch To Conserve Moisture:" at bounding box center [212, 190] width 76 height 6
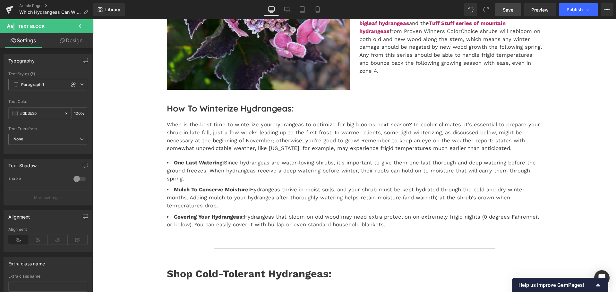
click at [506, 9] on span "Save" at bounding box center [508, 9] width 11 height 7
drag, startPoint x: 218, startPoint y: 140, endPoint x: 224, endPoint y: 128, distance: 13.2
click at [218, 140] on p "When is the best time to winterize your hydrangeas to optimize for big blooms n…" at bounding box center [354, 137] width 375 height 32
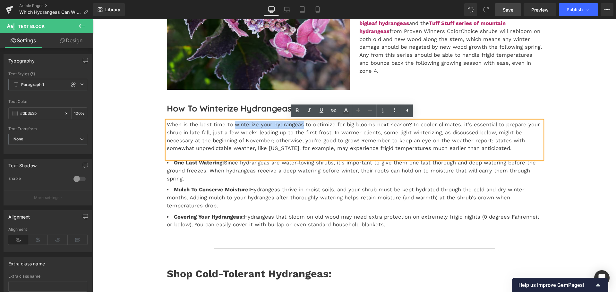
drag, startPoint x: 231, startPoint y: 125, endPoint x: 312, endPoint y: 120, distance: 81.7
click at [297, 124] on p "When is the best time to winterize your hydrangeas to optimize for big blooms n…" at bounding box center [354, 137] width 375 height 32
click at [329, 111] on link at bounding box center [334, 111] width 12 height 12
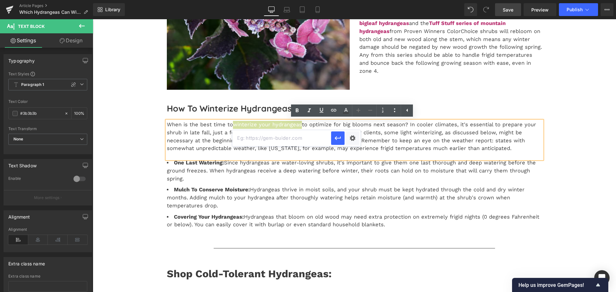
paste input "[URL][DOMAIN_NAME]"
type input "[URL][DOMAIN_NAME]"
drag, startPoint x: 337, startPoint y: 135, endPoint x: 230, endPoint y: 104, distance: 110.9
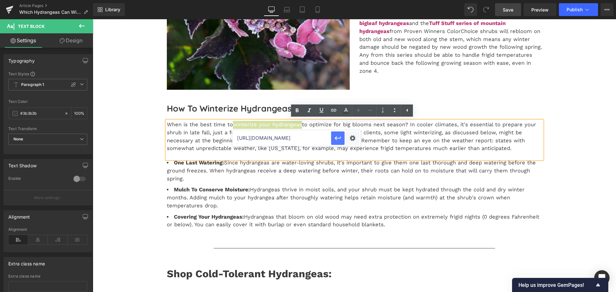
click at [337, 135] on icon "button" at bounding box center [338, 138] width 8 height 8
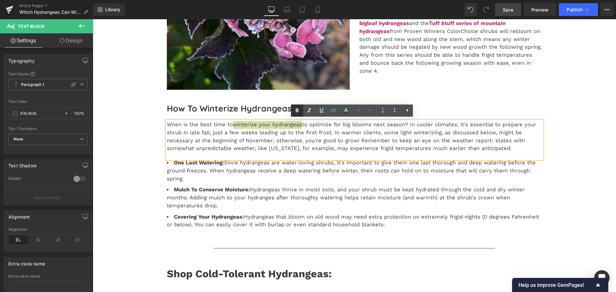
click at [295, 109] on icon at bounding box center [297, 111] width 8 height 8
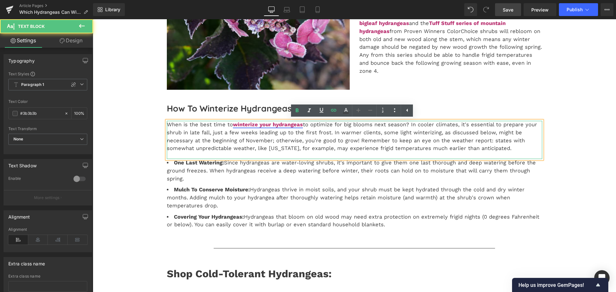
click at [247, 127] on strong "winterize your hydrangeas" at bounding box center [268, 125] width 70 height 6
click at [290, 136] on span "Edit" at bounding box center [289, 135] width 7 height 5
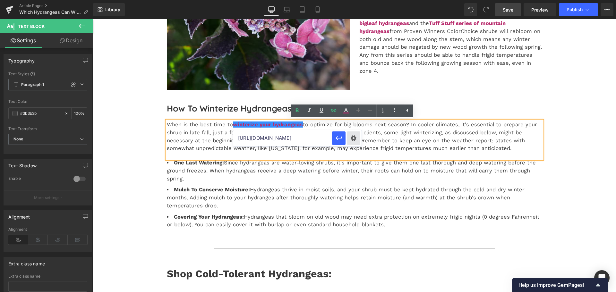
click at [357, 0] on div "Text Color Highlight Color #333333 Edit or remove link: Edit - Unlink - Cancel …" at bounding box center [308, 0] width 616 height 0
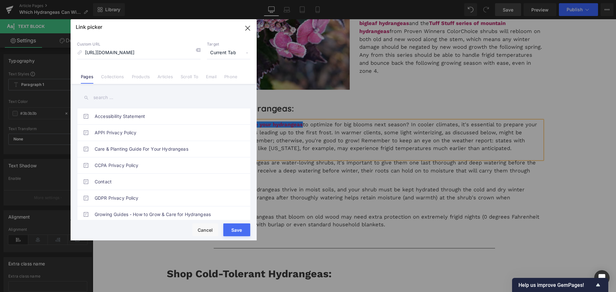
click at [223, 52] on span "Current Tab" at bounding box center [228, 53] width 43 height 12
click at [221, 73] on li "New Tab" at bounding box center [229, 75] width 50 height 11
click at [232, 227] on button "Save" at bounding box center [236, 230] width 27 height 13
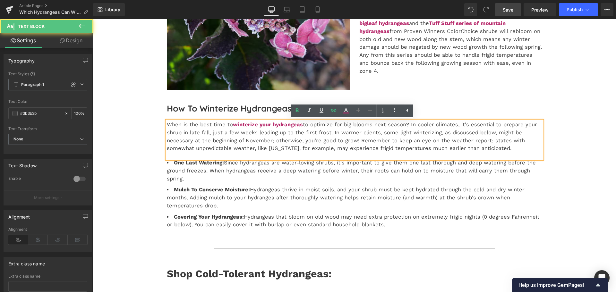
click at [292, 145] on p "When is the best time to winterize your hydrangeas to optimize for big blooms n…" at bounding box center [354, 137] width 375 height 32
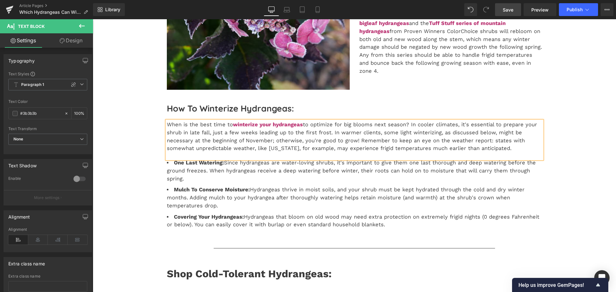
click at [501, 14] on link "Save" at bounding box center [508, 9] width 26 height 13
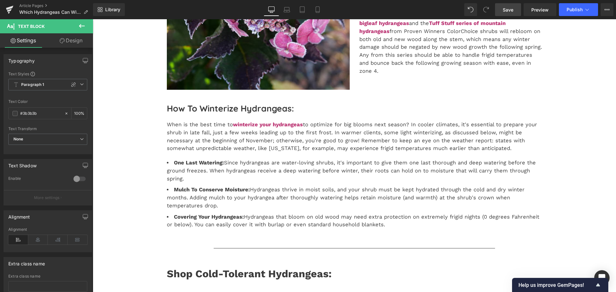
click at [505, 10] on span "Save" at bounding box center [508, 9] width 11 height 7
drag, startPoint x: 514, startPoint y: 8, endPoint x: 396, endPoint y: 84, distance: 140.3
click at [514, 8] on link "Save" at bounding box center [508, 9] width 26 height 13
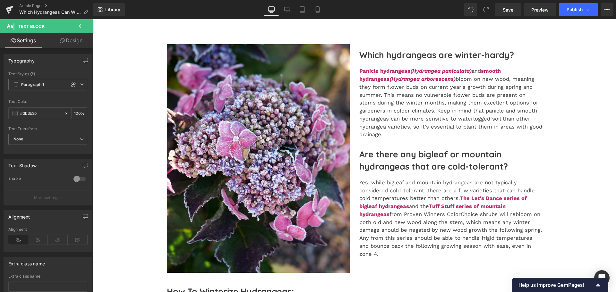
scroll to position [32, 0]
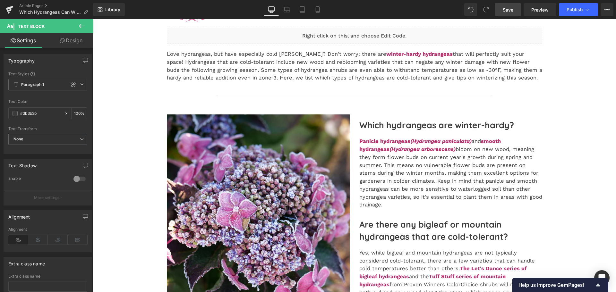
click at [502, 9] on link "Save" at bounding box center [508, 9] width 26 height 13
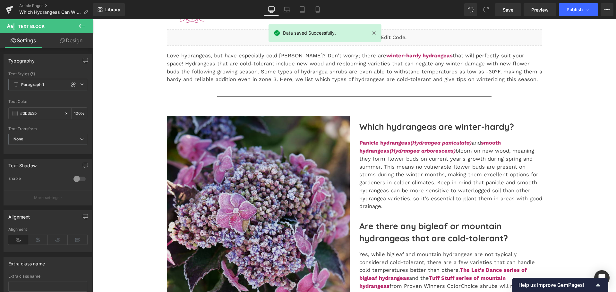
scroll to position [0, 0]
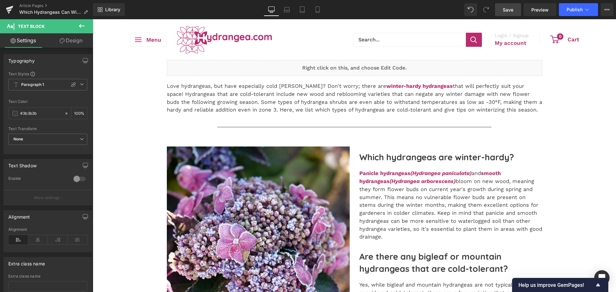
click at [500, 10] on link "Save" at bounding box center [508, 9] width 26 height 13
drag, startPoint x: 502, startPoint y: 9, endPoint x: 190, endPoint y: 143, distance: 338.7
click at [502, 9] on link "Save" at bounding box center [508, 9] width 26 height 13
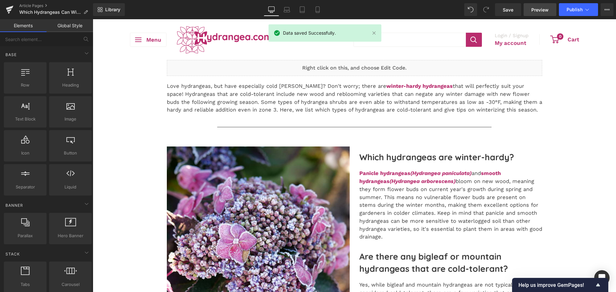
click at [538, 15] on link "Preview" at bounding box center [540, 9] width 33 height 13
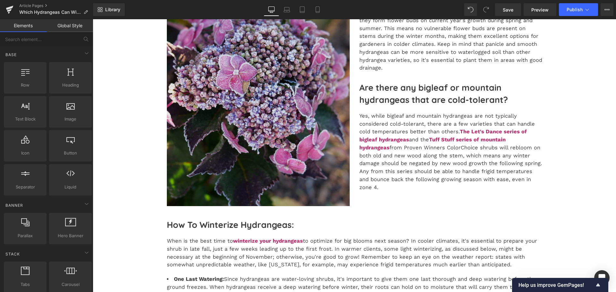
scroll to position [96, 0]
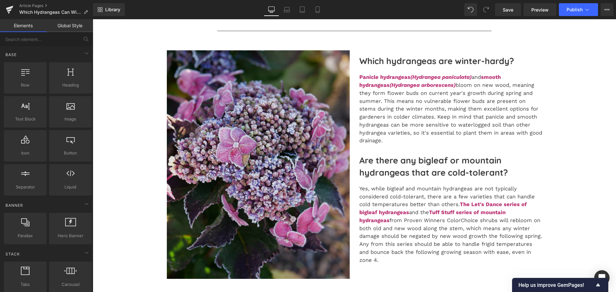
click at [285, 167] on img at bounding box center [258, 164] width 183 height 229
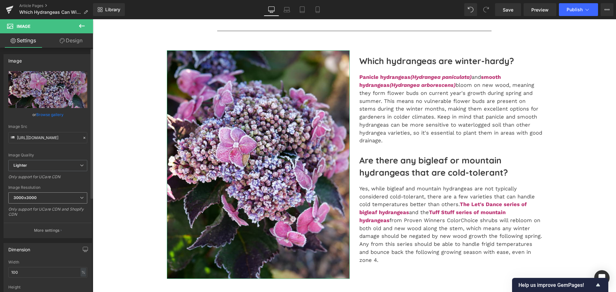
click at [51, 195] on span "3000x3000" at bounding box center [47, 198] width 79 height 11
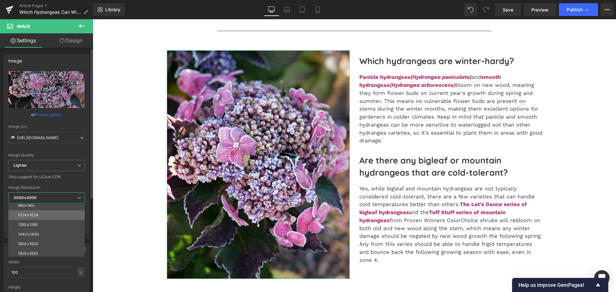
scroll to position [60, 0]
click at [27, 219] on div "960x960" at bounding box center [26, 217] width 17 height 4
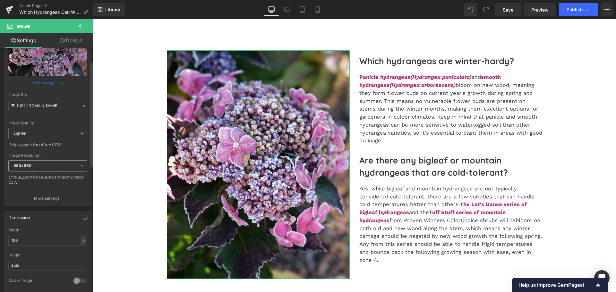
type input "[URL][DOMAIN_NAME]"
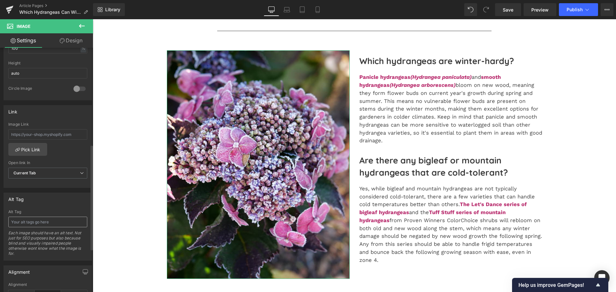
scroll to position [225, 0]
click at [27, 219] on input "text" at bounding box center [47, 222] width 79 height 11
type input "Frosty mountain hydrangea flowers"
click at [497, 13] on link "Save" at bounding box center [508, 9] width 26 height 13
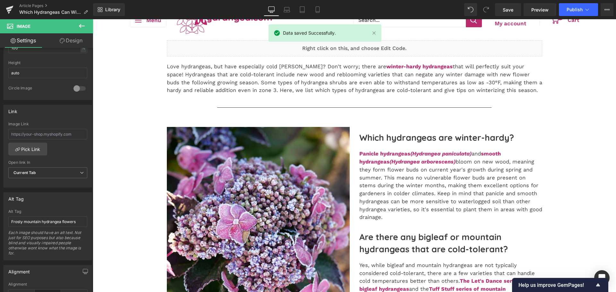
scroll to position [0, 0]
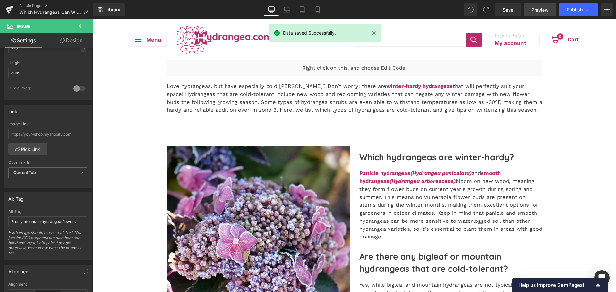
click at [532, 11] on span "Preview" at bounding box center [539, 9] width 17 height 7
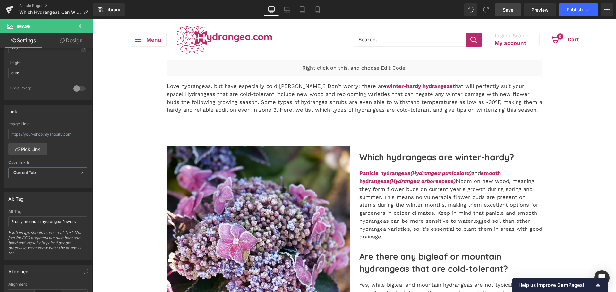
click at [505, 12] on span "Save" at bounding box center [508, 9] width 11 height 7
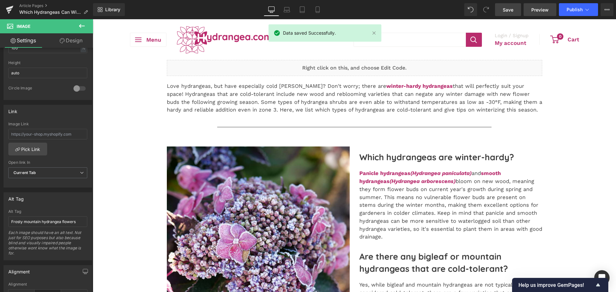
click at [544, 14] on link "Preview" at bounding box center [540, 9] width 33 height 13
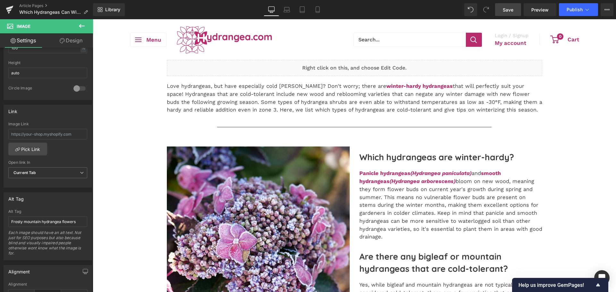
click at [511, 8] on span "Save" at bounding box center [508, 9] width 11 height 7
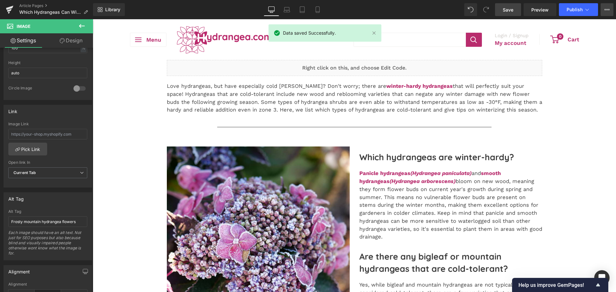
click at [606, 7] on icon at bounding box center [607, 9] width 5 height 5
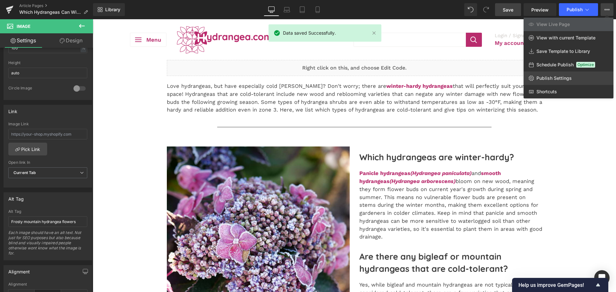
click at [574, 80] on link "Publish Settings" at bounding box center [569, 78] width 90 height 13
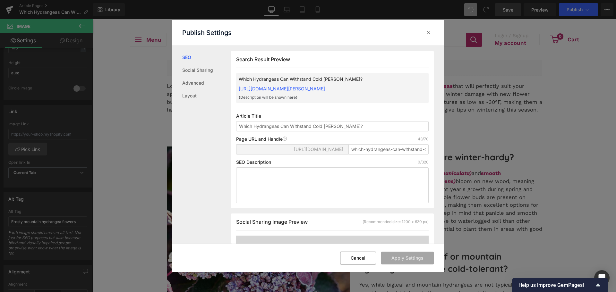
scroll to position [0, 0]
click at [313, 183] on textarea at bounding box center [332, 185] width 193 height 36
paste textarea "Hydrangeas that are cold-tolerant include new wood and reblooming varieties tha…"
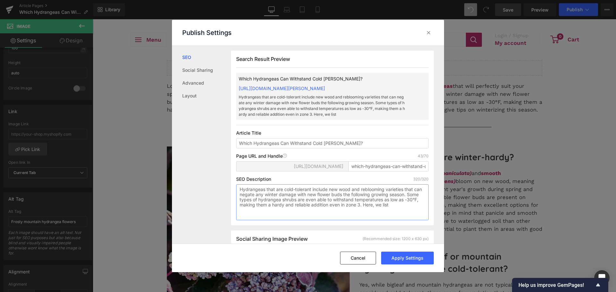
drag, startPoint x: 375, startPoint y: 212, endPoint x: 238, endPoint y: 208, distance: 136.5
click at [238, 208] on textarea "Hydrangeas that are cold-tolerant include new wood and reblooming varieties tha…" at bounding box center [332, 203] width 193 height 36
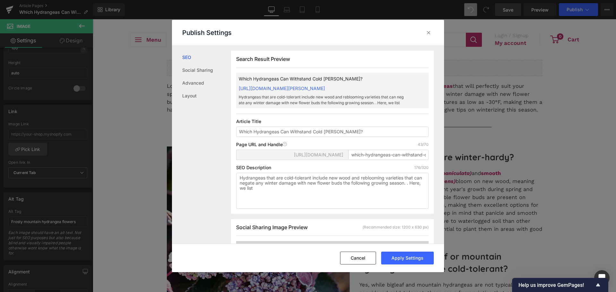
click at [248, 179] on div "SEO Description 176/320 Hydrangeas that are cold-tolerant include new wood and …" at bounding box center [332, 187] width 193 height 44
click at [249, 187] on textarea "Hydrangeas that are cold-tolerant include new wood and reblooming varieties tha…" at bounding box center [332, 191] width 193 height 36
paste textarea "ere, we list which types of hydrangeas are cold-tolerant and give tips on winte…"
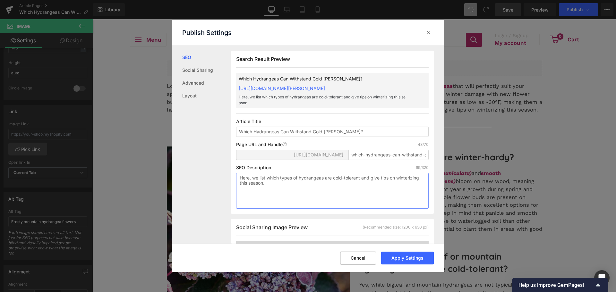
click at [242, 183] on textarea "Here, we list which types of hydrangeas are cold-tolerant and give tips on wint…" at bounding box center [332, 191] width 193 height 36
click at [240, 184] on textarea "Here, we list which types of hydrangeas are cold-tolerant and give tips on wint…" at bounding box center [332, 191] width 193 height 36
paste textarea "winter-hardy hydrangeas"
drag, startPoint x: 244, startPoint y: 185, endPoint x: 251, endPoint y: 200, distance: 16.1
click at [244, 186] on textarea "winter-hardy hydrangeas Here, we list which types of hydrangeas are cold-tolera…" at bounding box center [332, 191] width 193 height 36
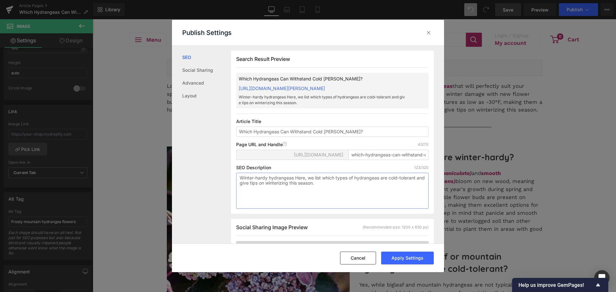
click at [297, 185] on textarea "Winter-hardy hydrangeas Here, we list which types of hydrangeas are cold-tolera…" at bounding box center [332, 191] width 193 height 36
click at [306, 182] on textarea "Winter-hardy hydrangeas Here, we list which types of hydrangeas are cold-tolera…" at bounding box center [332, 191] width 193 height 36
click at [300, 185] on textarea "Winter-hardy hydrangeas Here, we list which types of hydrangeas are cold-tolera…" at bounding box center [332, 191] width 193 height 36
paste textarea "withstand temperatures as low as -30°F, making them a hardy and reliable"
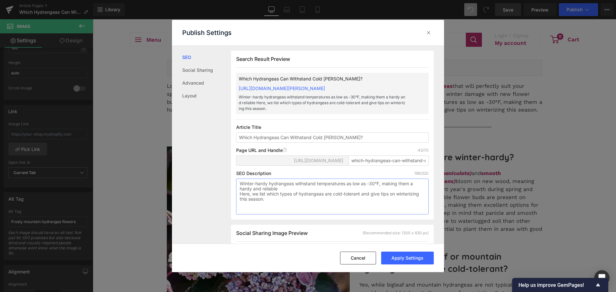
drag, startPoint x: 277, startPoint y: 195, endPoint x: 379, endPoint y: 187, distance: 102.7
click at [379, 187] on textarea "Winter-hardy hydrangeas withstand temperatures as low as -30°F, making them a h…" at bounding box center [332, 197] width 193 height 36
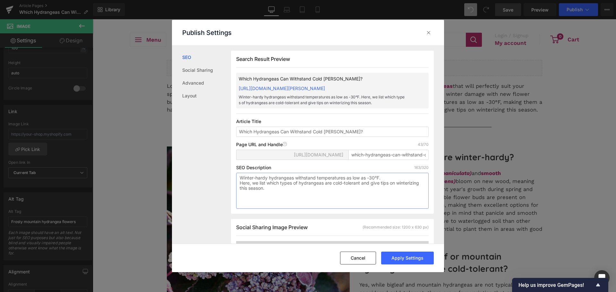
click at [243, 193] on textarea "Winter-hardy hydrangeas withstand temperatures as low as -30°F. Here, we list w…" at bounding box center [332, 191] width 193 height 36
click at [240, 190] on textarea "Winter-hardy hydrangeas withstand temperatures as low as -30°F. Here, we list w…" at bounding box center [332, 191] width 193 height 36
click at [341, 191] on textarea "Winter-hardy hydrangeas withstand temperatures as low as -30°F. Here, we list w…" at bounding box center [332, 191] width 193 height 36
drag, startPoint x: 415, startPoint y: 193, endPoint x: 393, endPoint y: 190, distance: 22.3
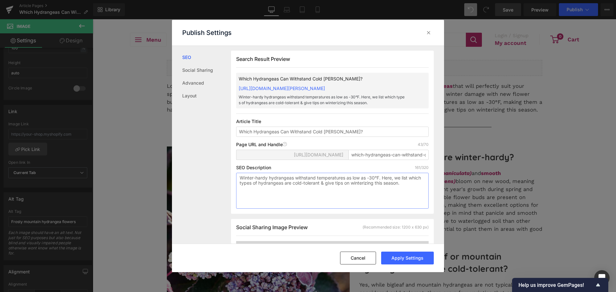
click at [393, 190] on textarea "Winter-hardy hydrangeas withstand temperatures as low as -30°F. Here, we list w…" at bounding box center [332, 191] width 193 height 36
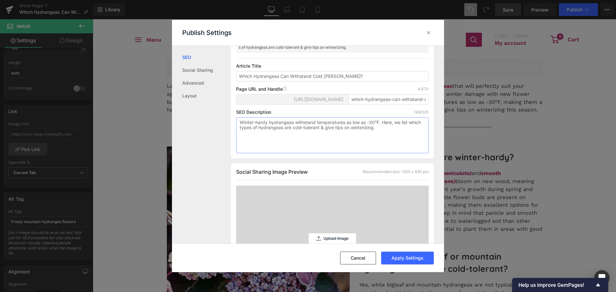
scroll to position [129, 0]
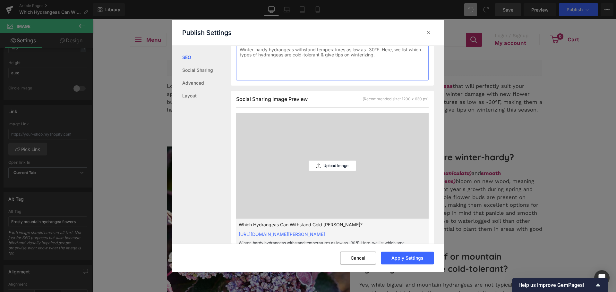
type textarea "Winter-hardy hydrangeas withstand temperatures as low as -30°F. Here, we list w…"
click at [329, 178] on div "Upload Image" at bounding box center [332, 166] width 47 height 106
click at [322, 171] on div "Upload Image" at bounding box center [332, 166] width 47 height 10
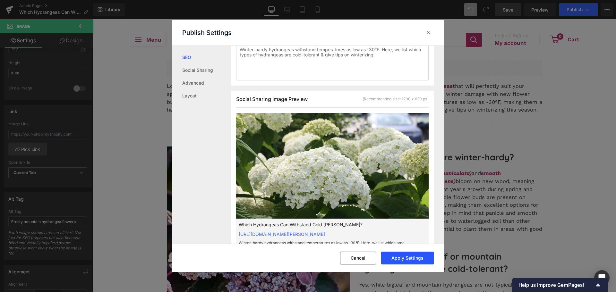
click at [393, 258] on button "Apply Settings" at bounding box center [407, 258] width 53 height 13
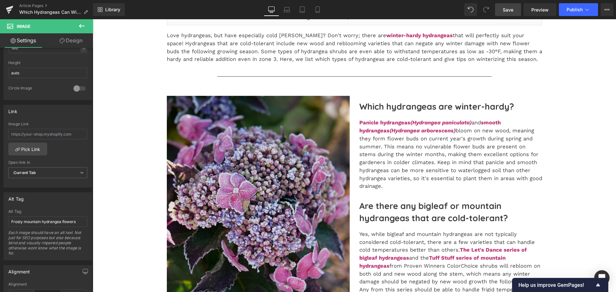
scroll to position [0, 0]
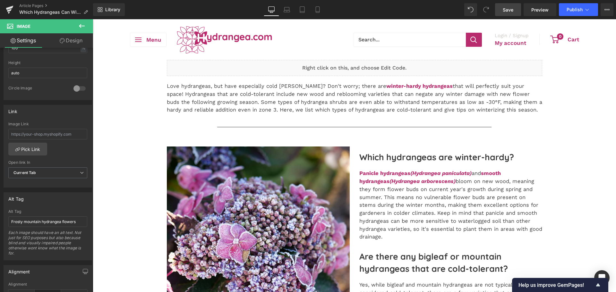
click at [510, 13] on span "Save" at bounding box center [508, 9] width 11 height 7
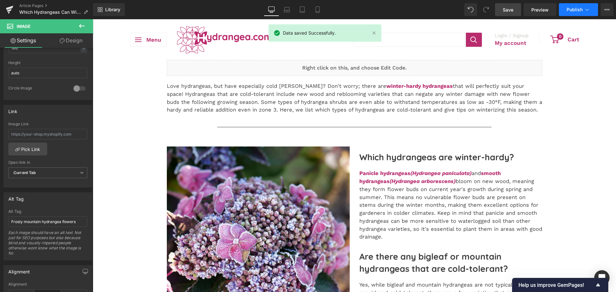
click at [586, 8] on icon at bounding box center [587, 9] width 6 height 6
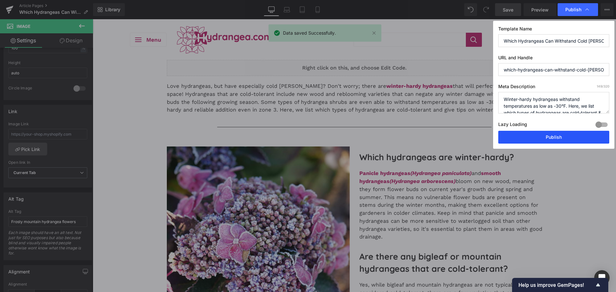
click at [564, 138] on button "Publish" at bounding box center [553, 137] width 111 height 13
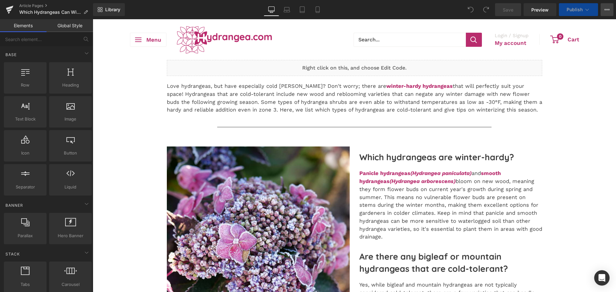
click at [603, 12] on button "View Live Page View with current Template Save Template to Library Schedule Pub…" at bounding box center [607, 9] width 13 height 13
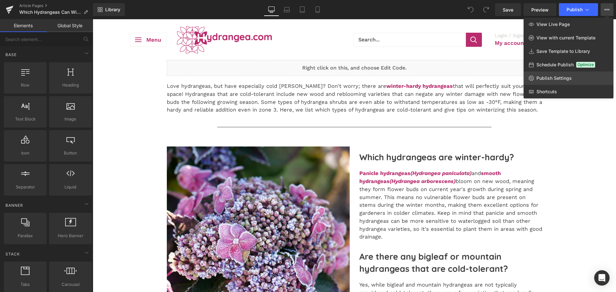
click at [554, 77] on span "Publish Settings" at bounding box center [554, 78] width 35 height 6
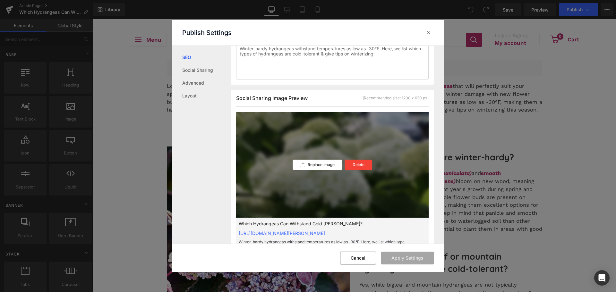
scroll to position [161, 0]
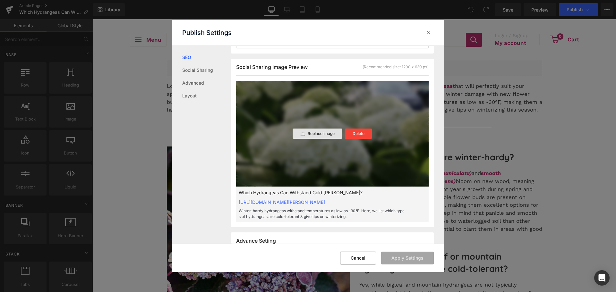
click at [308, 136] on div "Replace Image" at bounding box center [317, 134] width 49 height 10
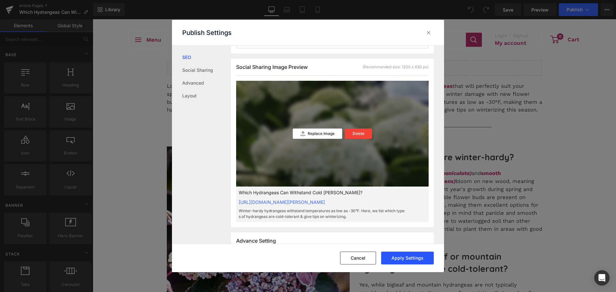
click at [412, 256] on button "Apply Settings" at bounding box center [407, 258] width 53 height 13
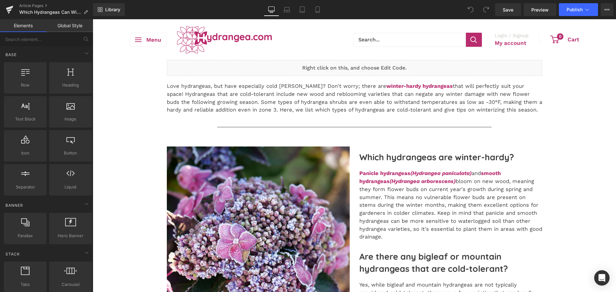
click at [571, 10] on span "Publish" at bounding box center [575, 9] width 16 height 5
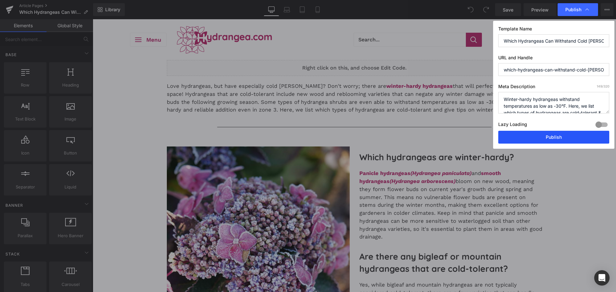
click at [542, 139] on button "Publish" at bounding box center [553, 137] width 111 height 13
